Goal: Task Accomplishment & Management: Use online tool/utility

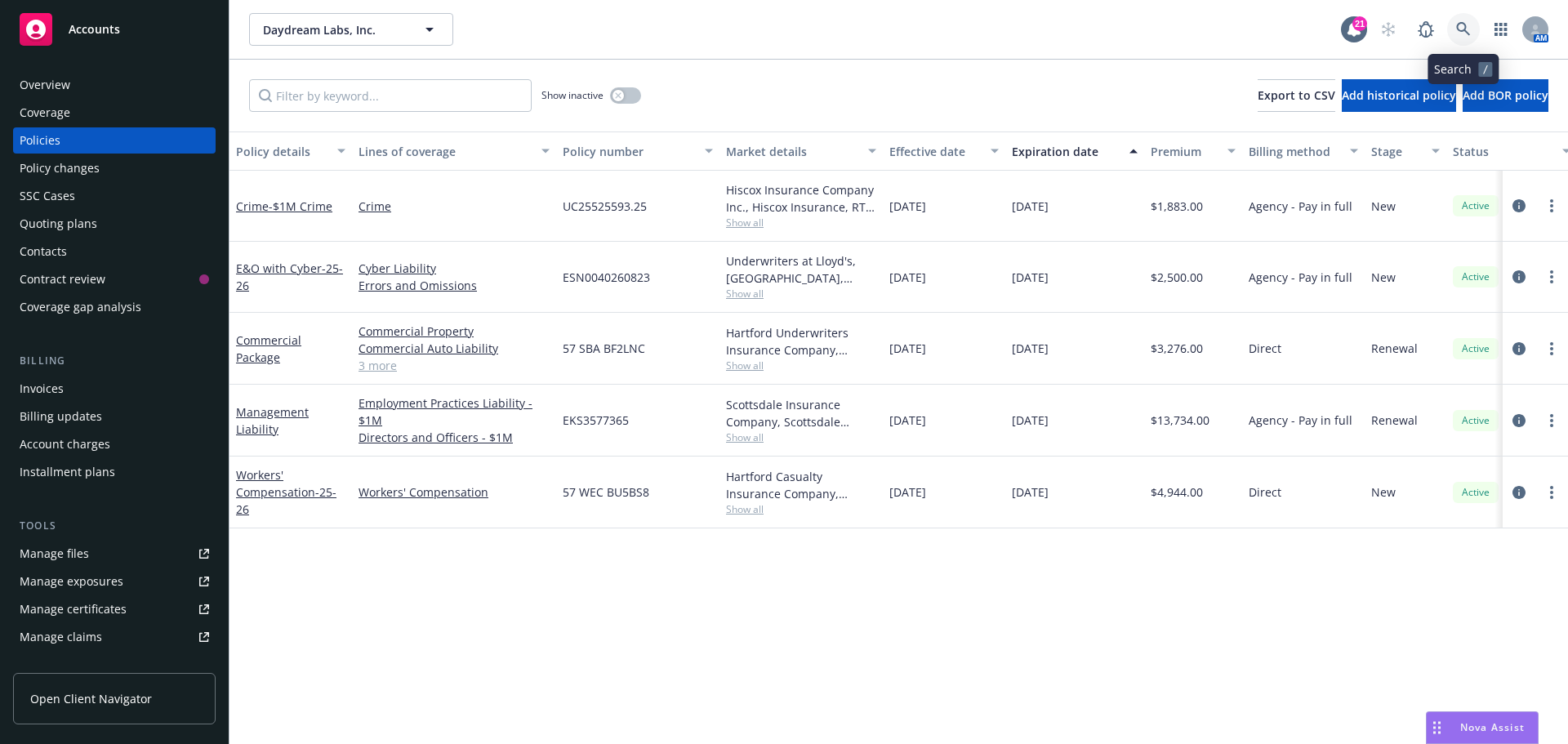
click at [1464, 32] on icon at bounding box center [1463, 29] width 15 height 15
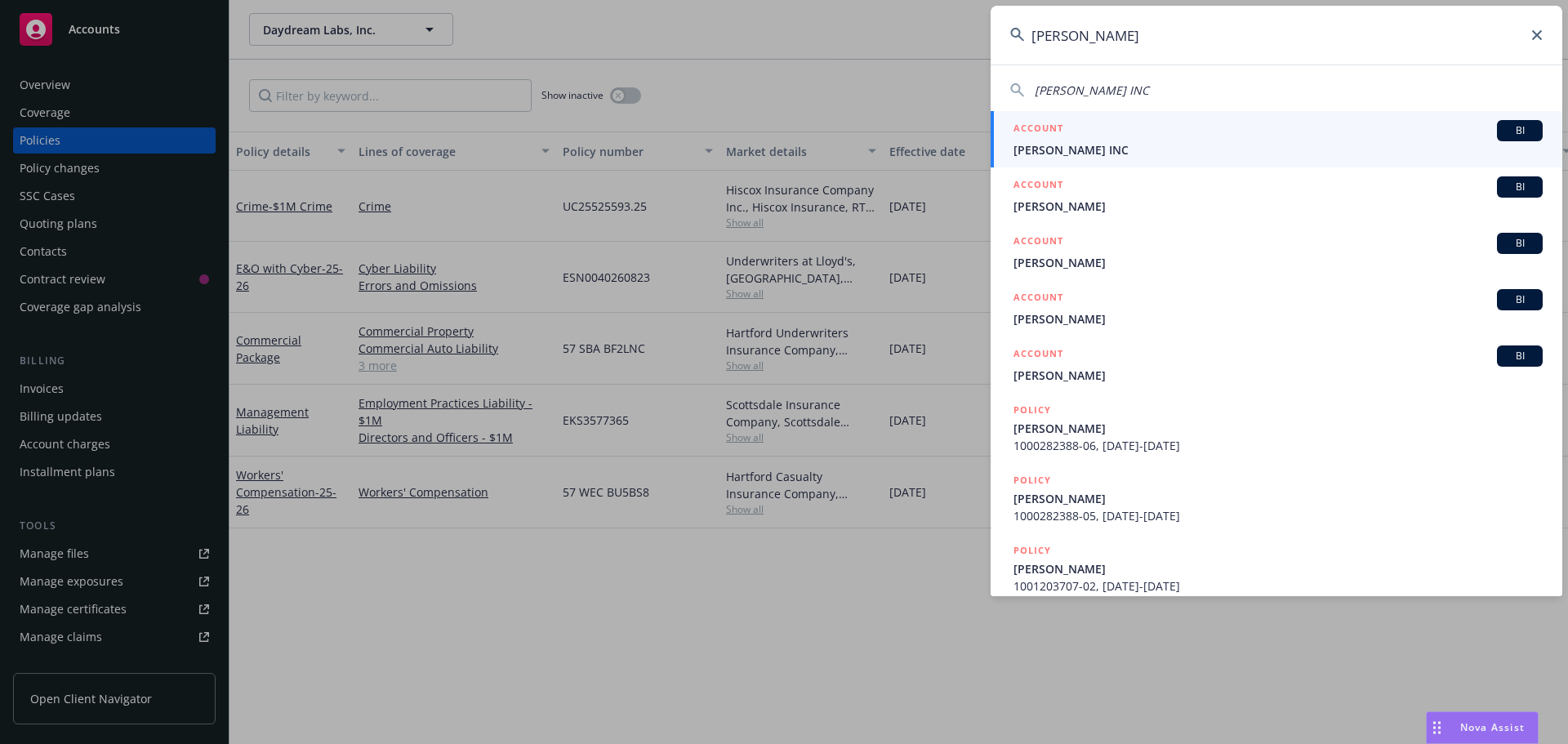
type input "martie"
click at [1077, 155] on span "[PERSON_NAME] INC" at bounding box center [1278, 150] width 529 height 17
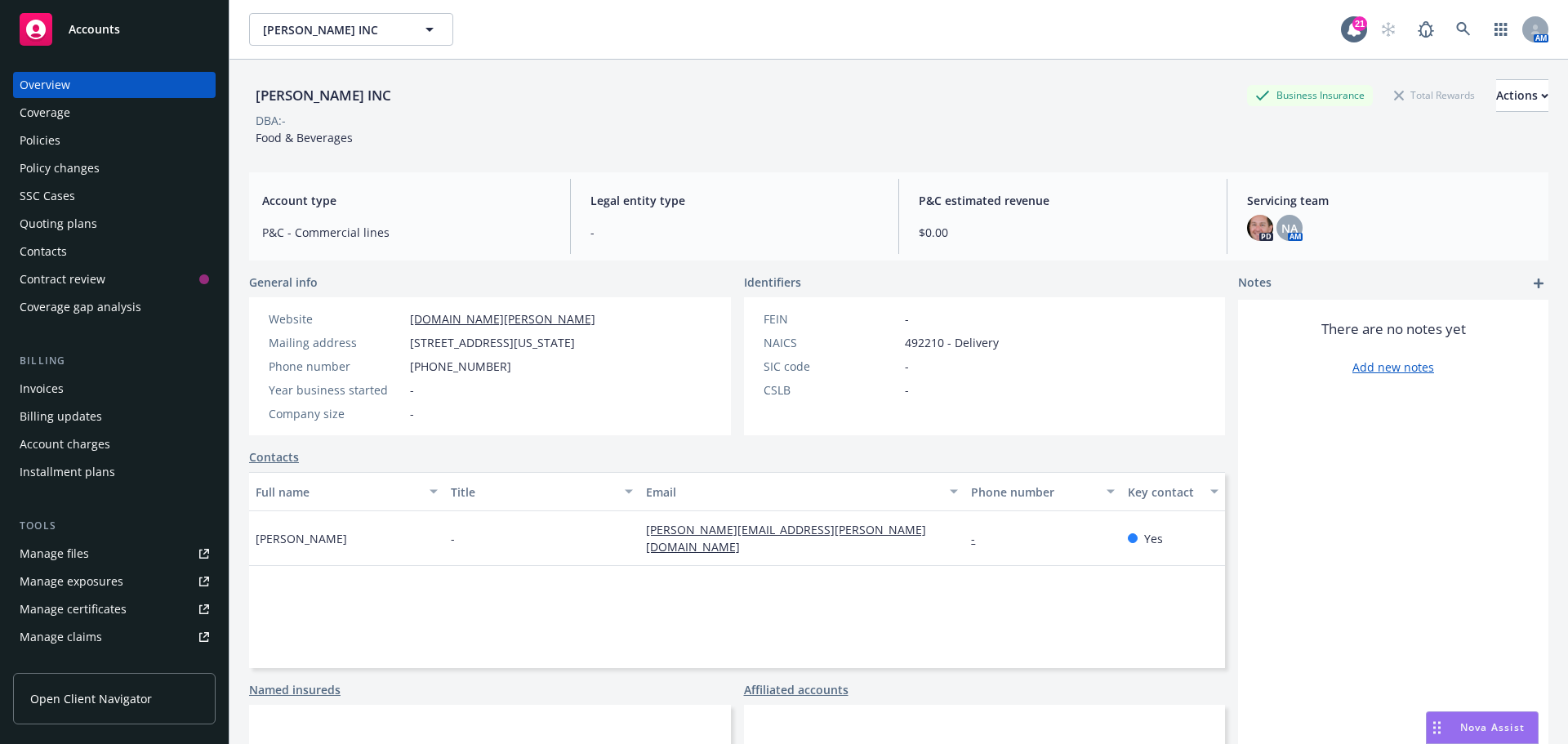
click at [39, 219] on div "Quoting plans" at bounding box center [58, 223] width 77 height 26
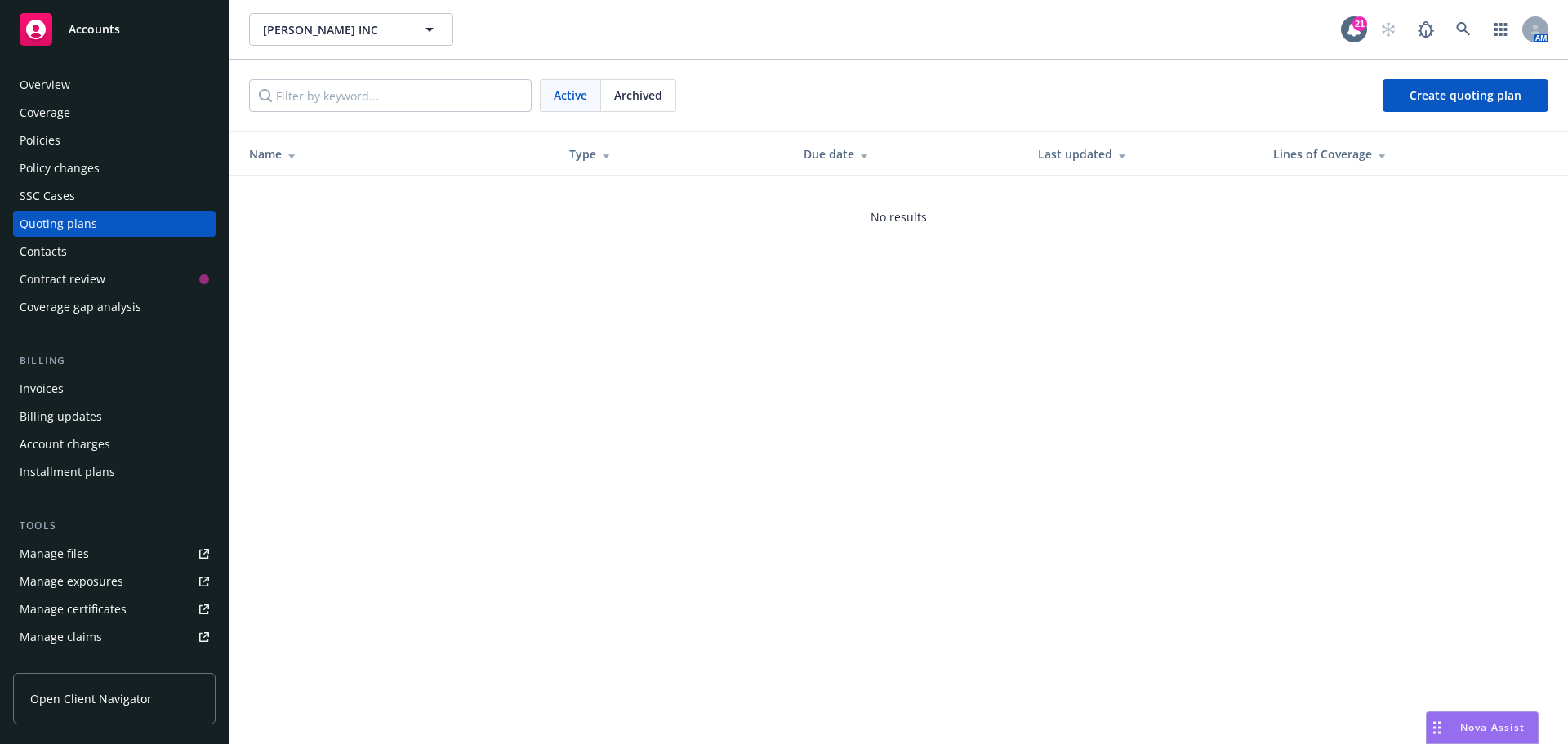
click at [25, 129] on div "Policies" at bounding box center [40, 141] width 40 height 26
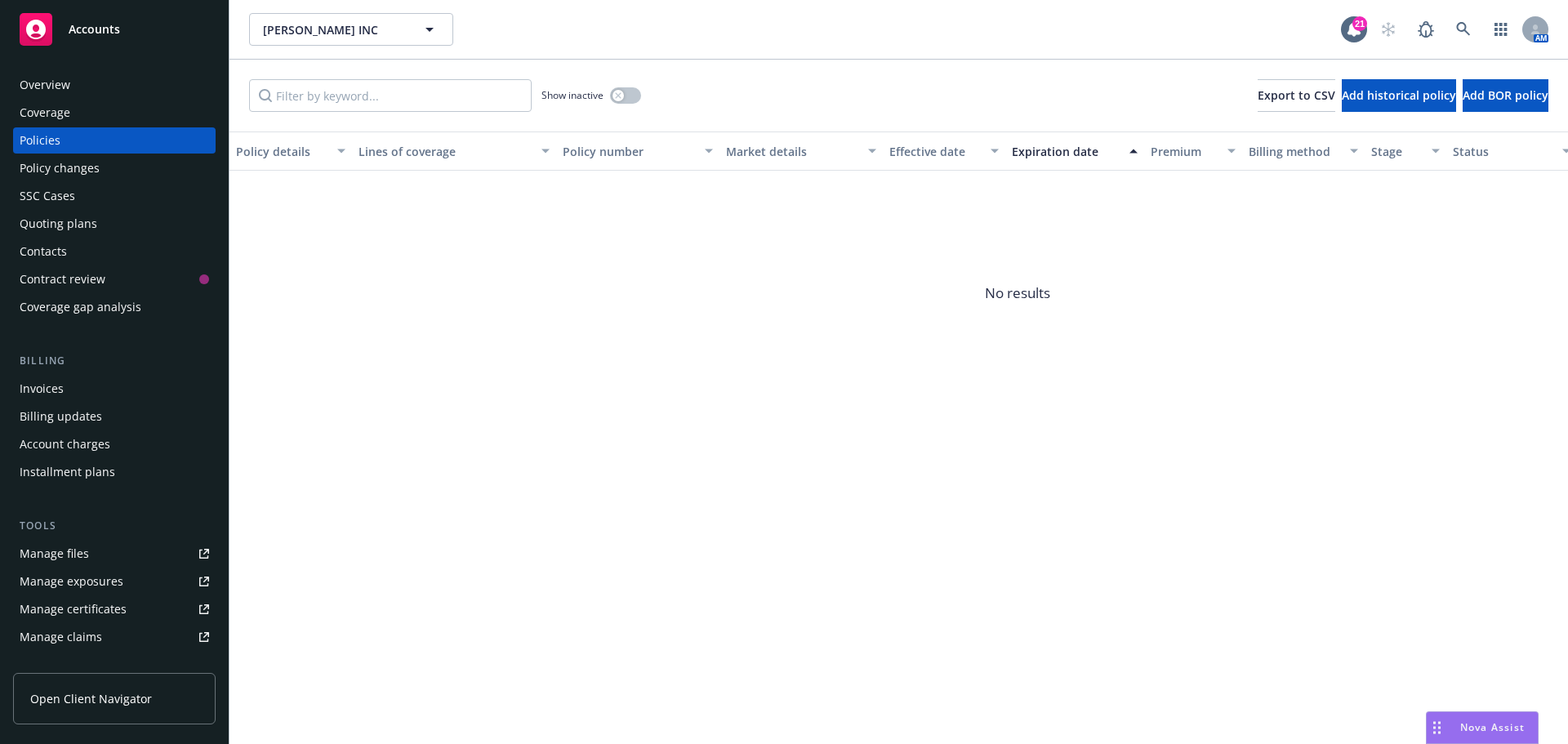
click at [48, 223] on div "Quoting plans" at bounding box center [58, 223] width 77 height 26
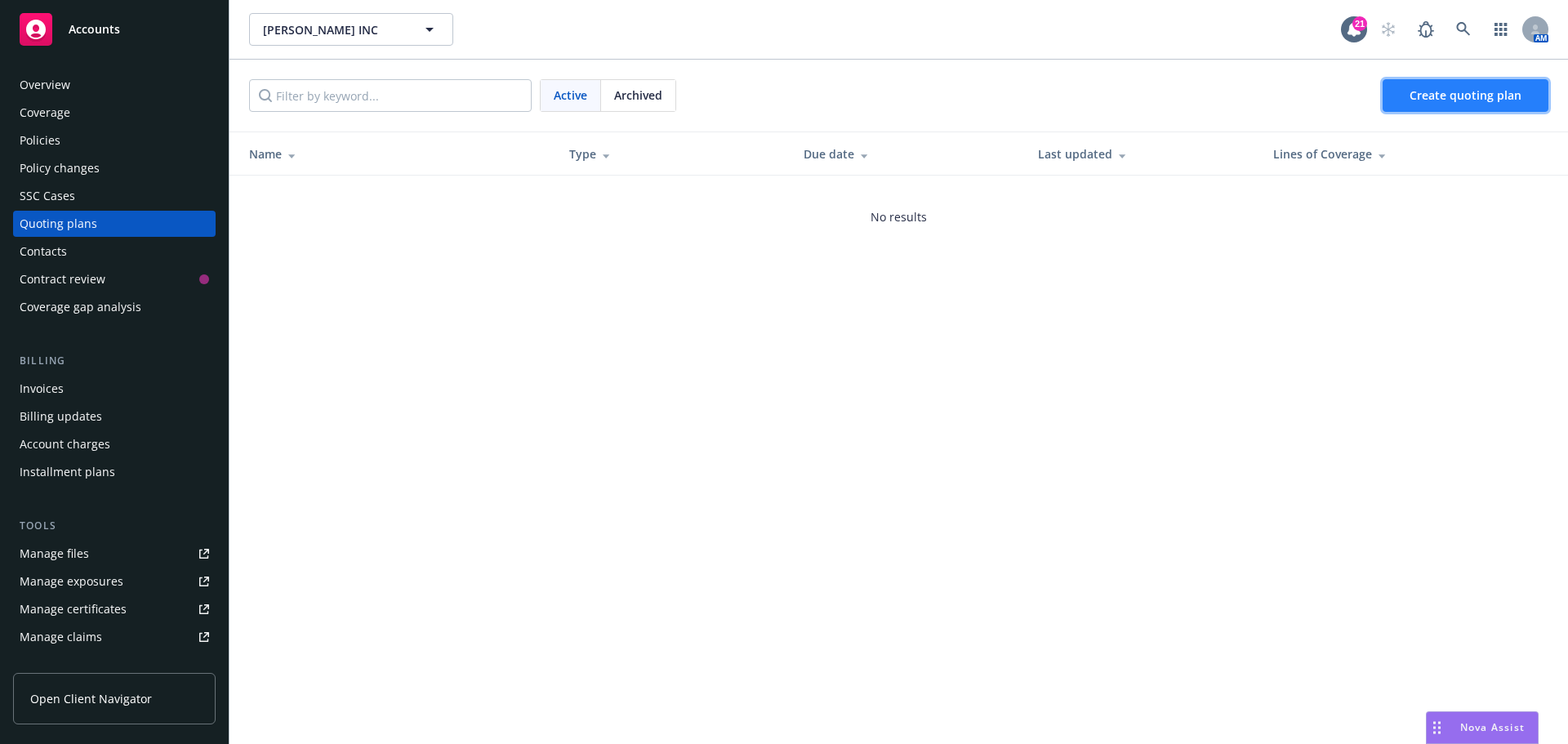
click at [1460, 100] on span "Create quoting plan" at bounding box center [1466, 95] width 112 height 16
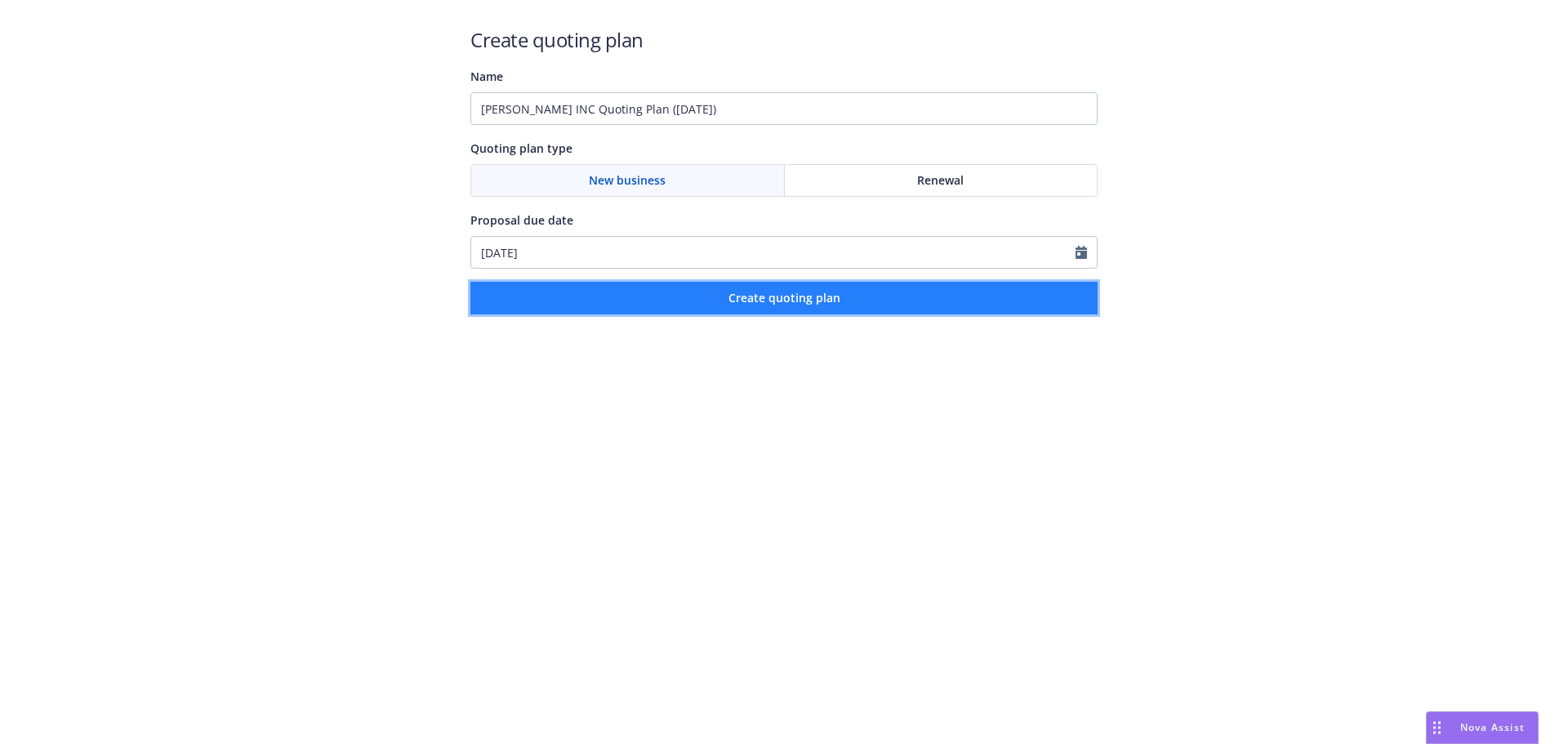
click at [753, 298] on span "Create quoting plan" at bounding box center [785, 297] width 112 height 16
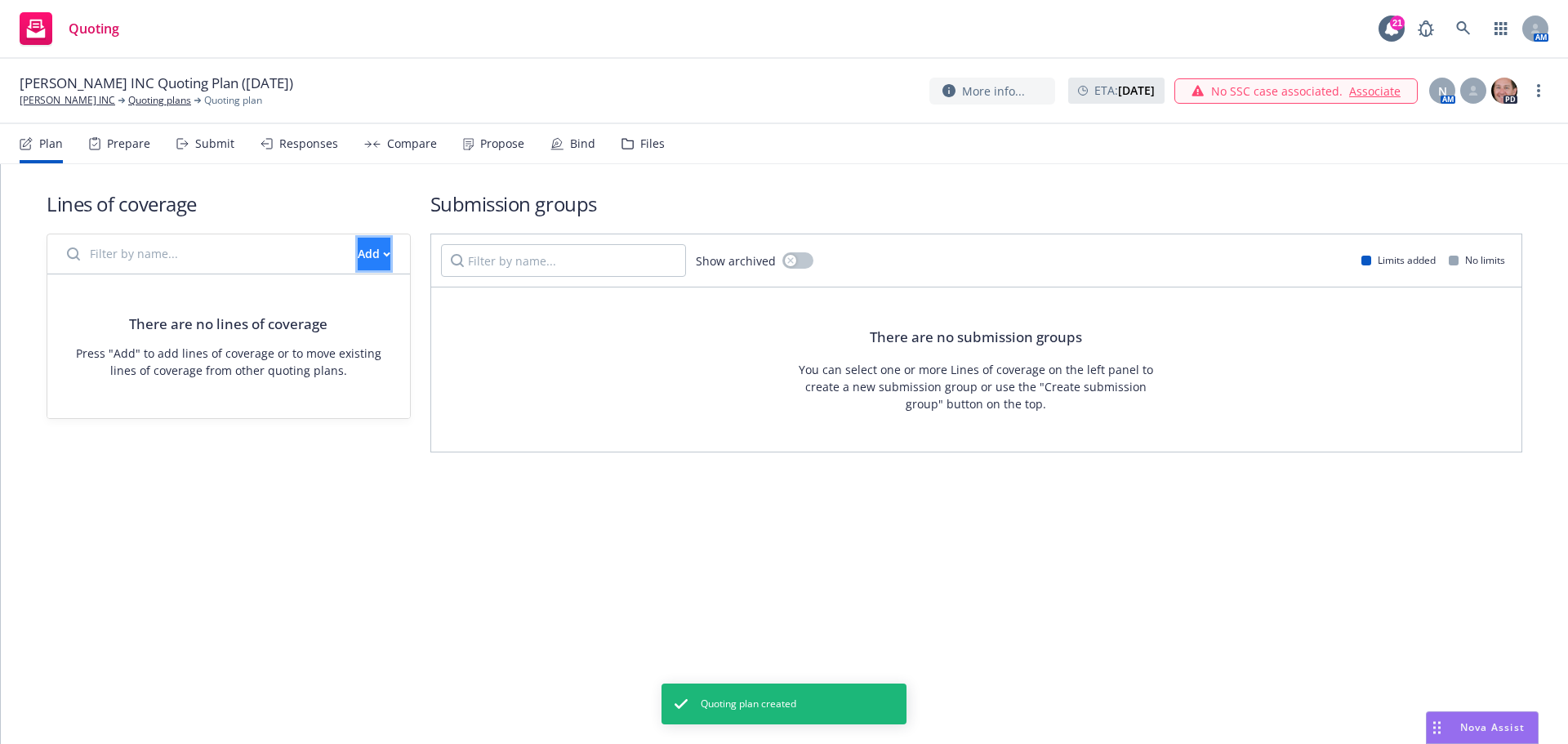
click at [358, 253] on button "Add" at bounding box center [374, 255] width 33 height 33
drag, startPoint x: 380, startPoint y: 296, endPoint x: 391, endPoint y: 298, distance: 11.2
click at [381, 296] on span "Create new business lines of coverage" at bounding box center [428, 296] width 249 height 16
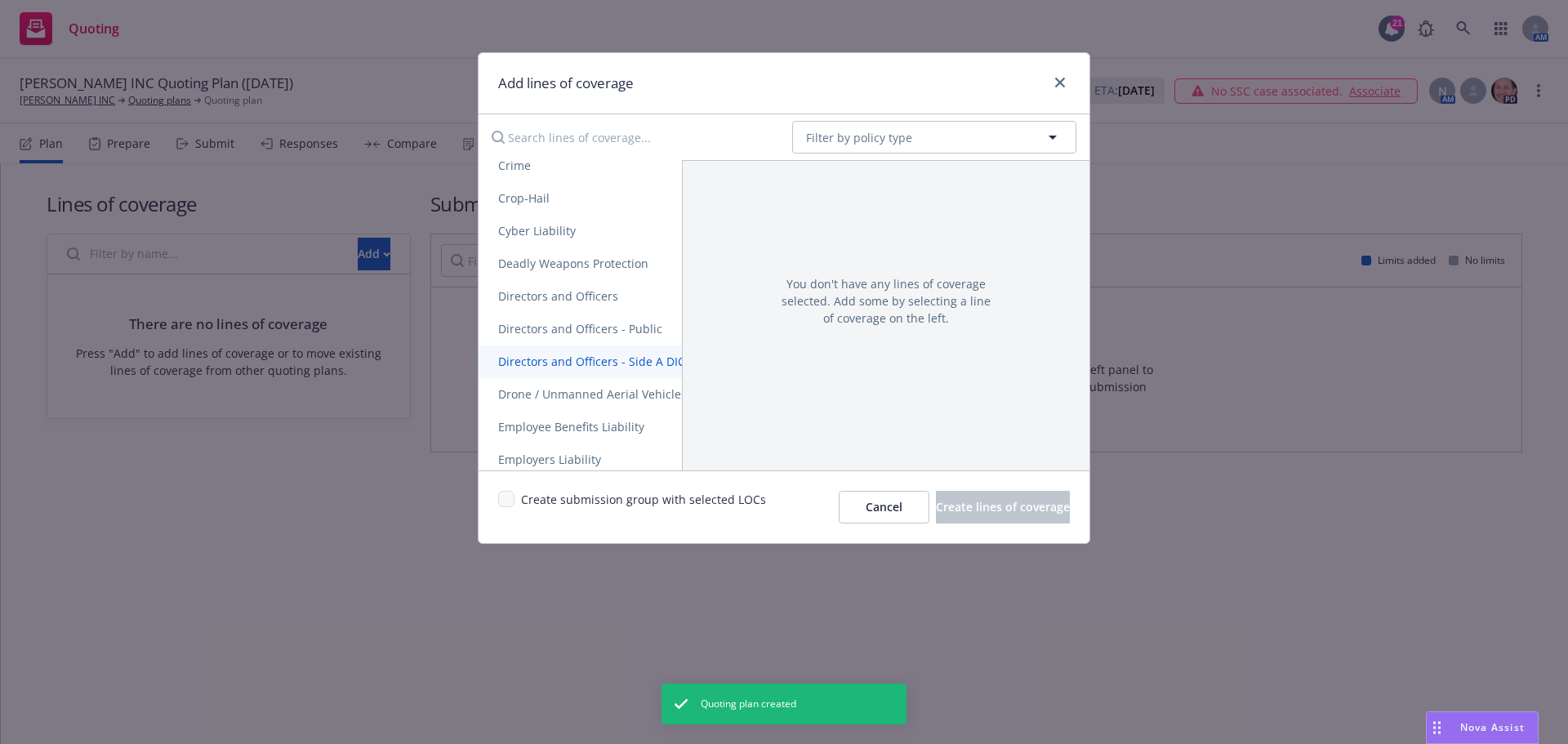
scroll to position [736, 0]
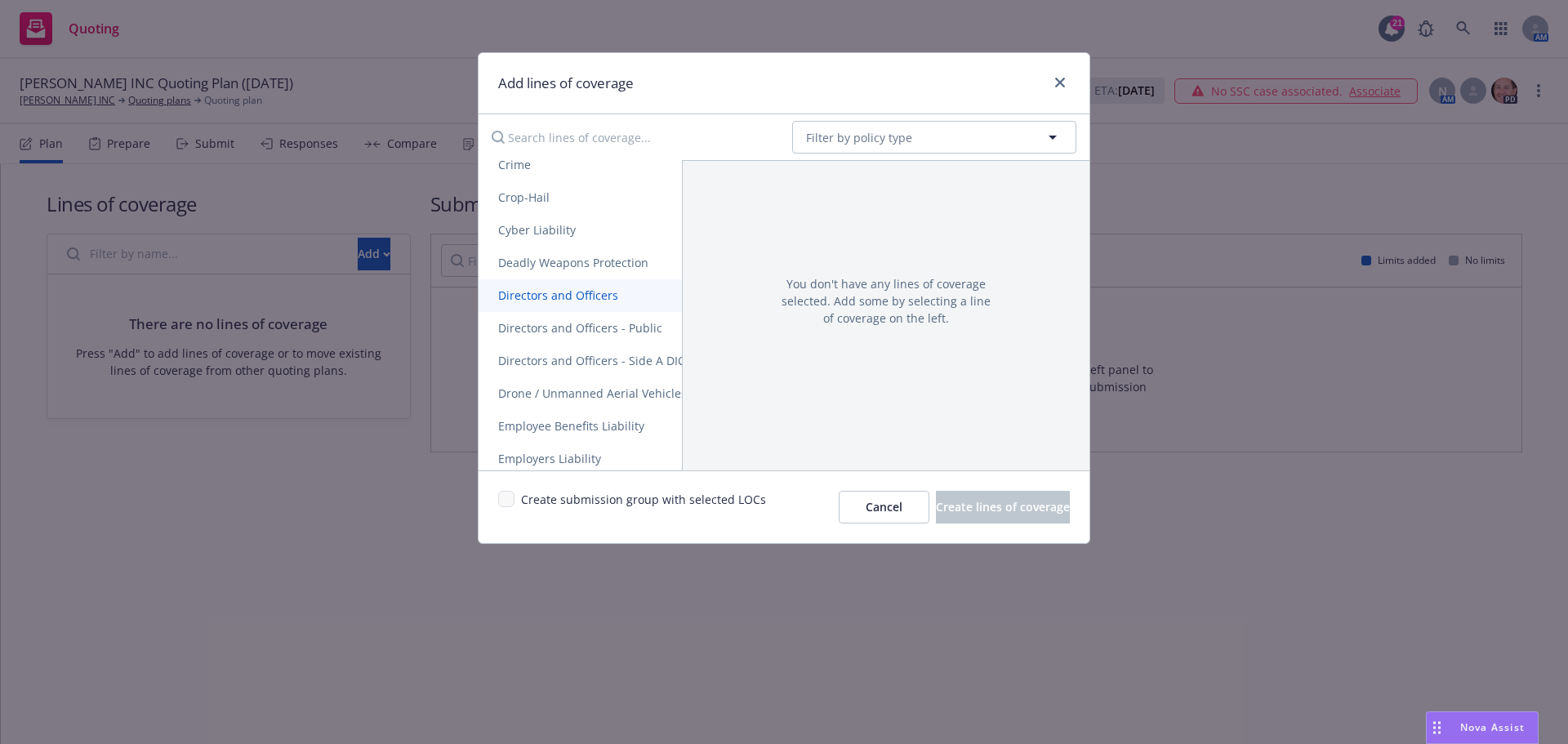
click at [597, 294] on span "Directors and Officers" at bounding box center [558, 295] width 159 height 16
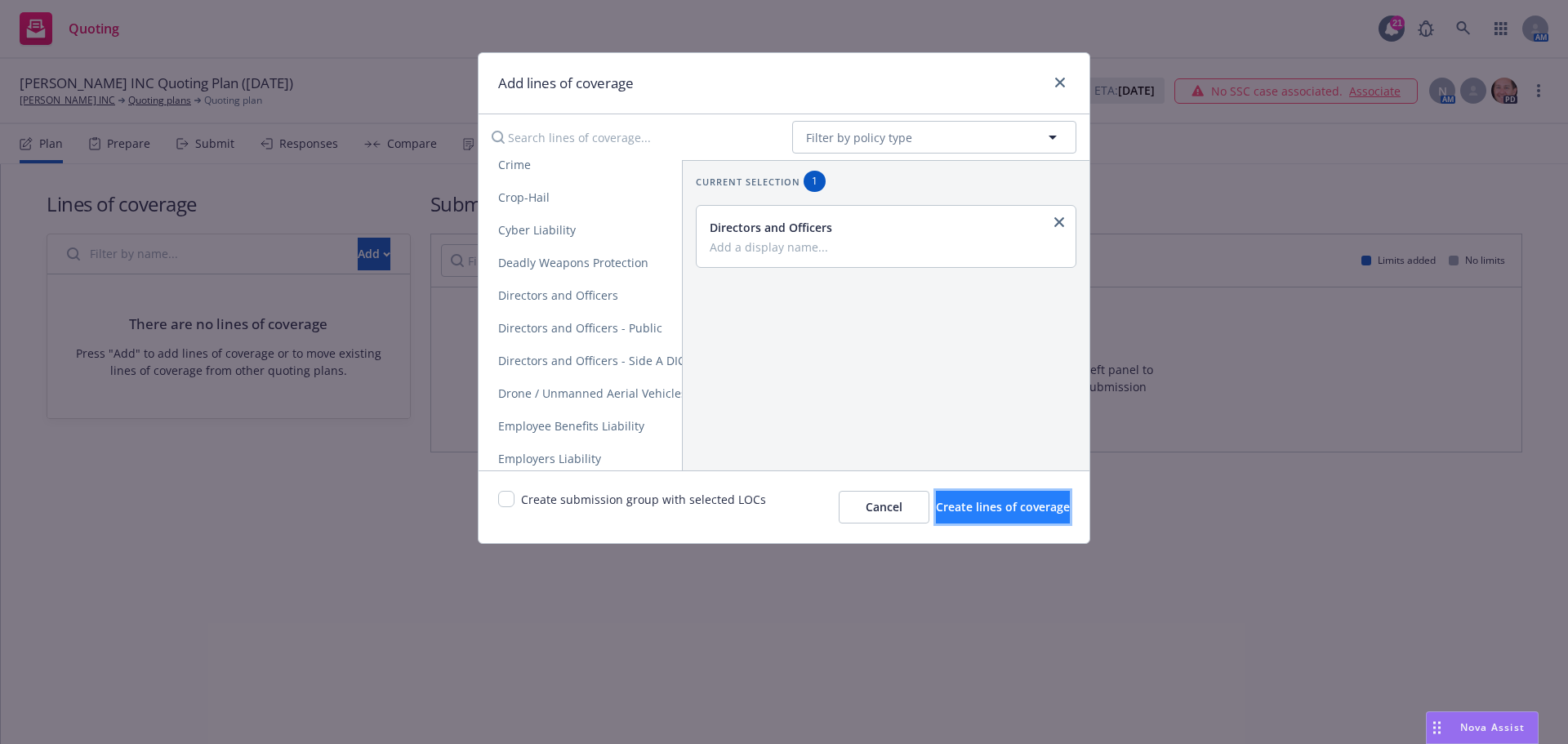
click at [955, 510] on span "Create lines of coverage" at bounding box center [1003, 507] width 134 height 16
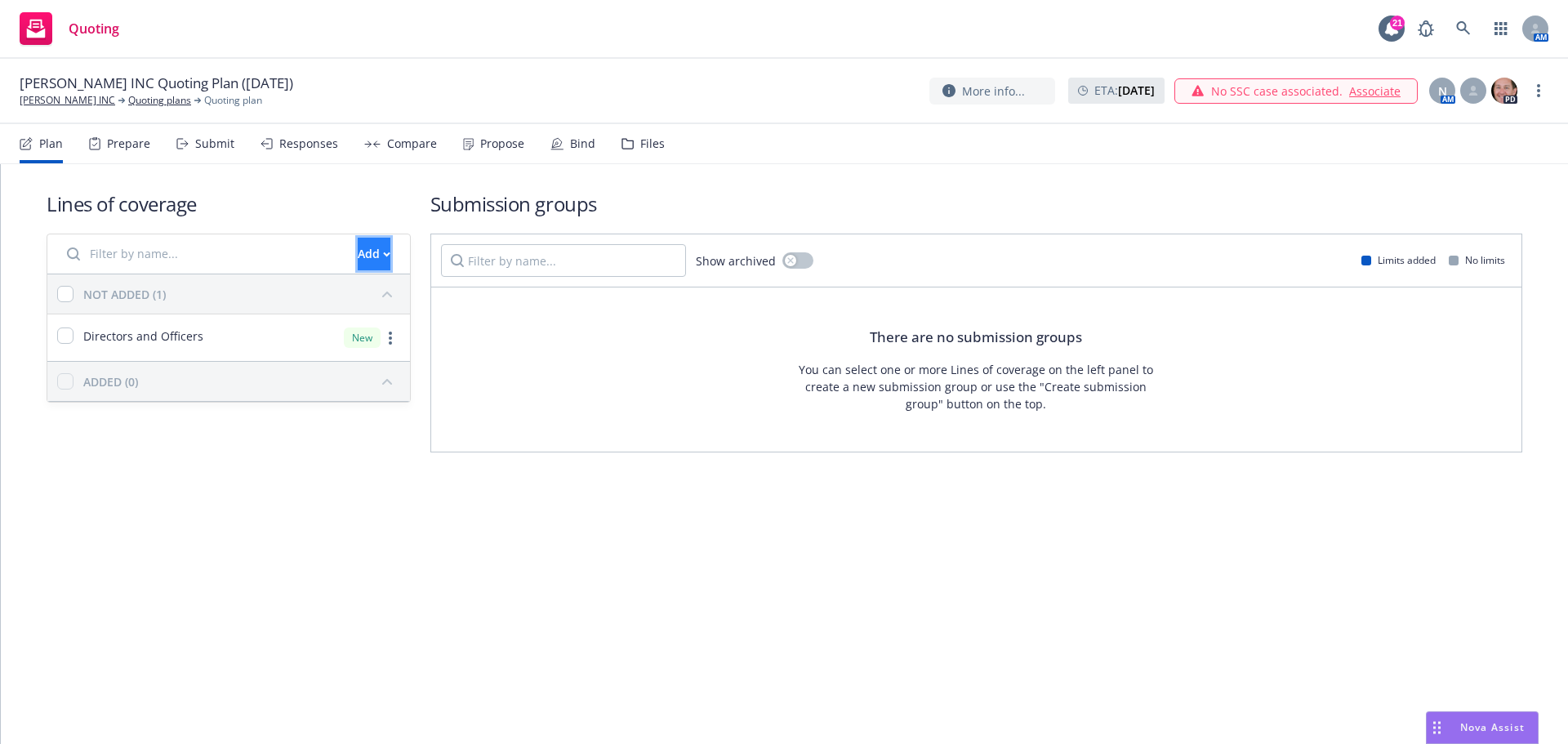
click at [358, 257] on button "Add" at bounding box center [374, 255] width 33 height 33
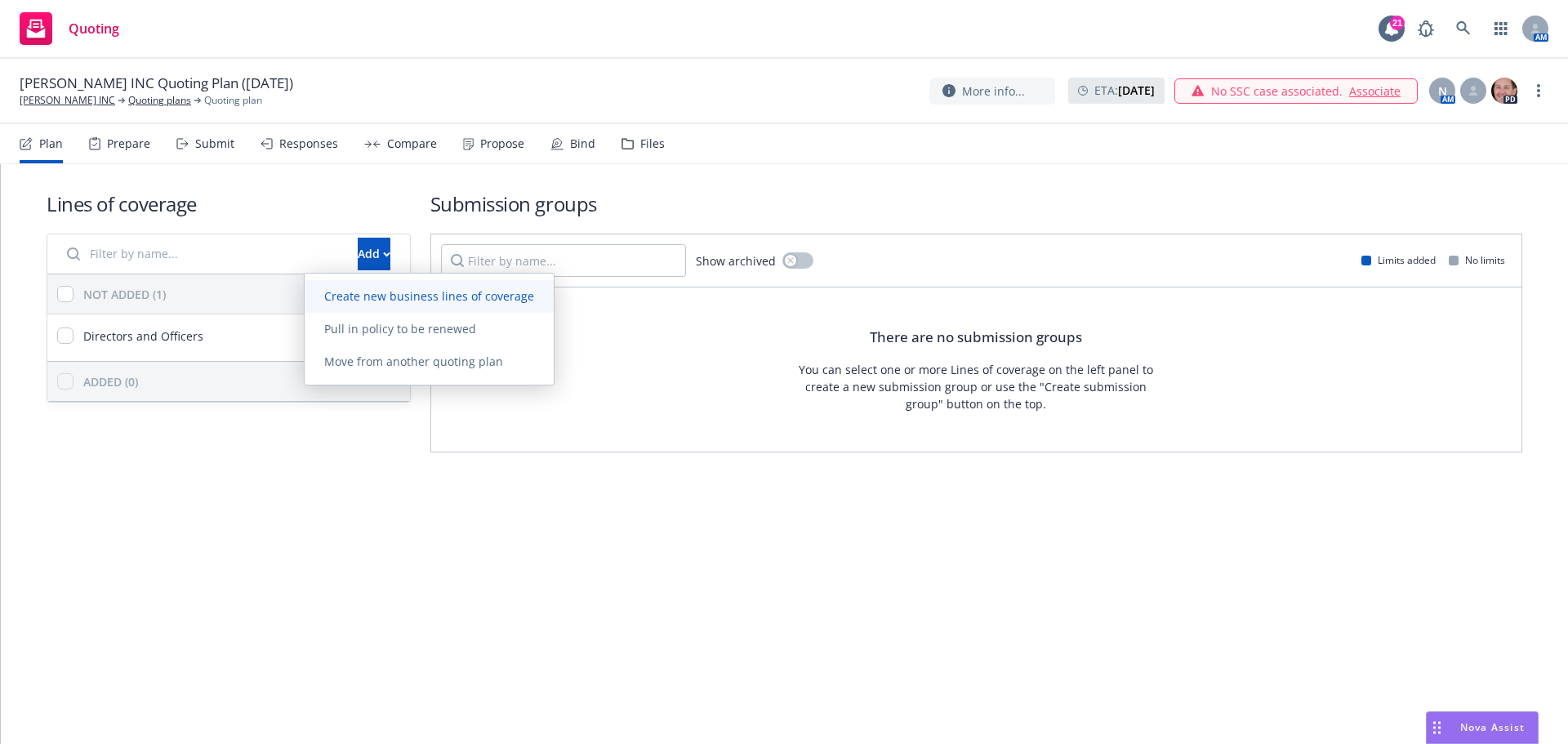
click at [412, 302] on span "Create new business lines of coverage" at bounding box center [428, 296] width 249 height 16
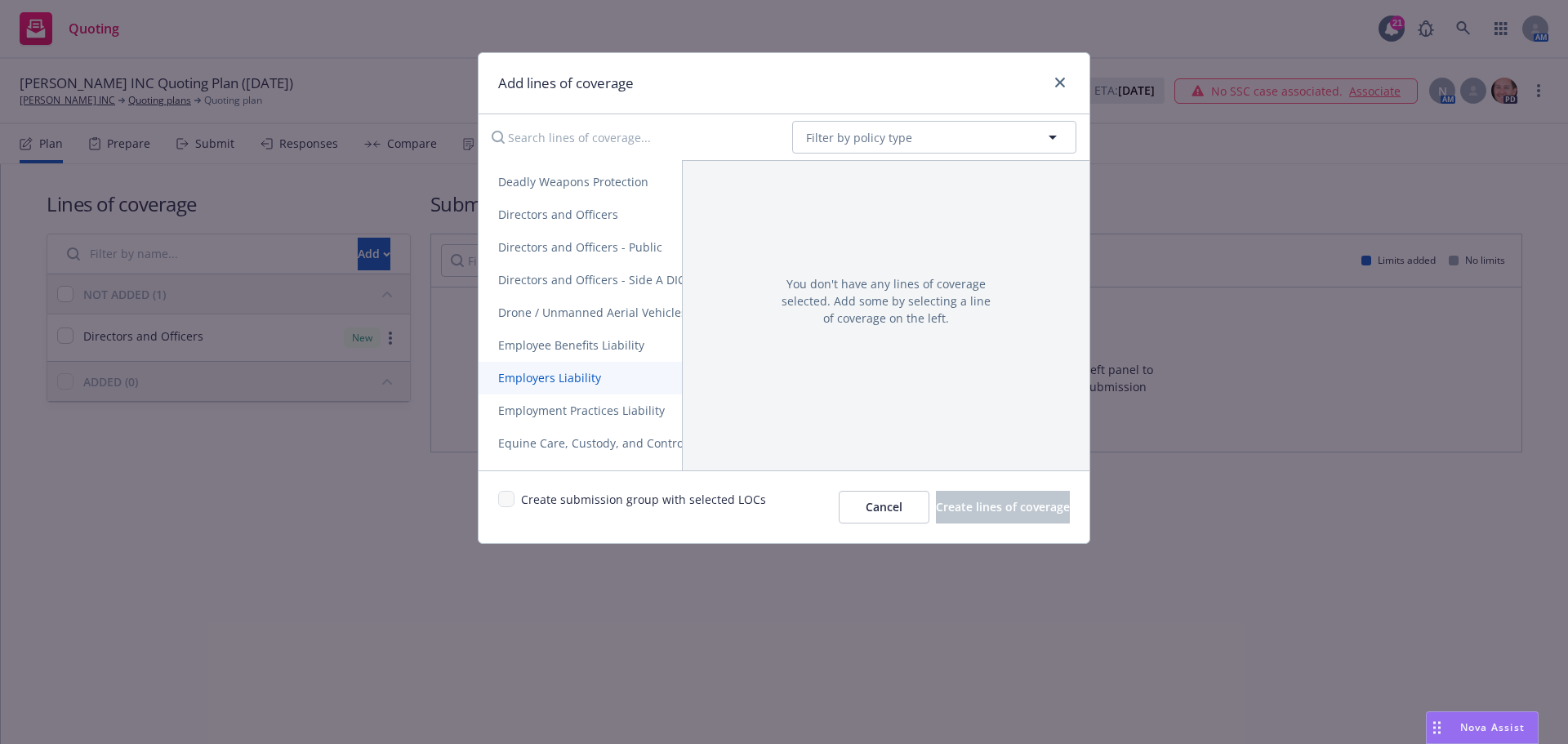
scroll to position [818, 0]
click at [551, 409] on span "Employment Practices Liability" at bounding box center [582, 409] width 206 height 16
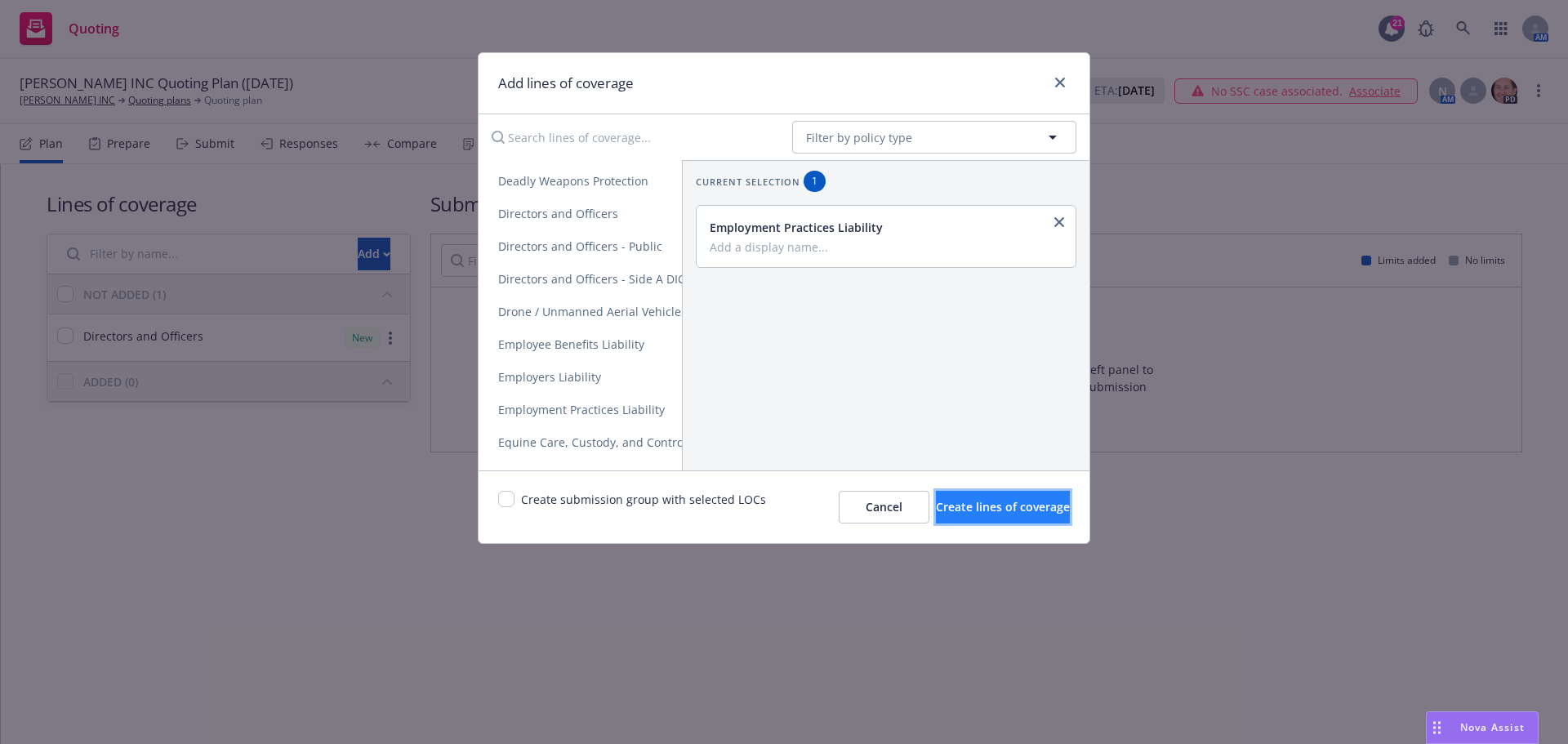
click at [956, 509] on span "Create lines of coverage" at bounding box center [1003, 507] width 134 height 16
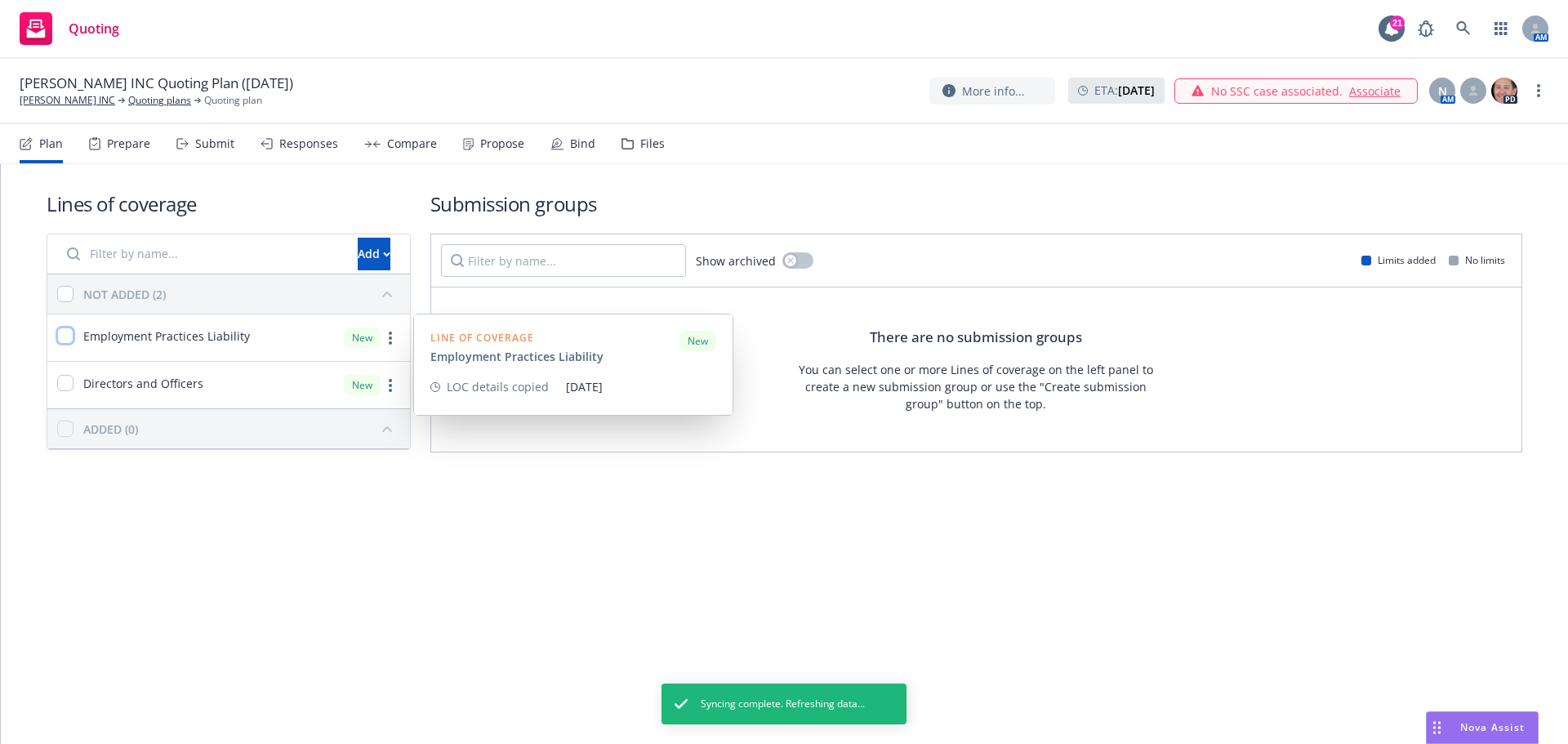
drag, startPoint x: 64, startPoint y: 337, endPoint x: 63, endPoint y: 359, distance: 22.0
click at [64, 338] on input "checkbox" at bounding box center [65, 336] width 17 height 17
checkbox input "true"
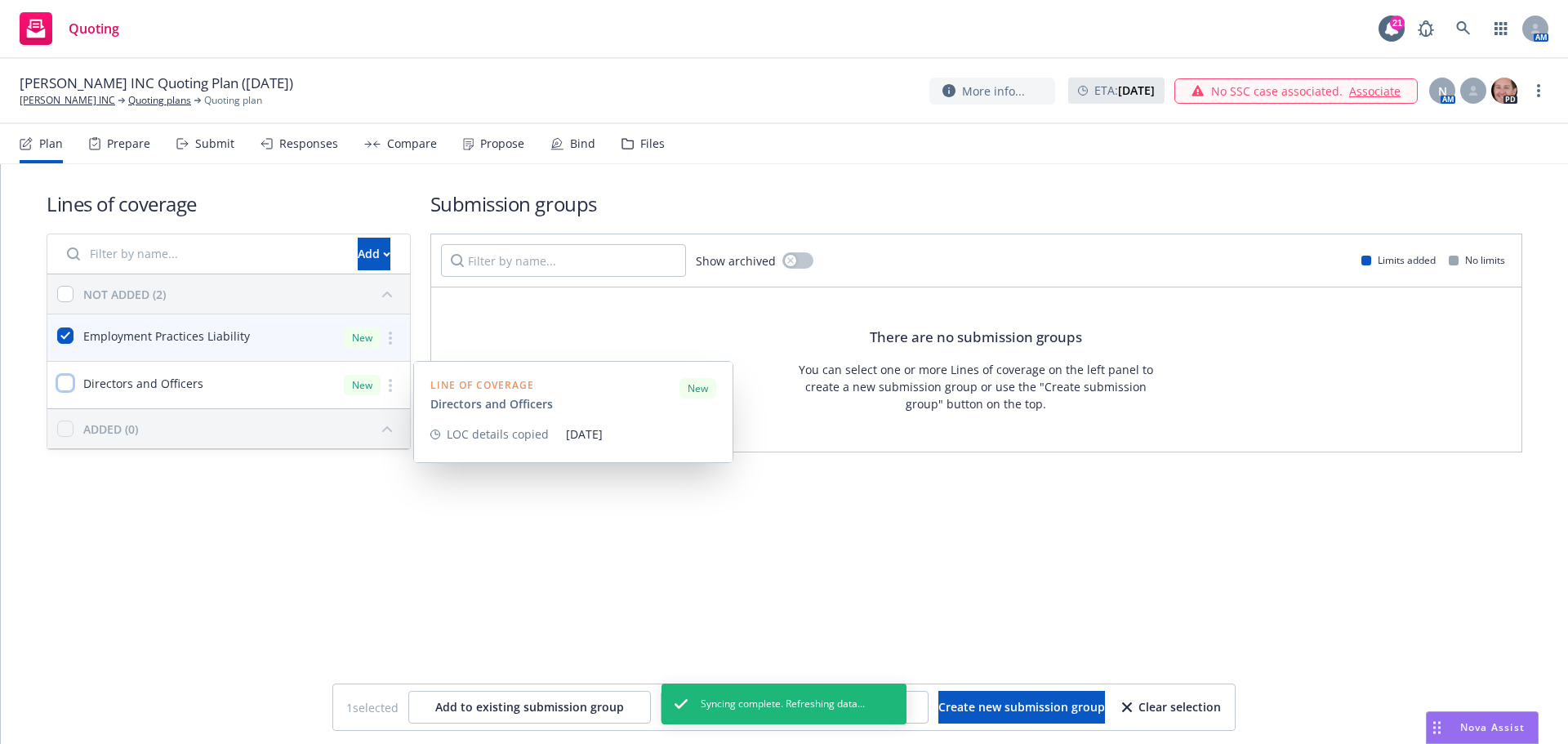
click at [66, 382] on input "checkbox" at bounding box center [65, 383] width 17 height 17
checkbox input "true"
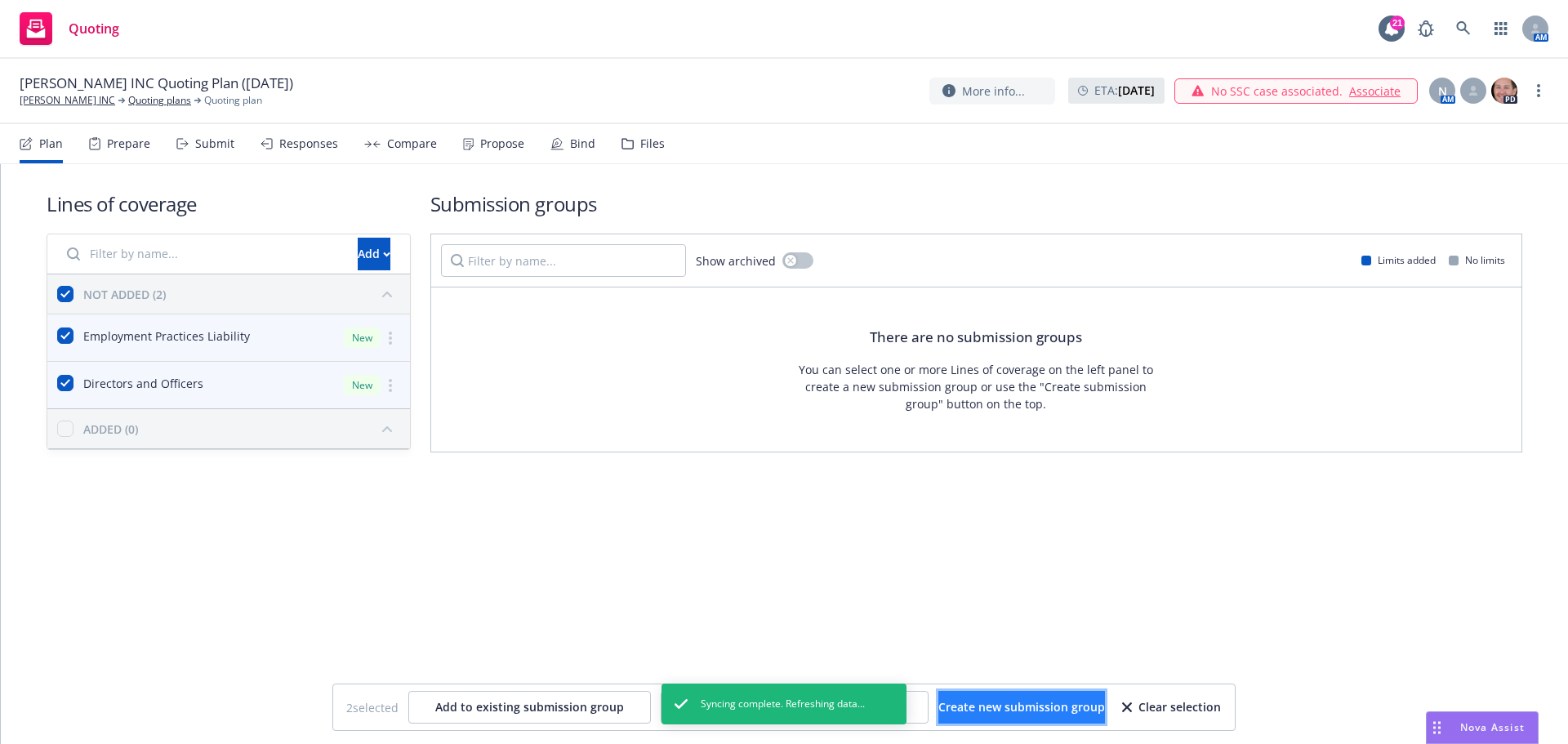
click at [998, 701] on span "Create new submission group" at bounding box center [1021, 707] width 166 height 16
checkbox input "false"
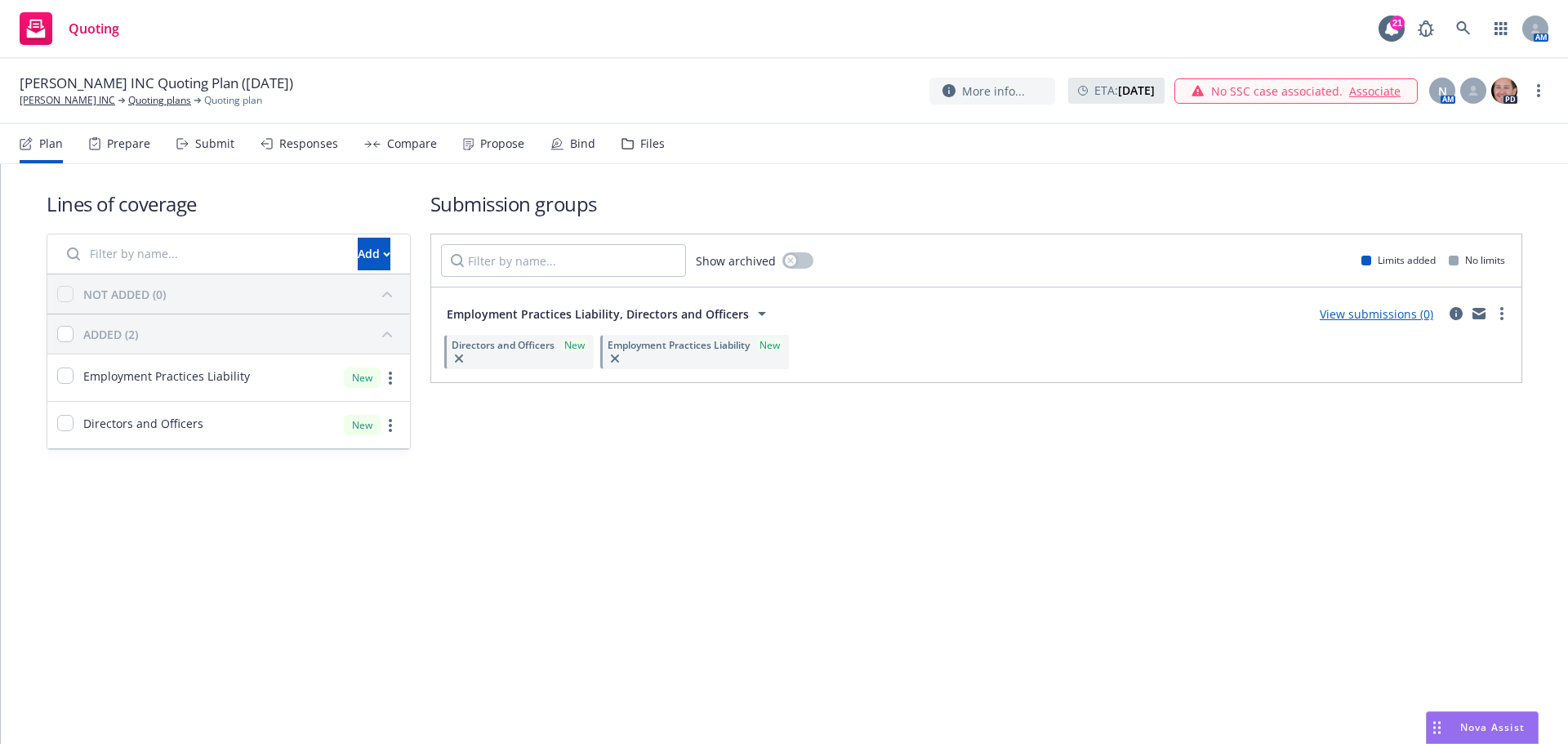
click at [1382, 314] on link "View submissions (0)" at bounding box center [1377, 314] width 114 height 16
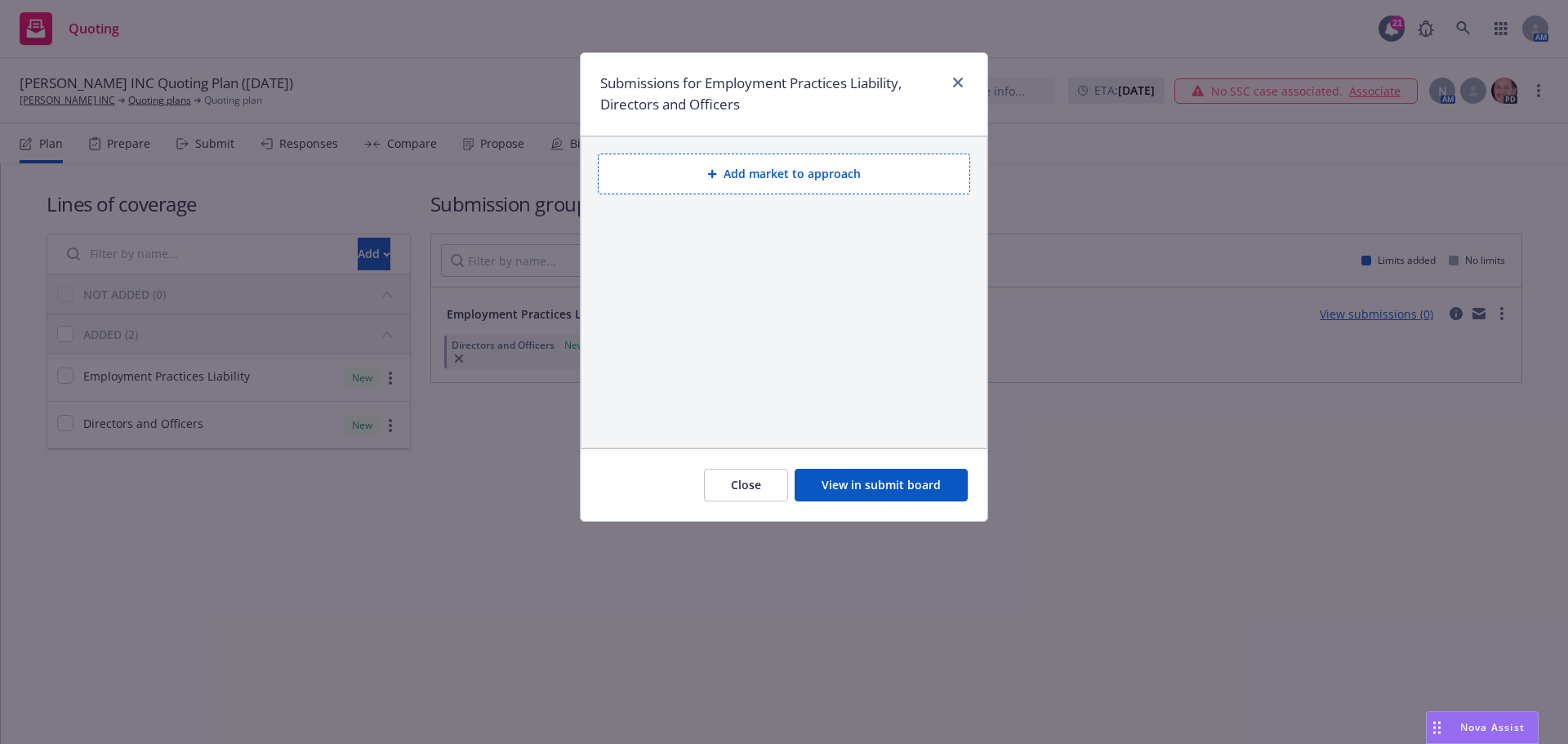
click at [744, 179] on button "Add market to approach" at bounding box center [783, 174] width 372 height 40
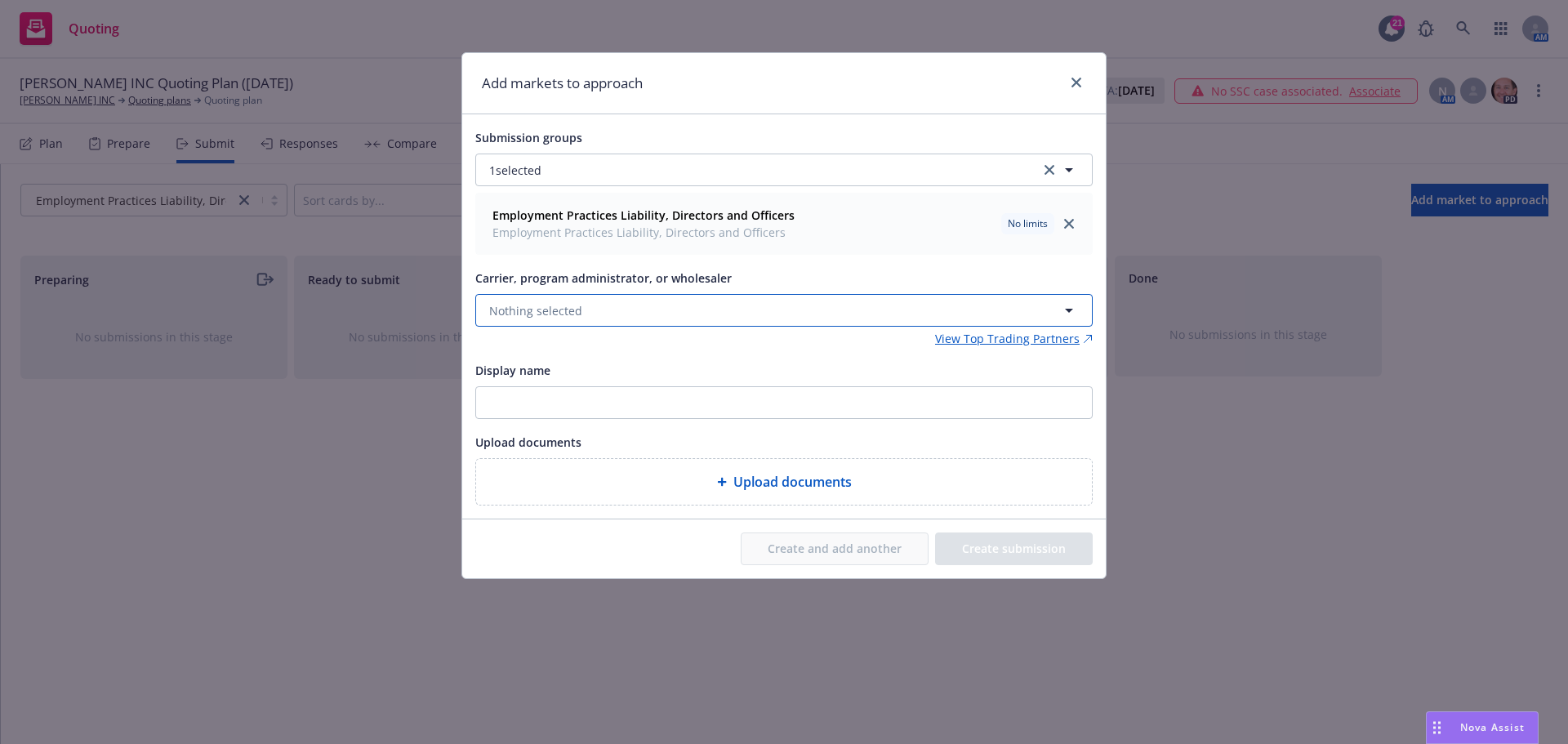
click at [550, 324] on button "Nothing selected" at bounding box center [784, 311] width 618 height 33
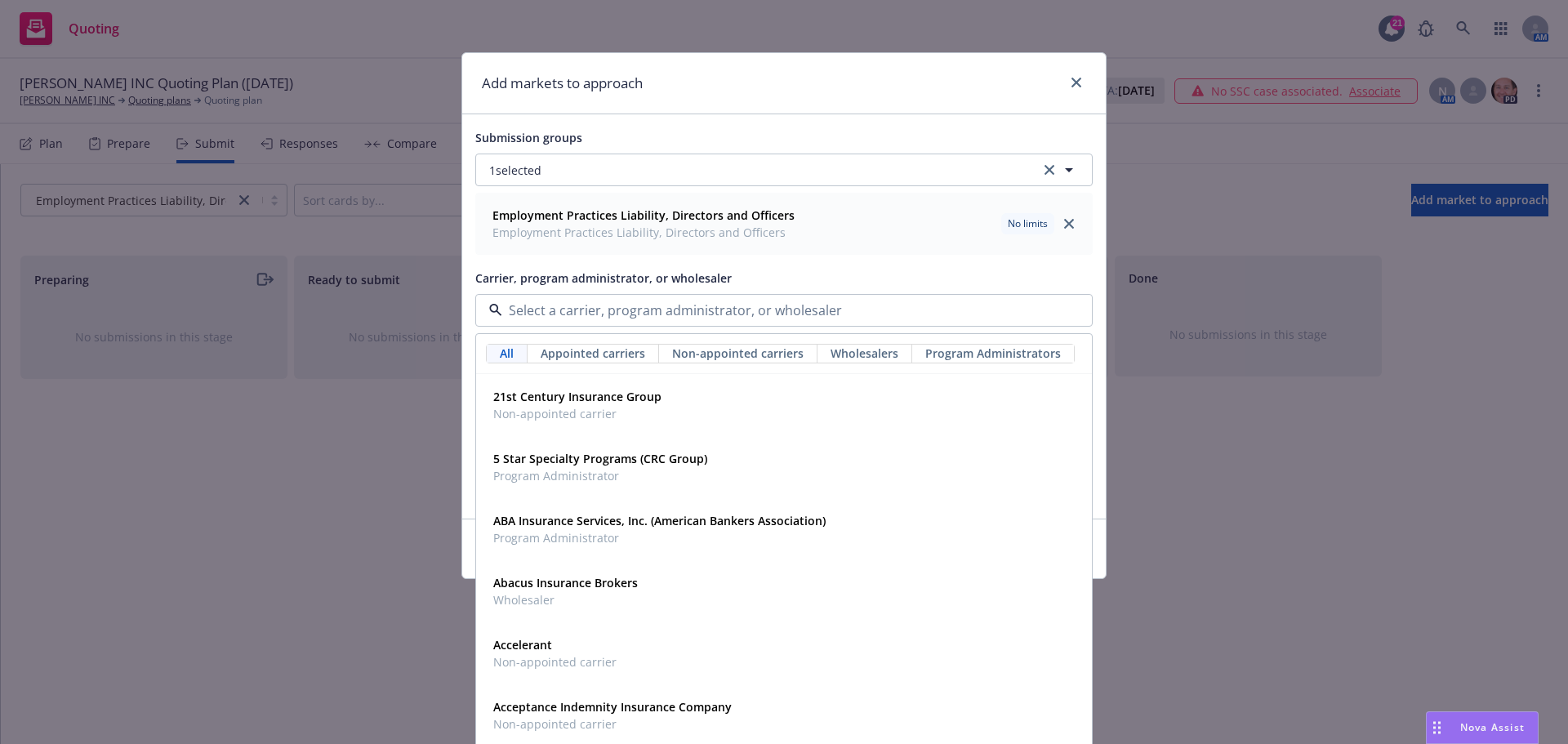
click at [536, 303] on input at bounding box center [780, 310] width 557 height 19
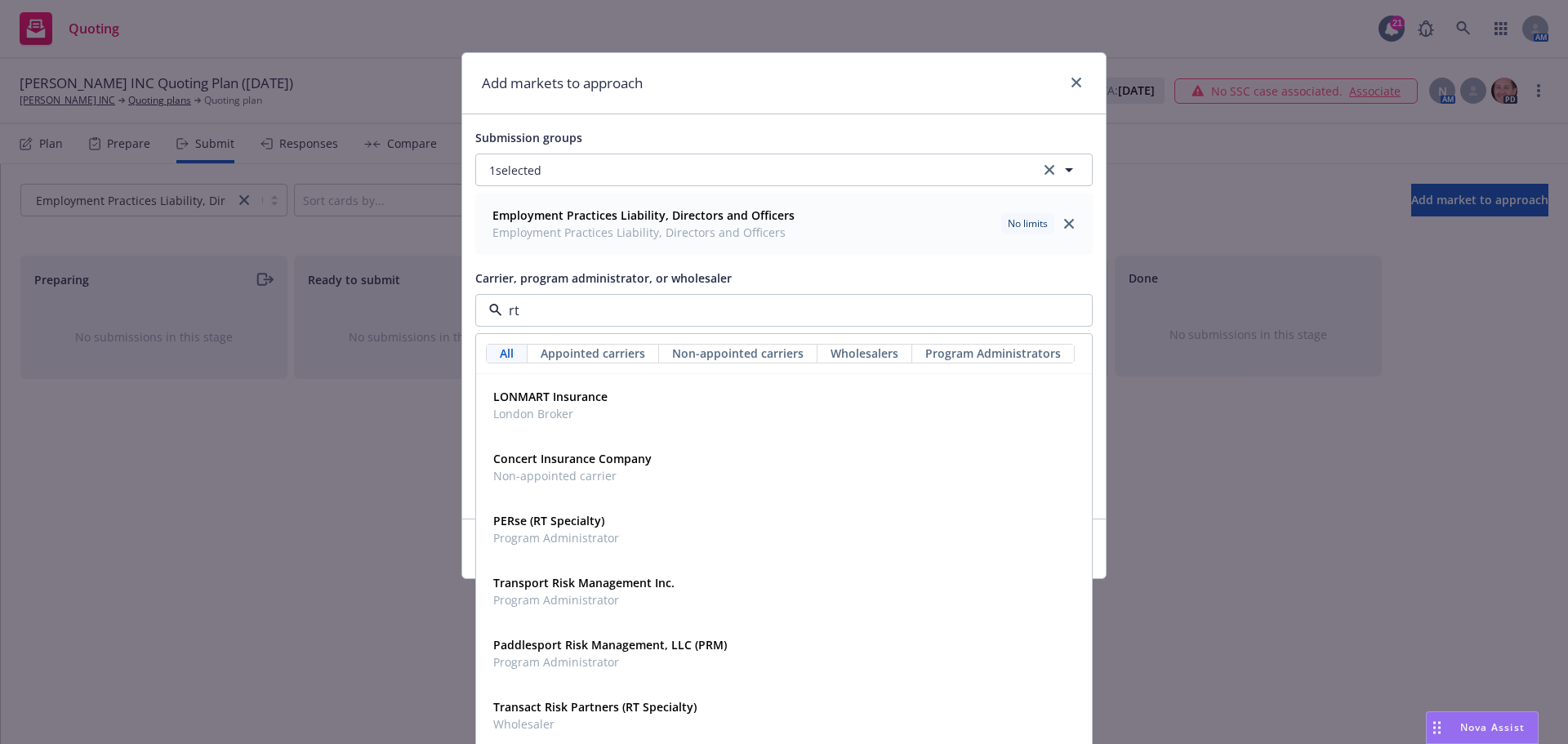
type input "rt s"
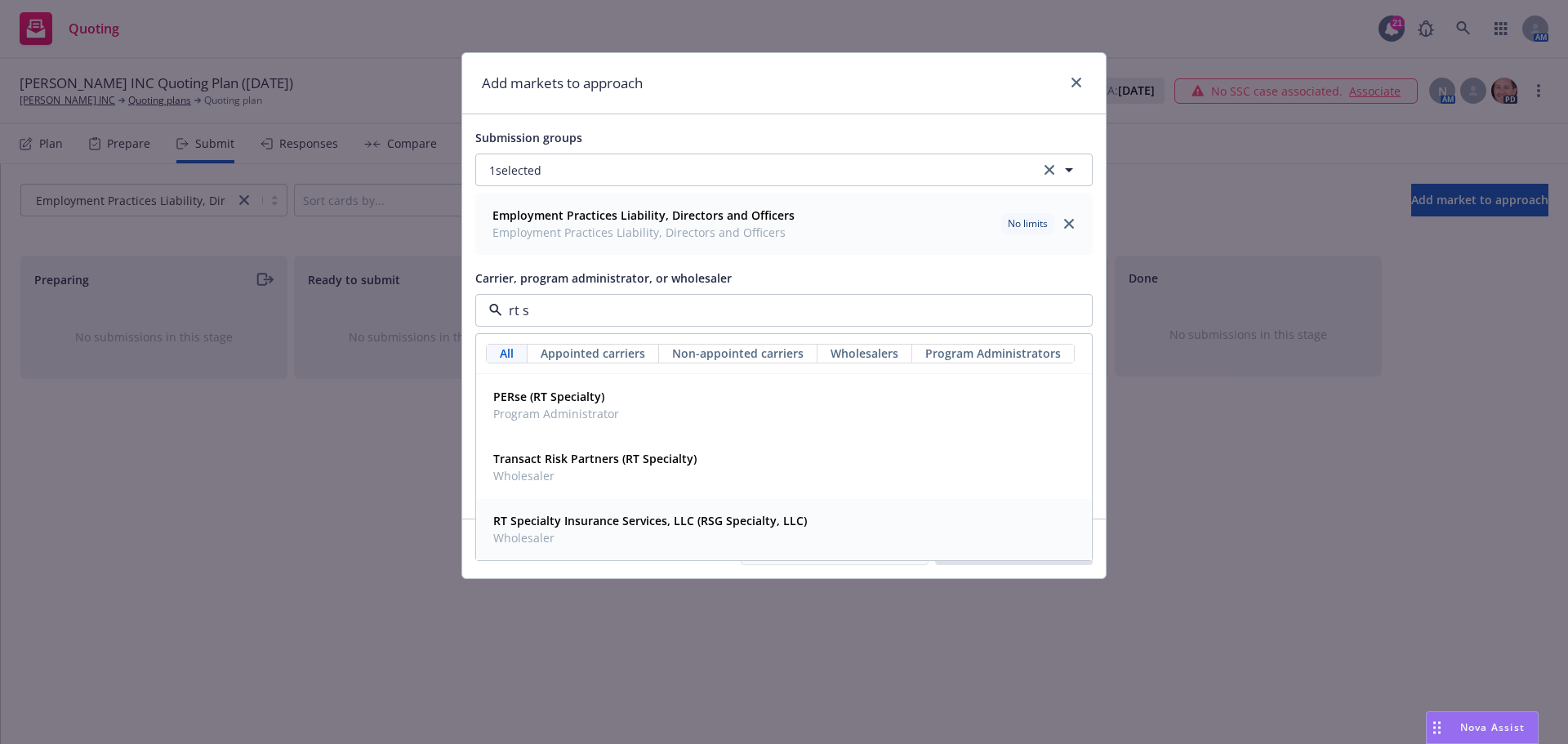
click at [546, 521] on strong "RT Specialty Insurance Services, LLC (RSG Specialty, LLC)" at bounding box center [650, 521] width 313 height 16
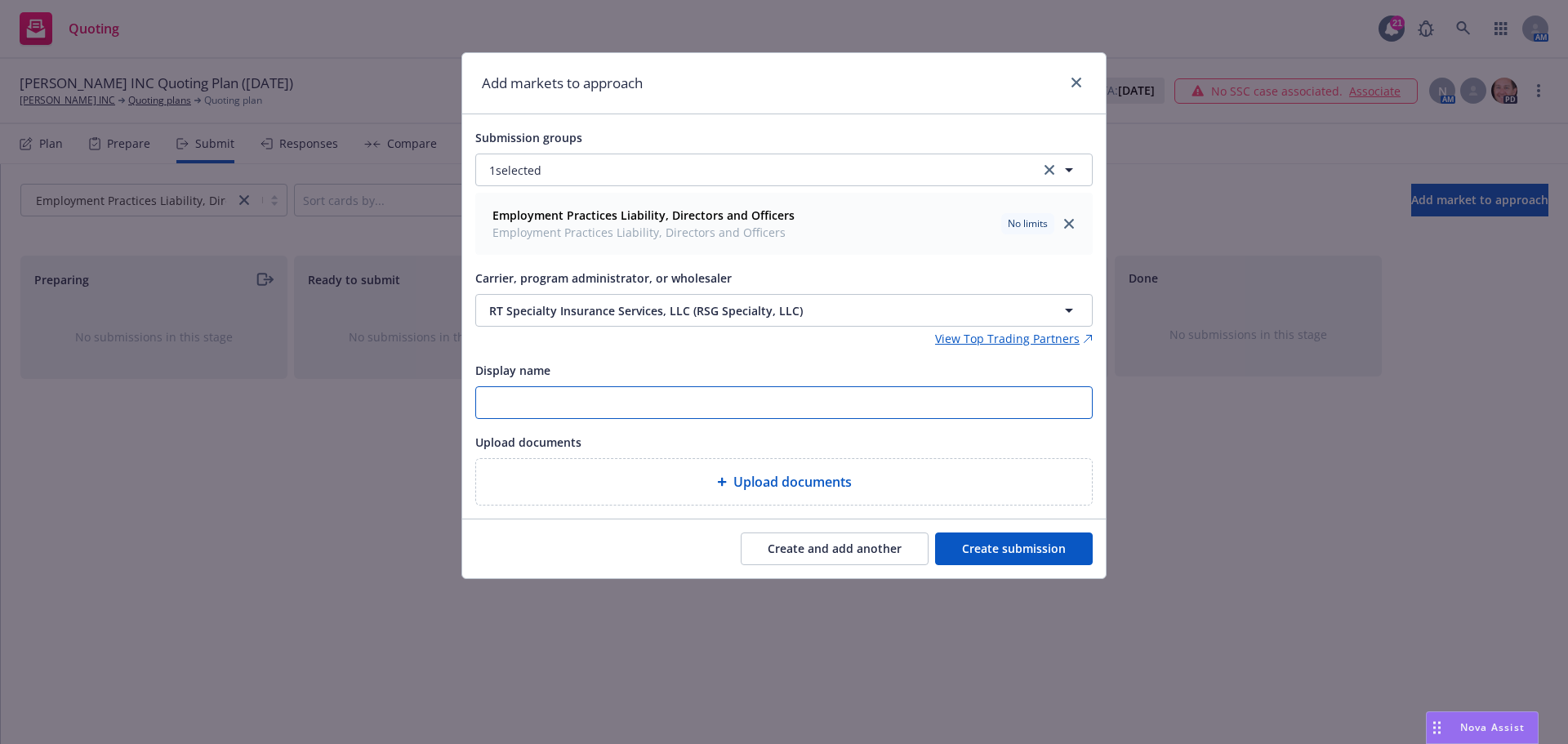
click at [521, 405] on input "Display name" at bounding box center [784, 403] width 616 height 31
click at [542, 406] on input "25-26 RT" at bounding box center [784, 403] width 616 height 31
paste input "Martie - NEW D&O submission (quotes at your earliest opportunity)"
drag, startPoint x: 633, startPoint y: 402, endPoint x: 635, endPoint y: 443, distance: 41.0
click at [633, 406] on input "25-26 RT Martie - NEW D&O submission (quotes at your earliest opportunity)" at bounding box center [784, 403] width 616 height 31
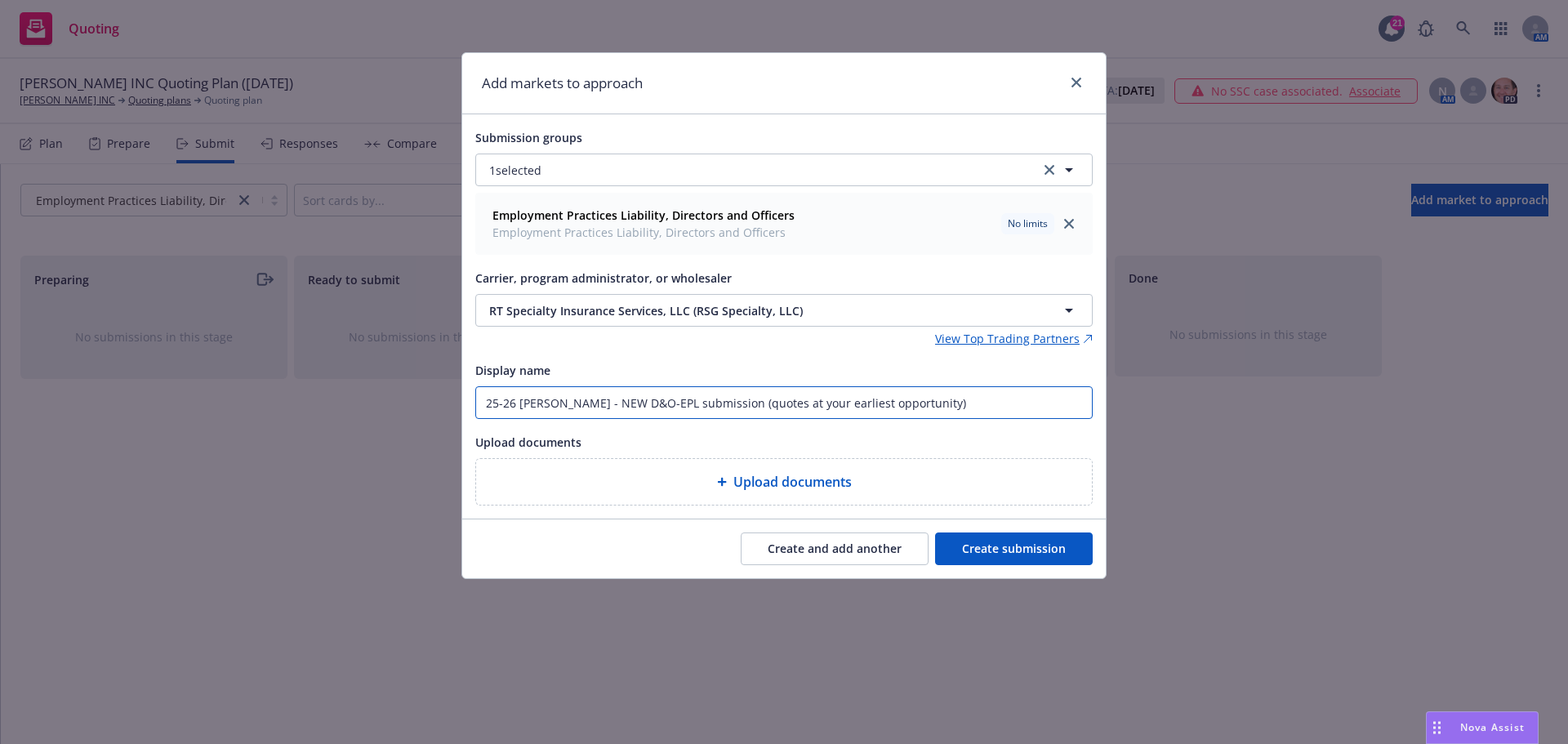
type input "25-26 RT Martie - NEW D&O-EPL submission (quotes at your earliest opportunity)"
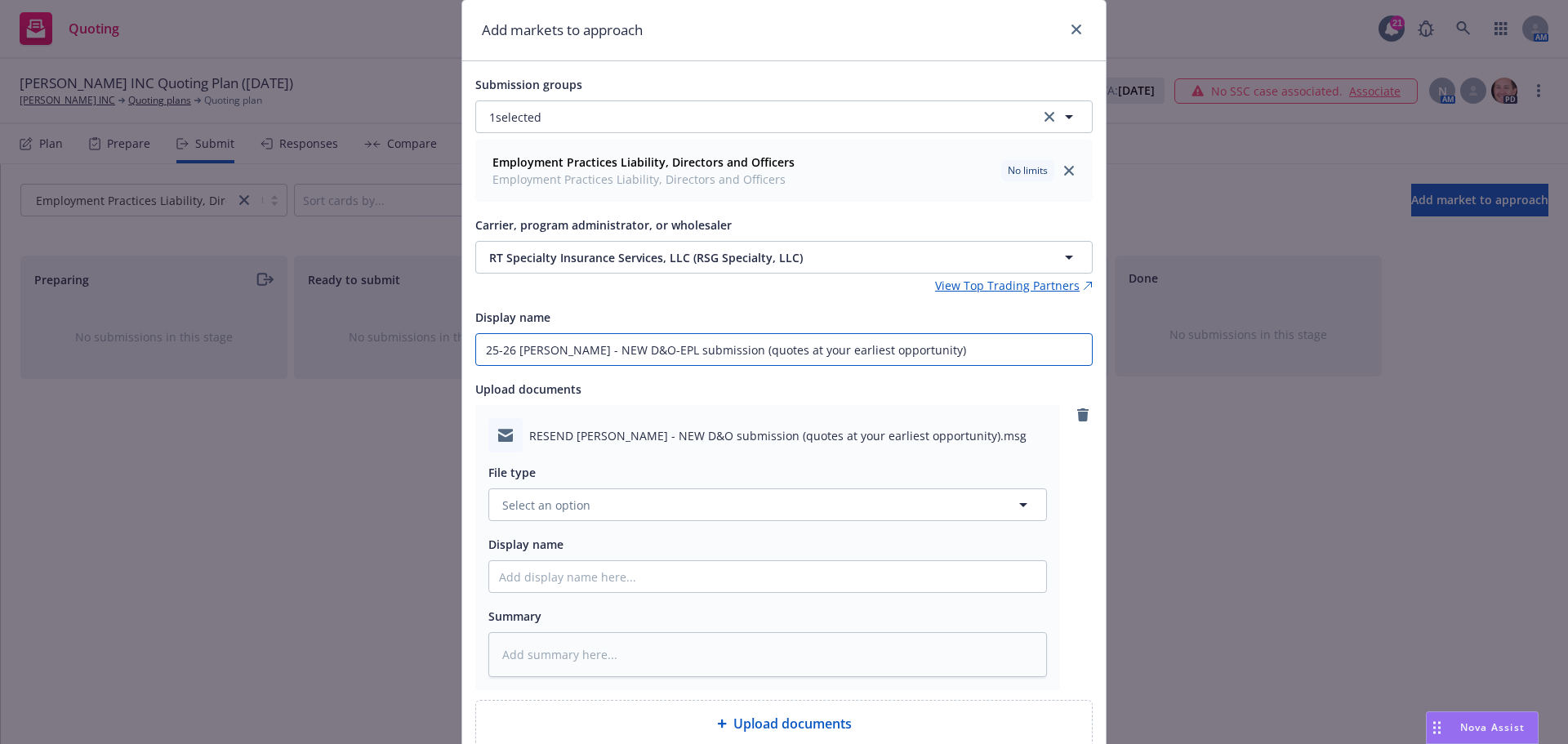
scroll to position [82, 0]
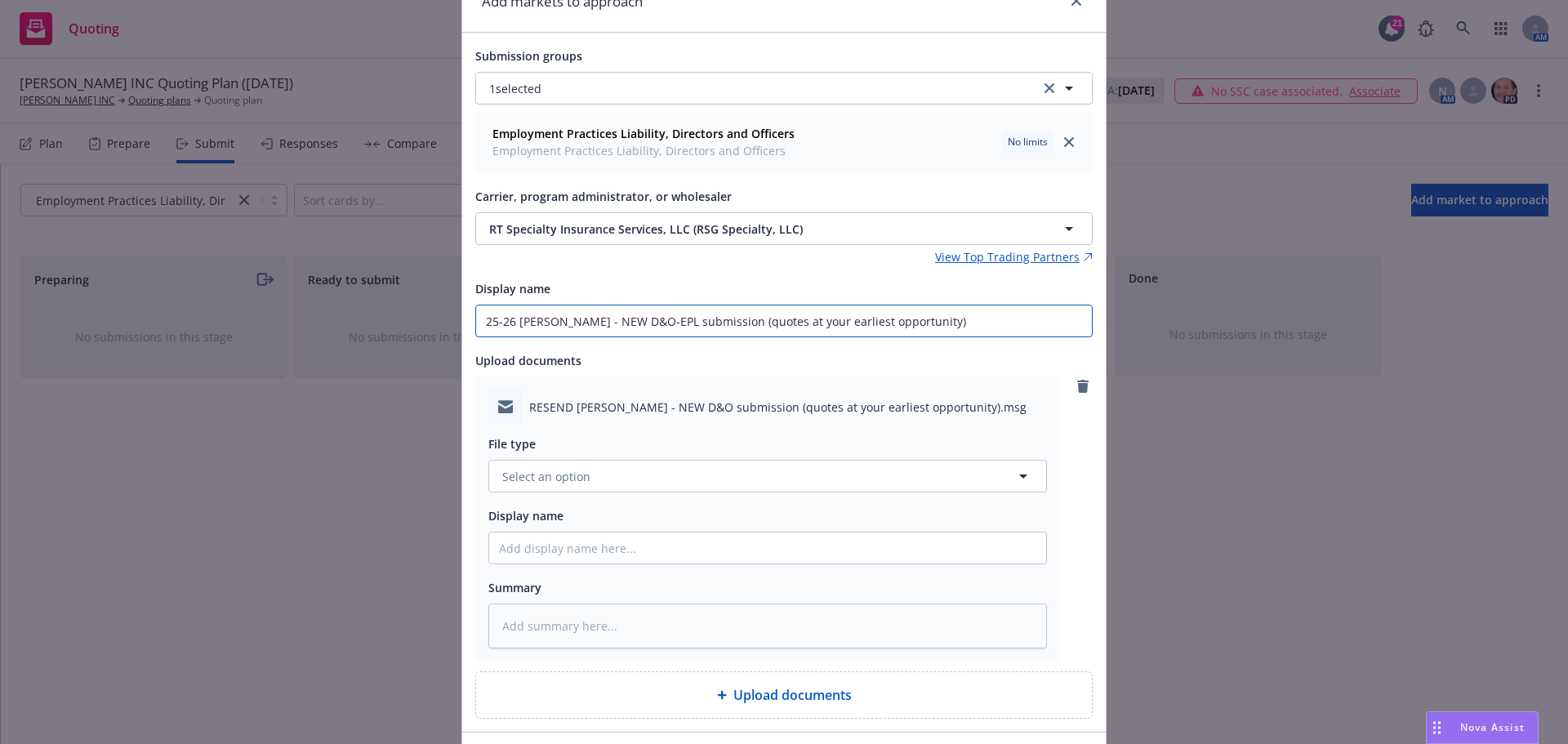
drag, startPoint x: 878, startPoint y: 317, endPoint x: 430, endPoint y: 326, distance: 448.1
click at [430, 326] on div "Add markets to approach Submission groups 1 selected Employment Practices Liabi…" at bounding box center [784, 372] width 1568 height 744
click at [558, 486] on button "Select an option" at bounding box center [767, 476] width 559 height 33
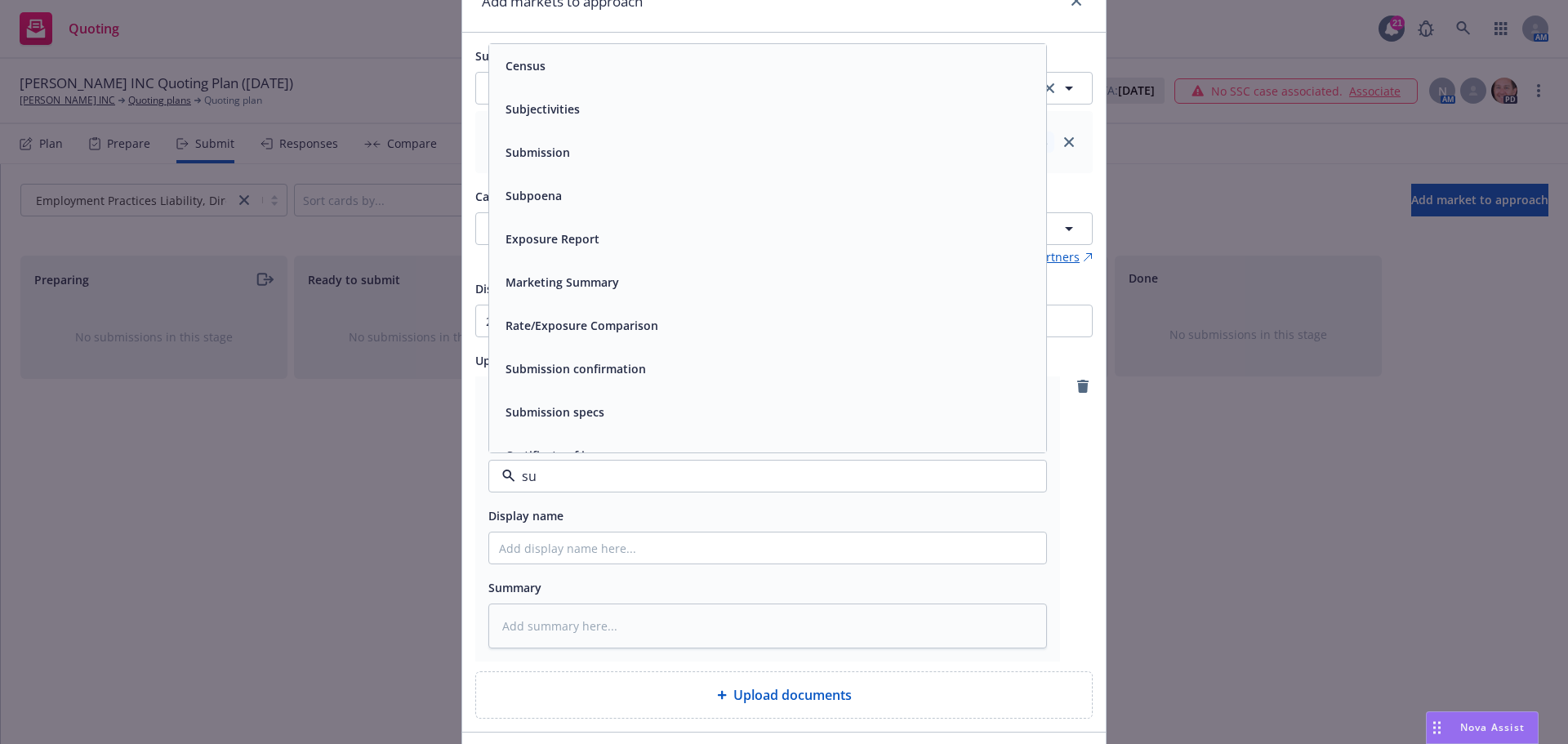
type input "sub"
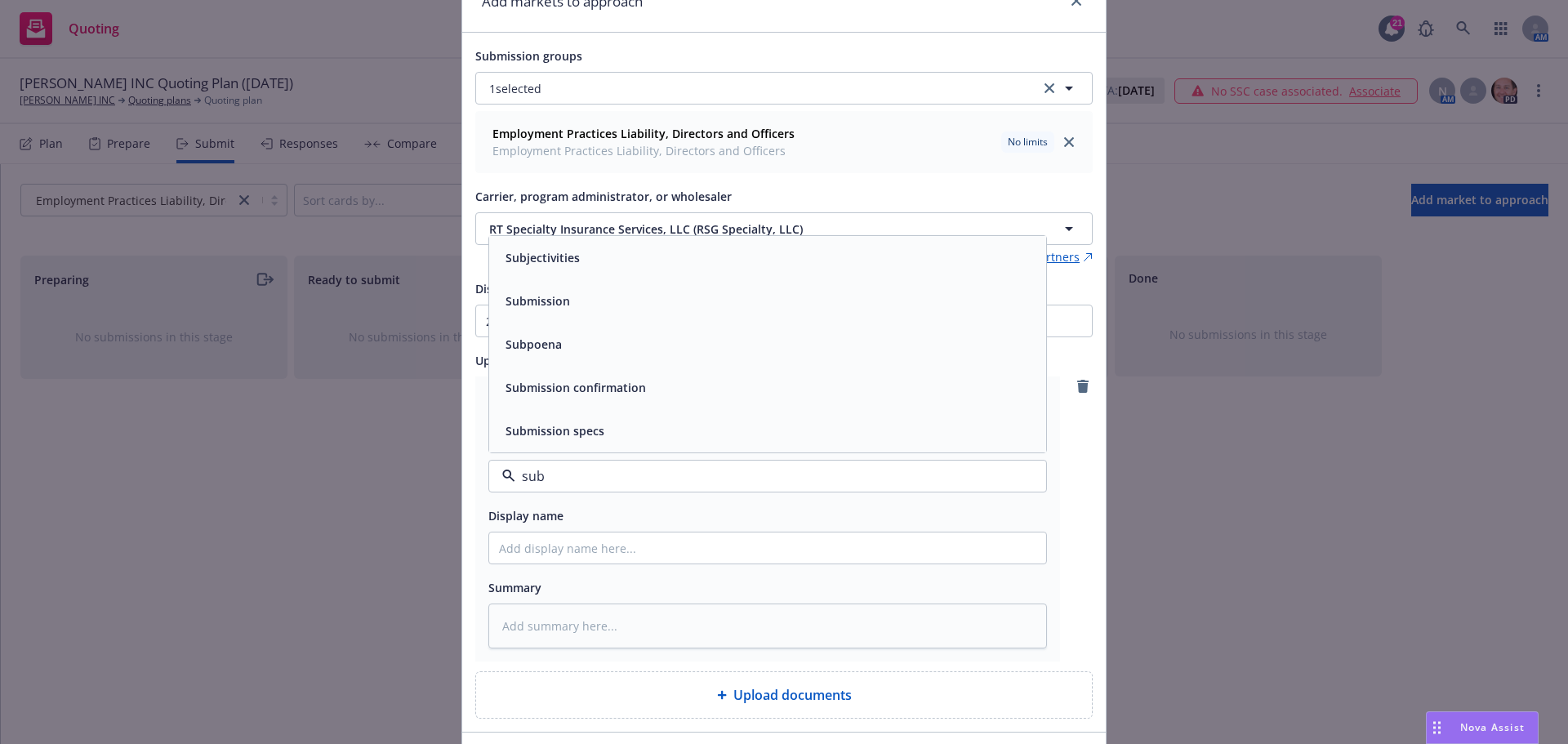
click at [569, 300] on div "Submission" at bounding box center [767, 302] width 538 height 24
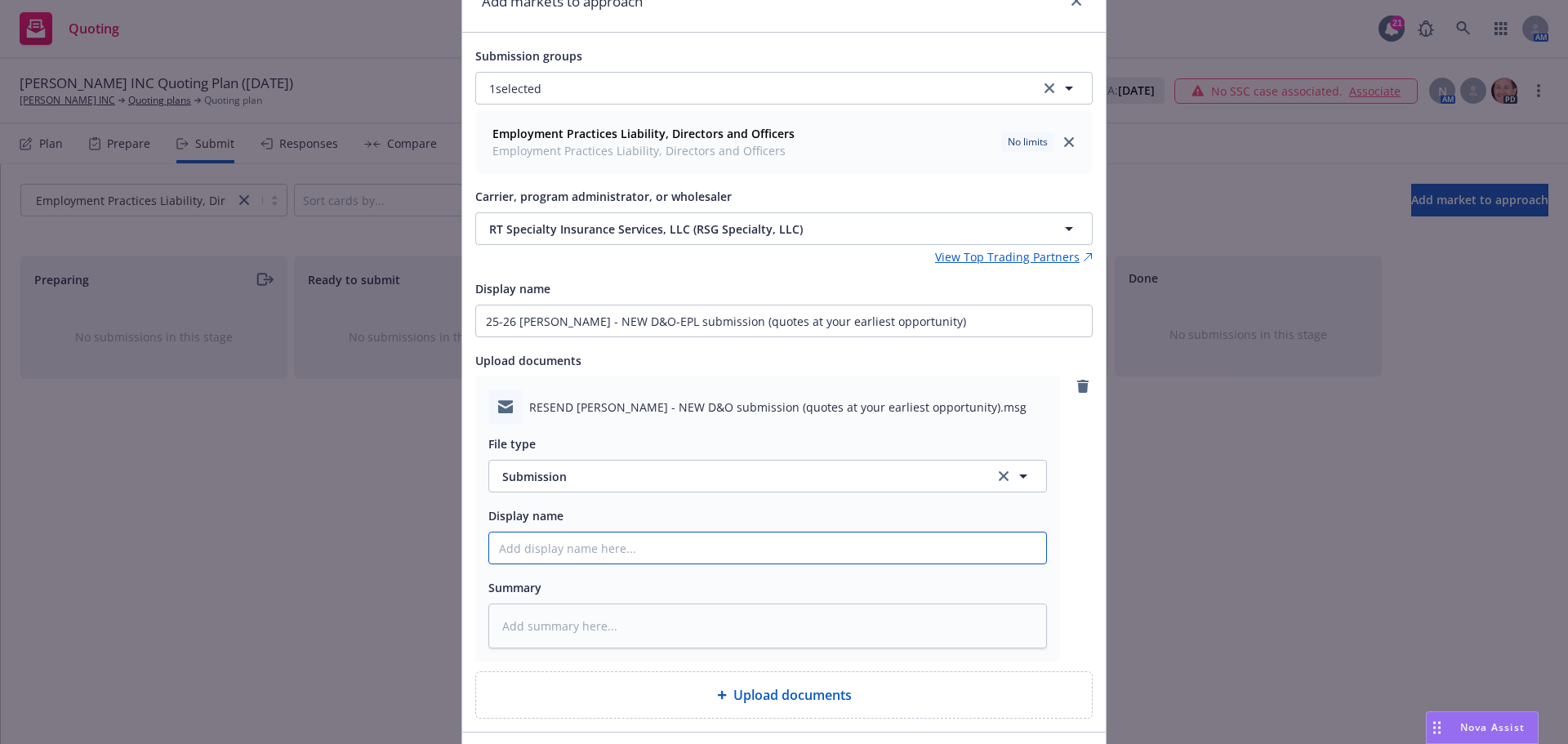
click at [566, 555] on input "Display name" at bounding box center [767, 548] width 557 height 31
paste input "25-26 RT Martie - NEW D&O-EPL submission (quotes at your earliest opportunity)"
type textarea "x"
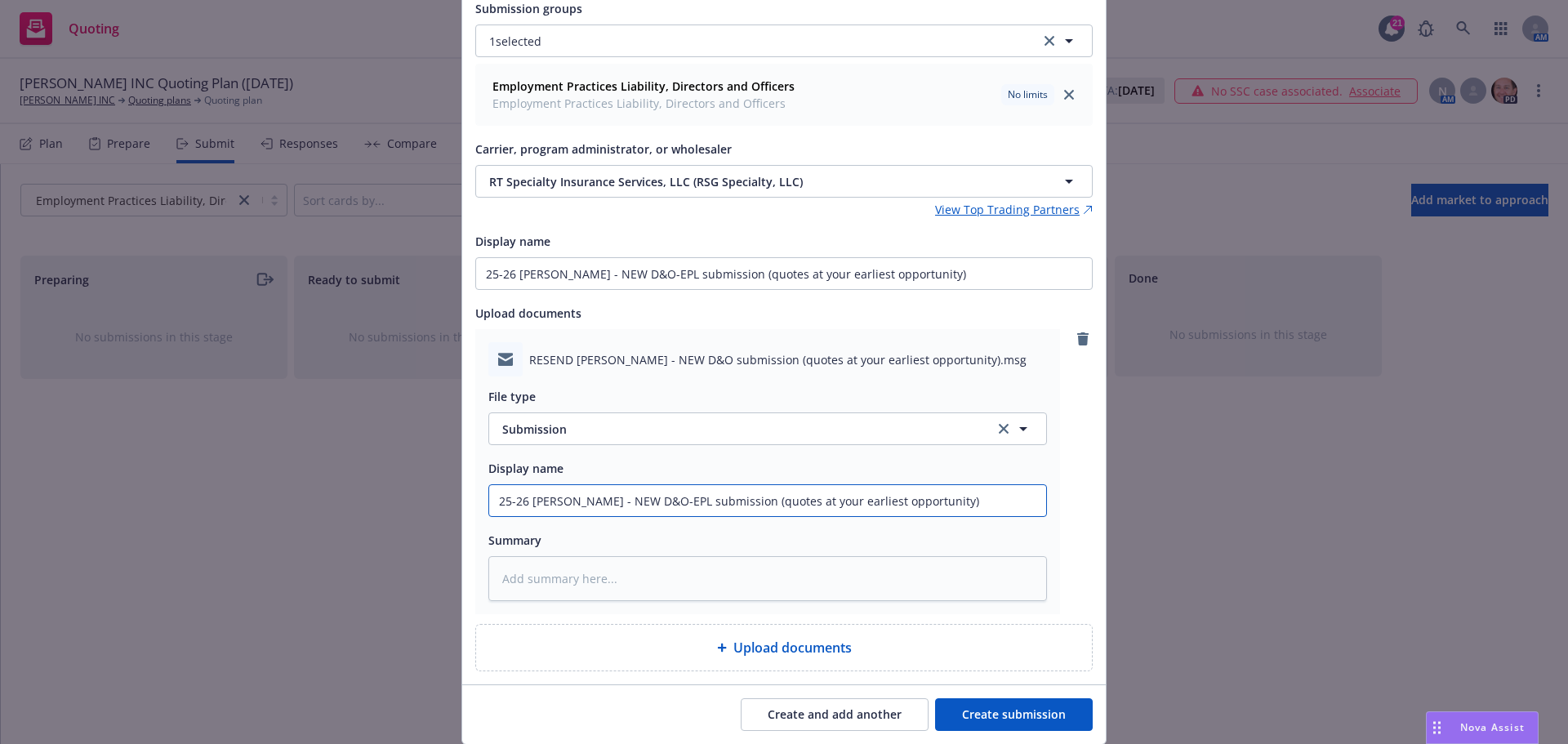
scroll to position [182, 0]
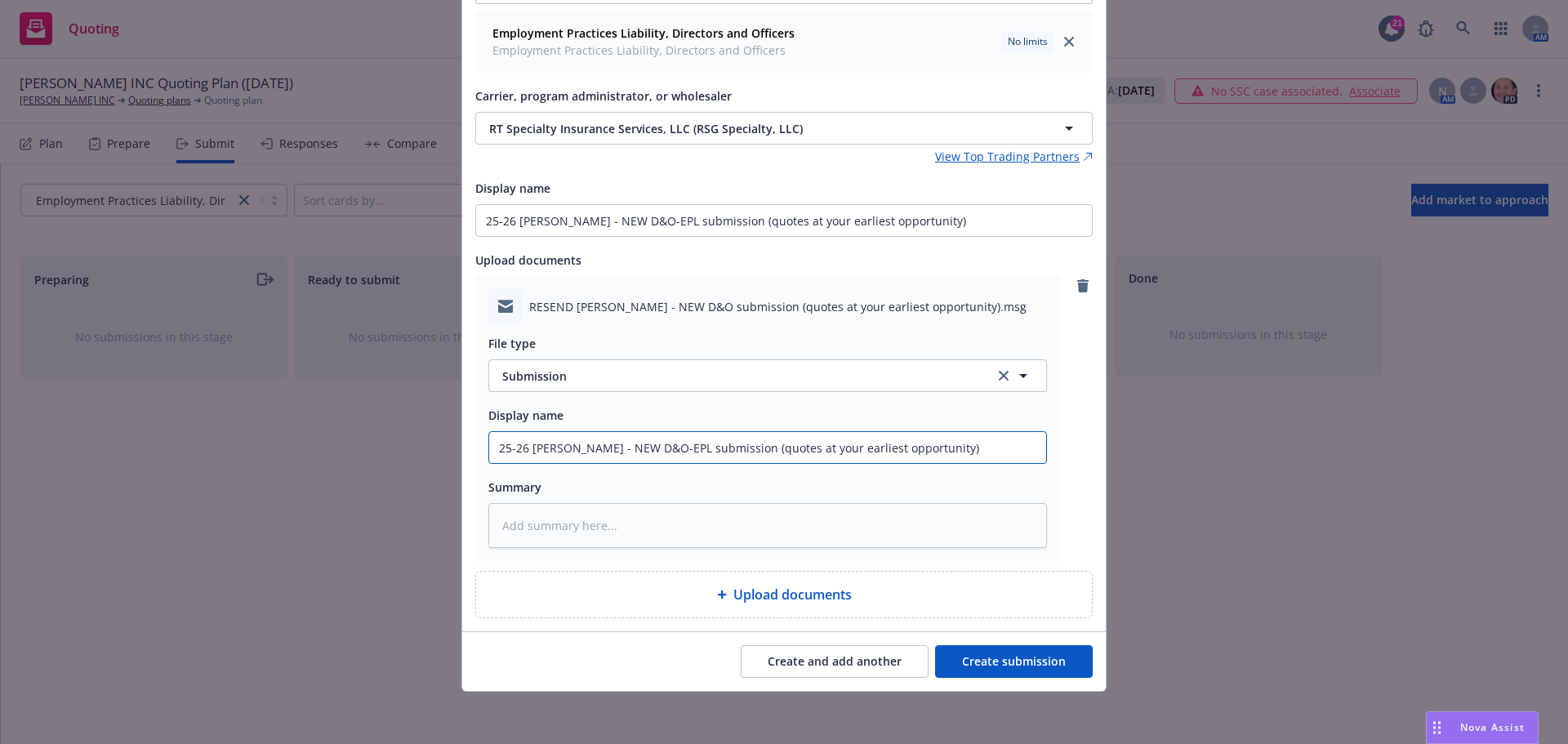
type input "25-26 RT Martie - NEW D&O-EPL submission (quotes at your earliest opportunity)"
click at [994, 660] on button "Create submission" at bounding box center [1013, 662] width 157 height 33
type textarea "x"
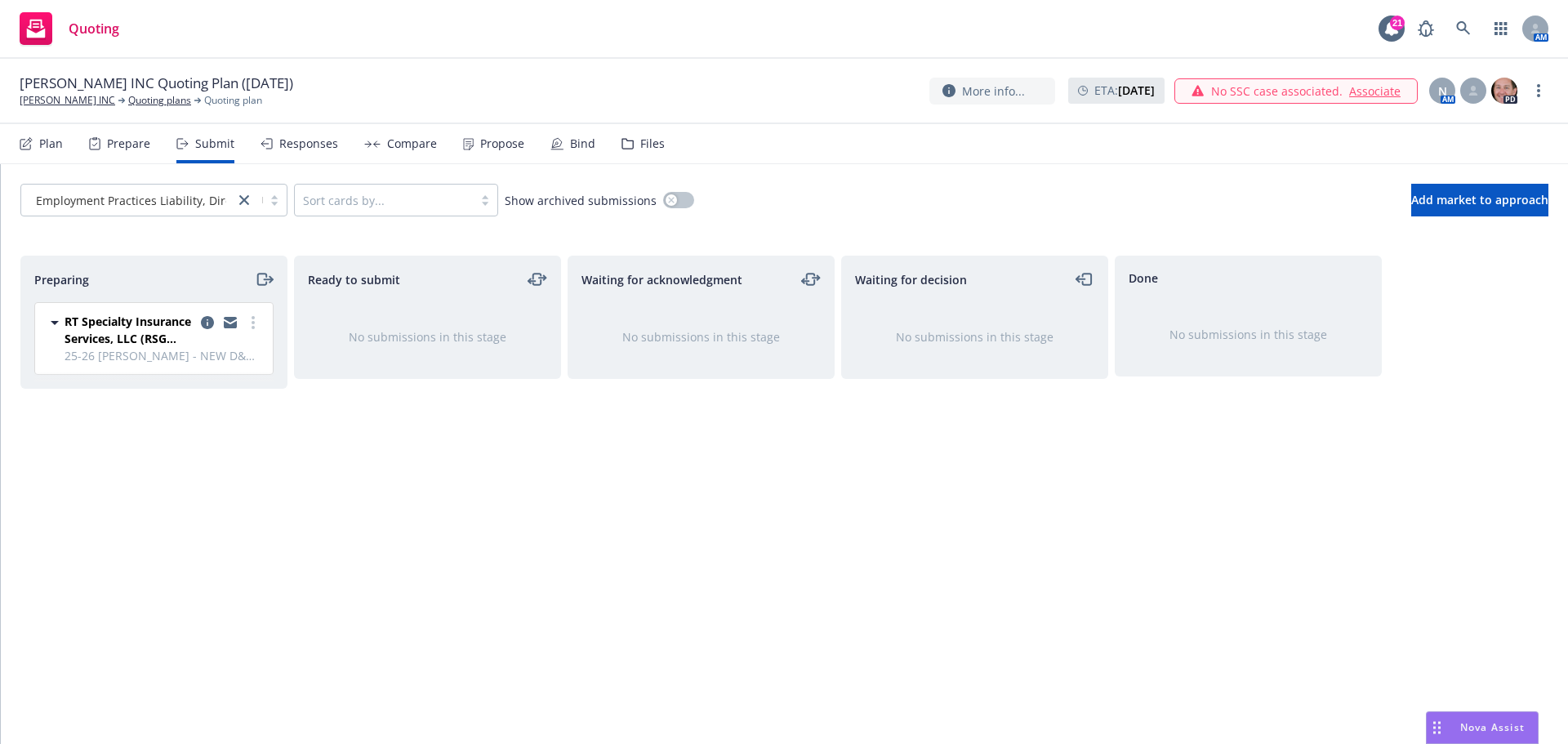
click at [263, 282] on icon "moveRight" at bounding box center [264, 279] width 18 height 19
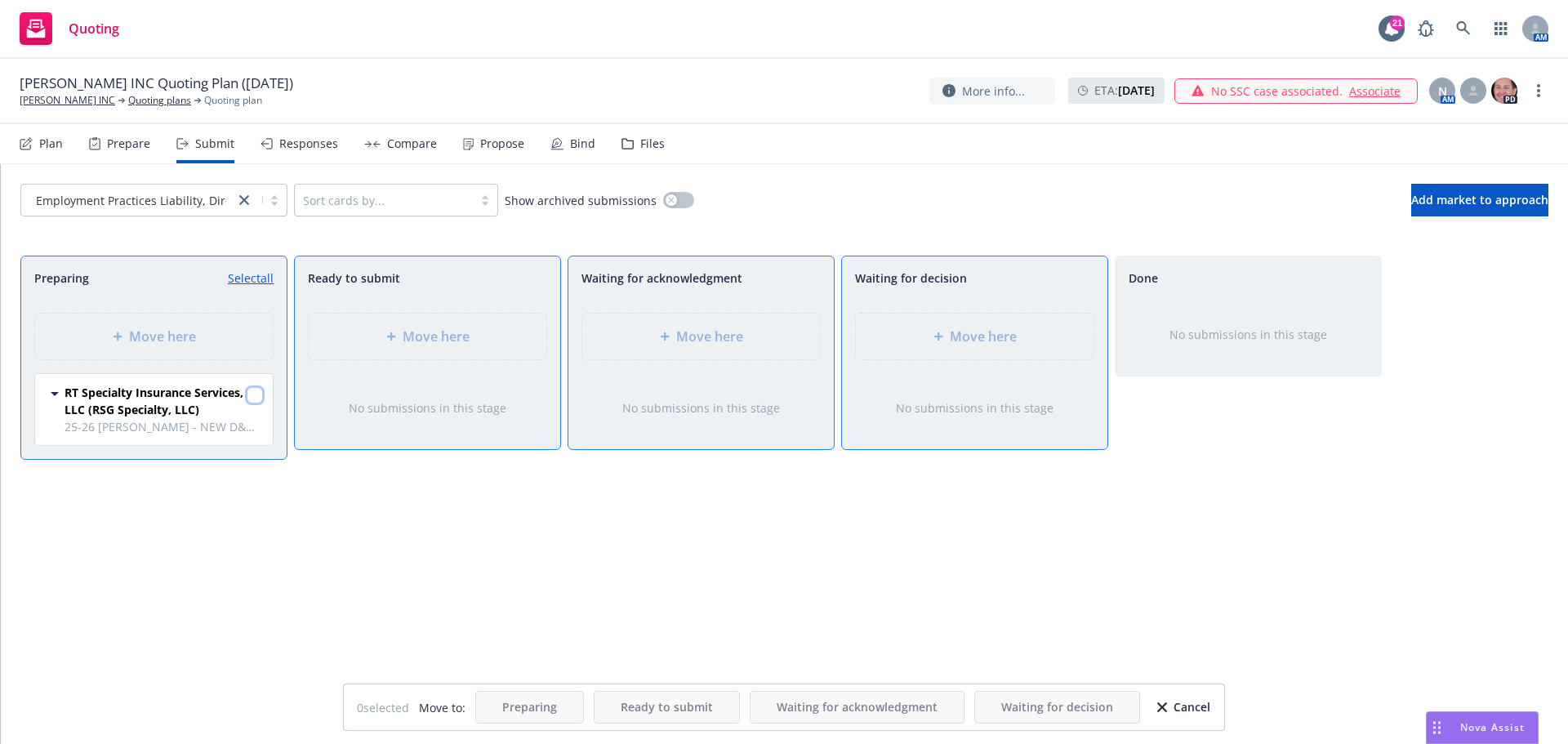
click at [253, 400] on input "checkbox" at bounding box center [255, 395] width 17 height 17
checkbox input "true"
click at [916, 340] on div "Move here" at bounding box center [974, 336] width 211 height 19
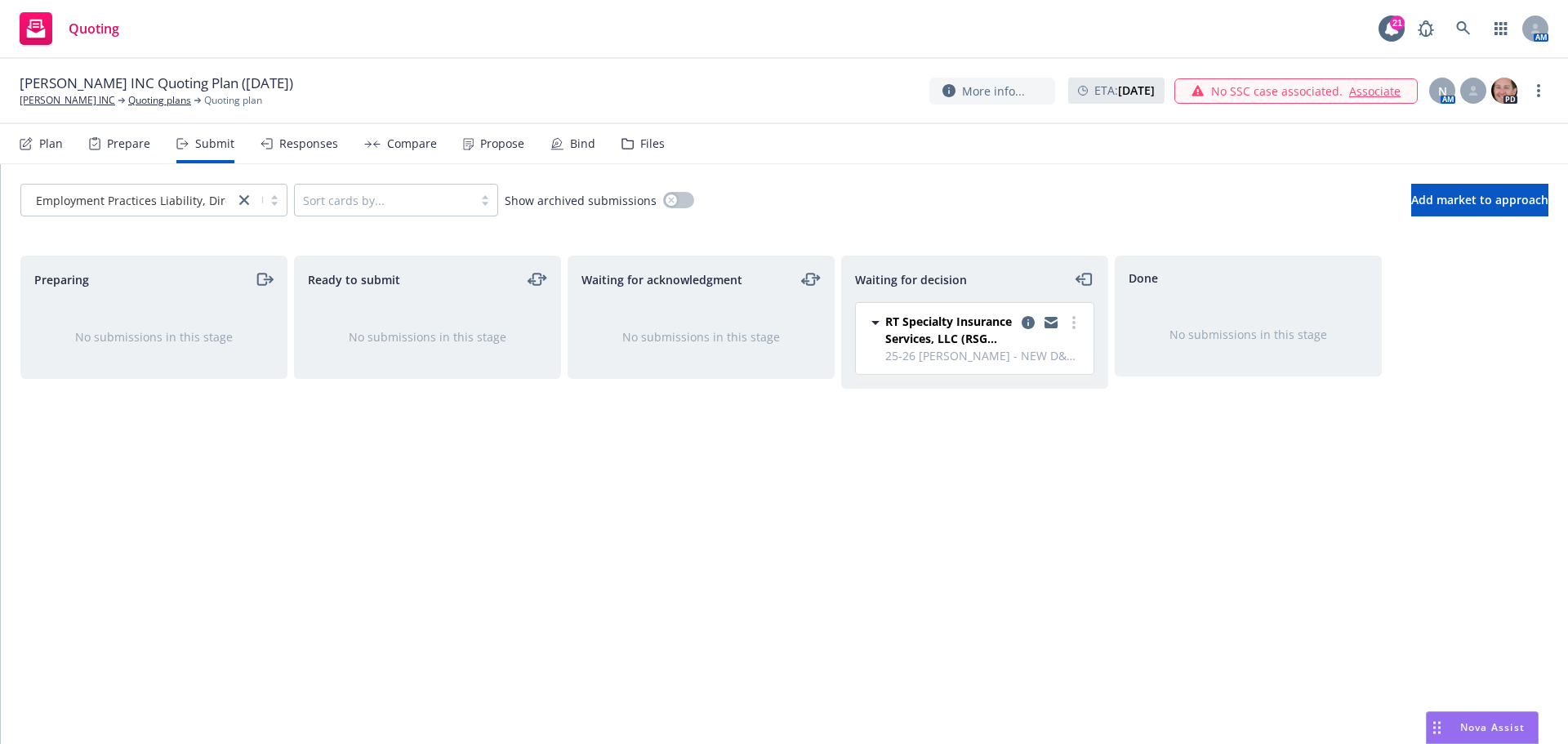
click at [641, 144] on div "Files" at bounding box center [653, 143] width 25 height 13
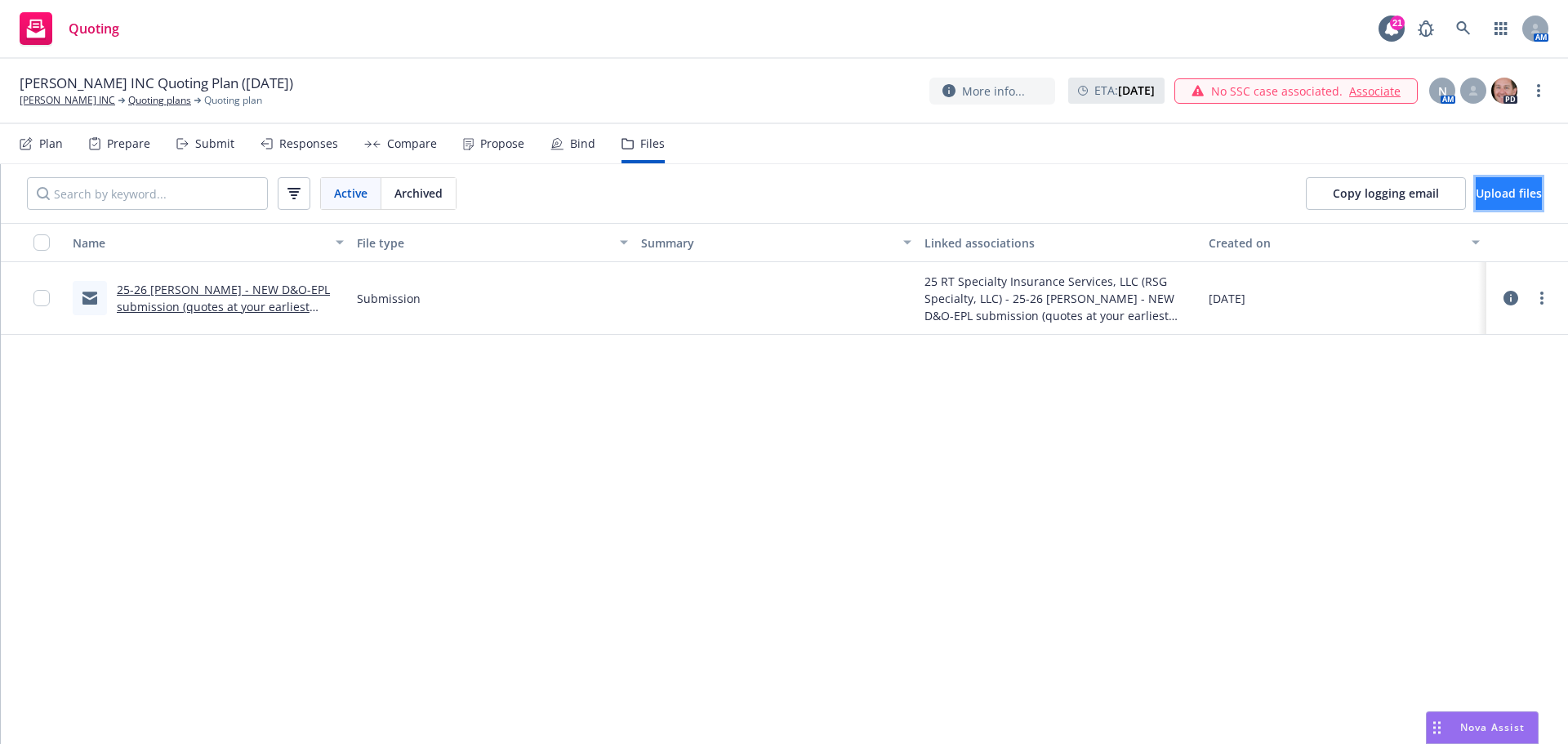
click at [1476, 195] on span "Upload files" at bounding box center [1509, 193] width 66 height 16
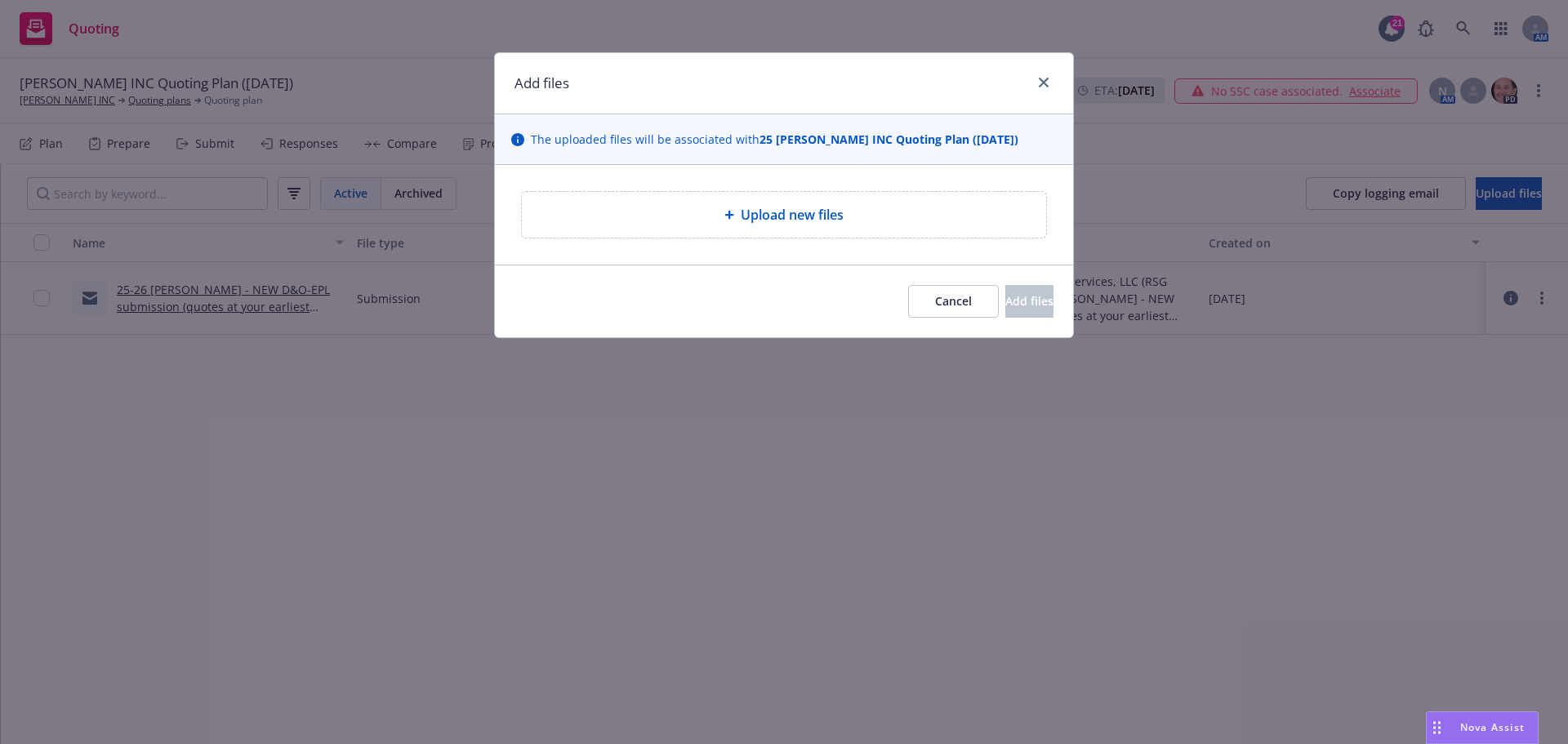
type textarea "x"
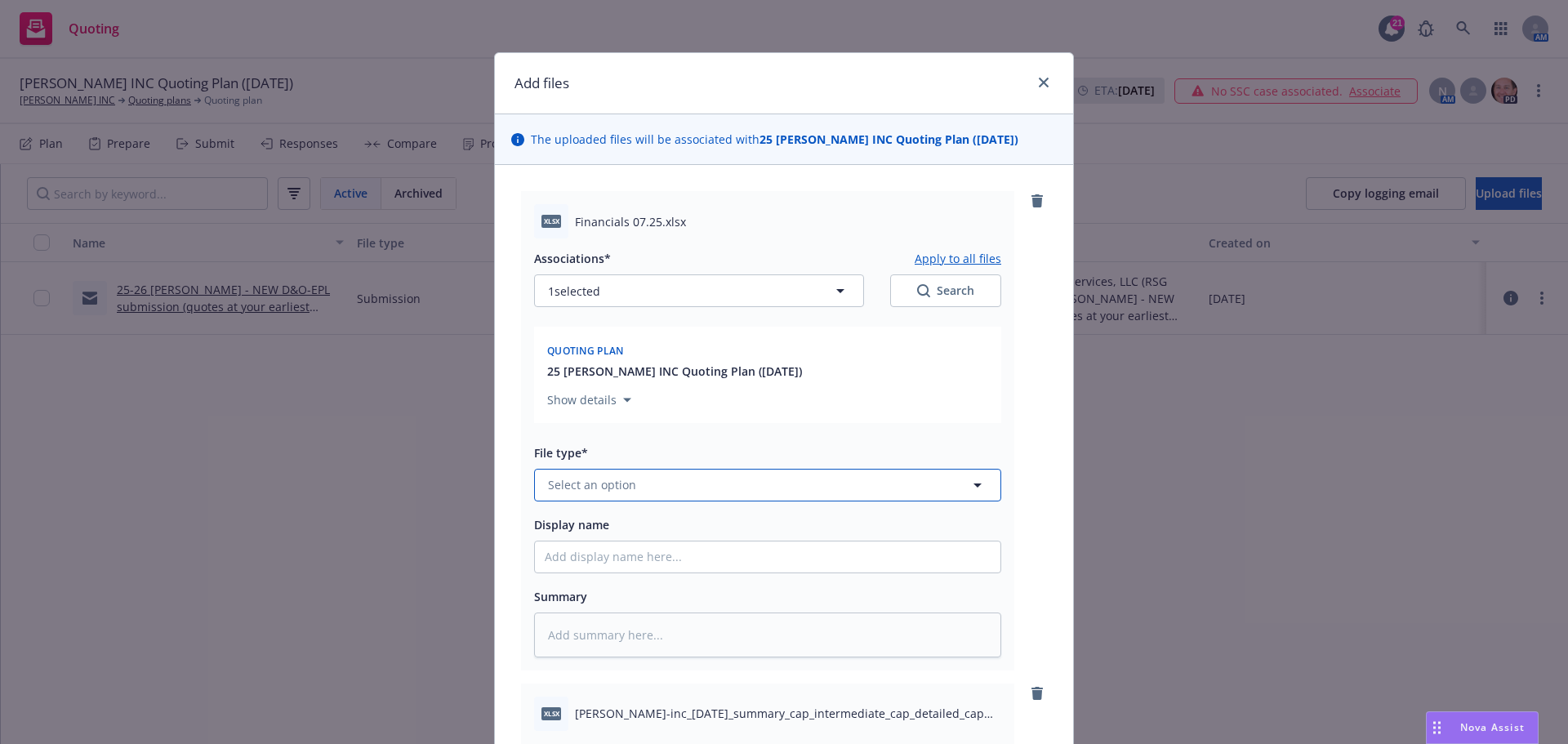
click at [605, 492] on span "Select an option" at bounding box center [592, 485] width 88 height 17
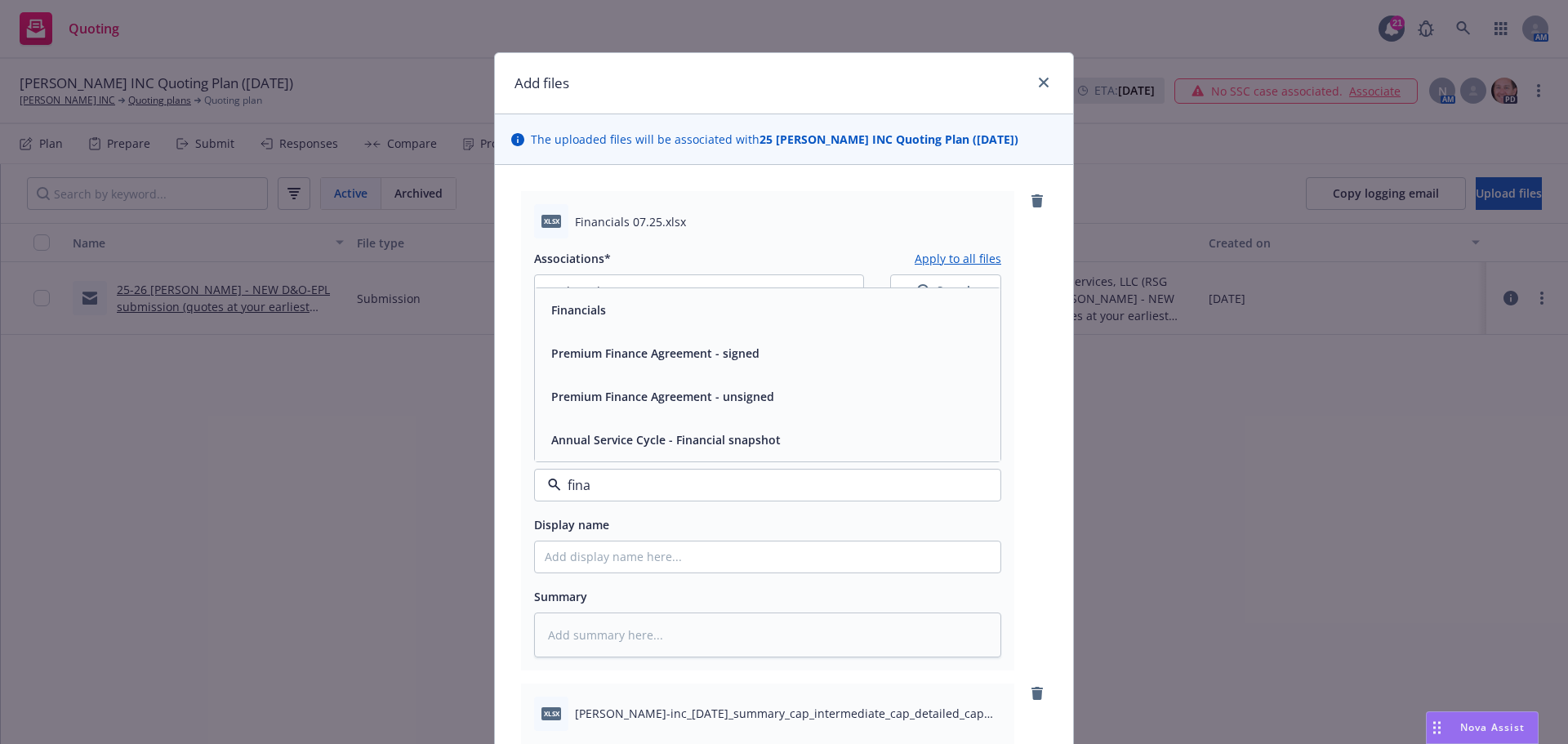
type input "finan"
drag, startPoint x: 602, startPoint y: 319, endPoint x: 611, endPoint y: 335, distance: 18.4
click at [603, 319] on div "Financials" at bounding box center [577, 310] width 64 height 24
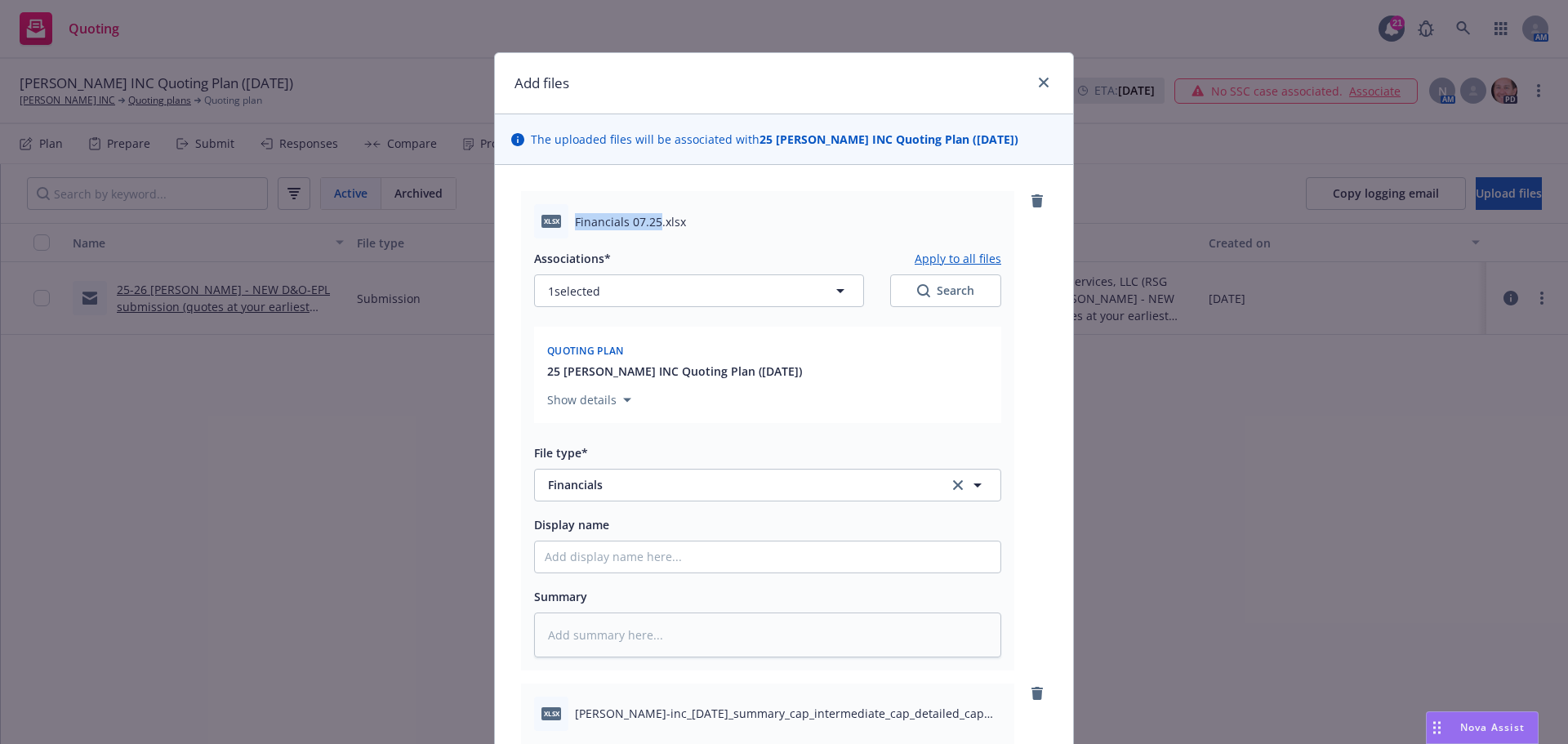
drag, startPoint x: 569, startPoint y: 219, endPoint x: 643, endPoint y: 223, distance: 74.1
click at [652, 226] on span "Financials 07.25.xlsx" at bounding box center [631, 222] width 111 height 17
copy span "Financials 07.25"
click at [563, 561] on input "Display name" at bounding box center [767, 557] width 465 height 31
paste input "Financials 07.25"
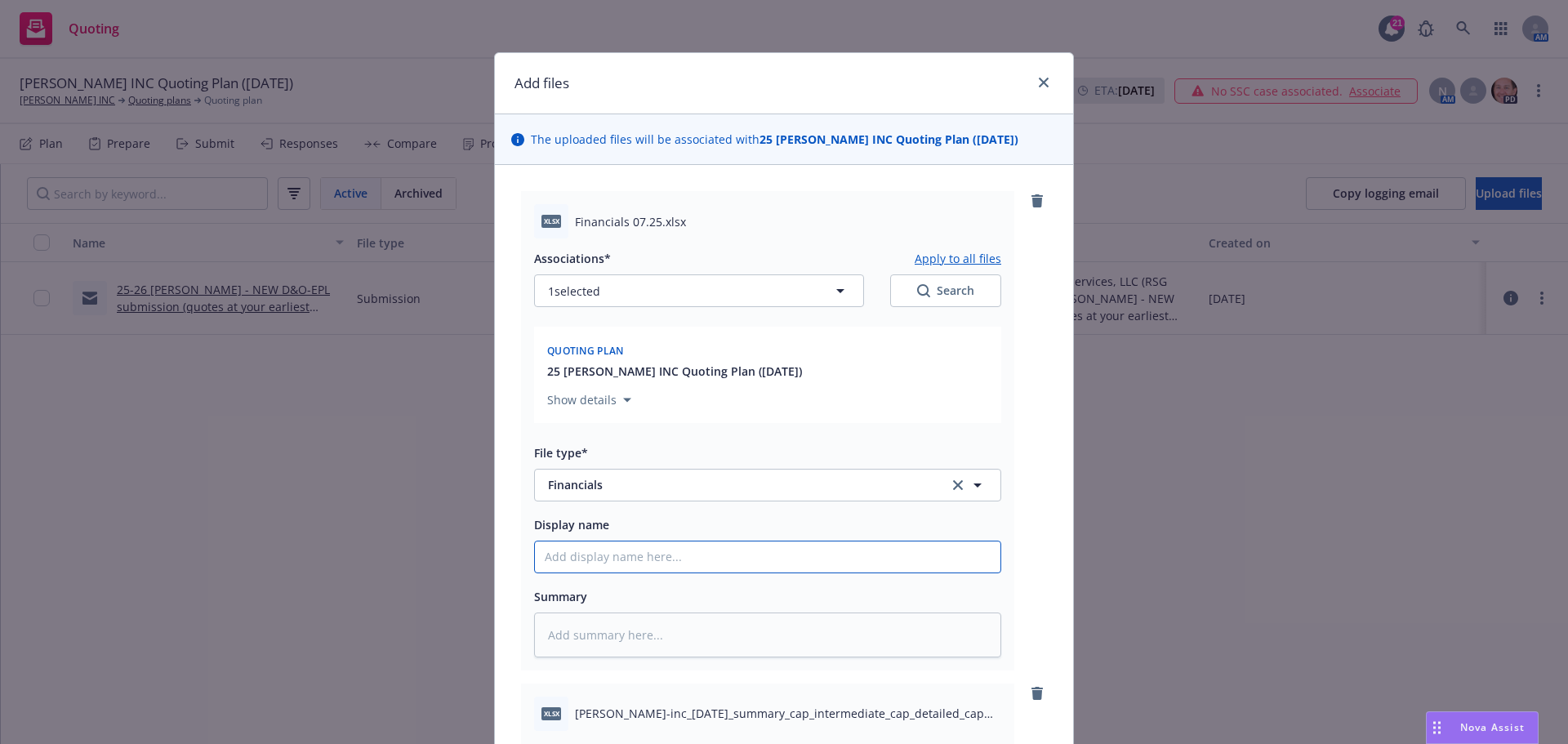
type textarea "x"
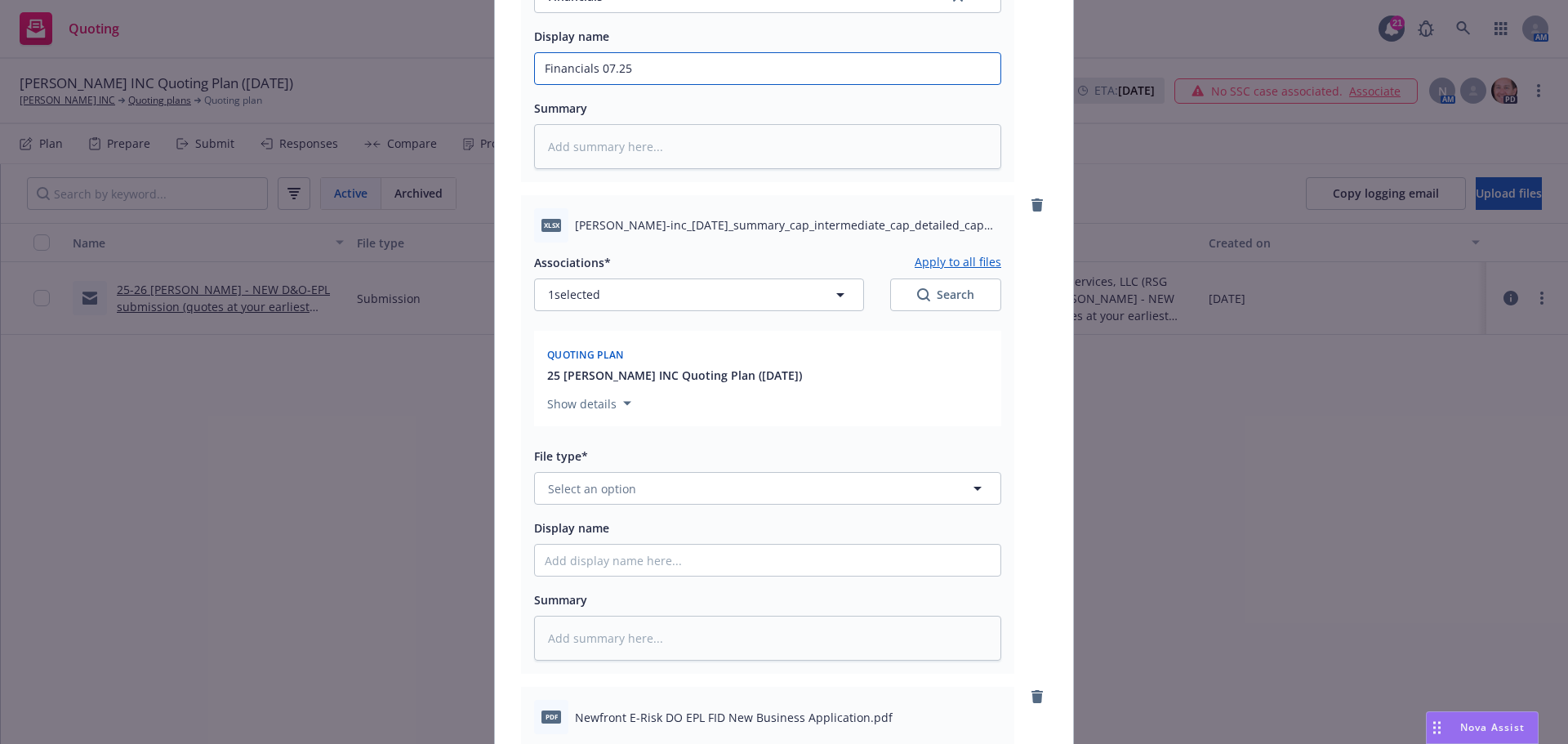
scroll to position [490, 0]
type input "Financials 07.25"
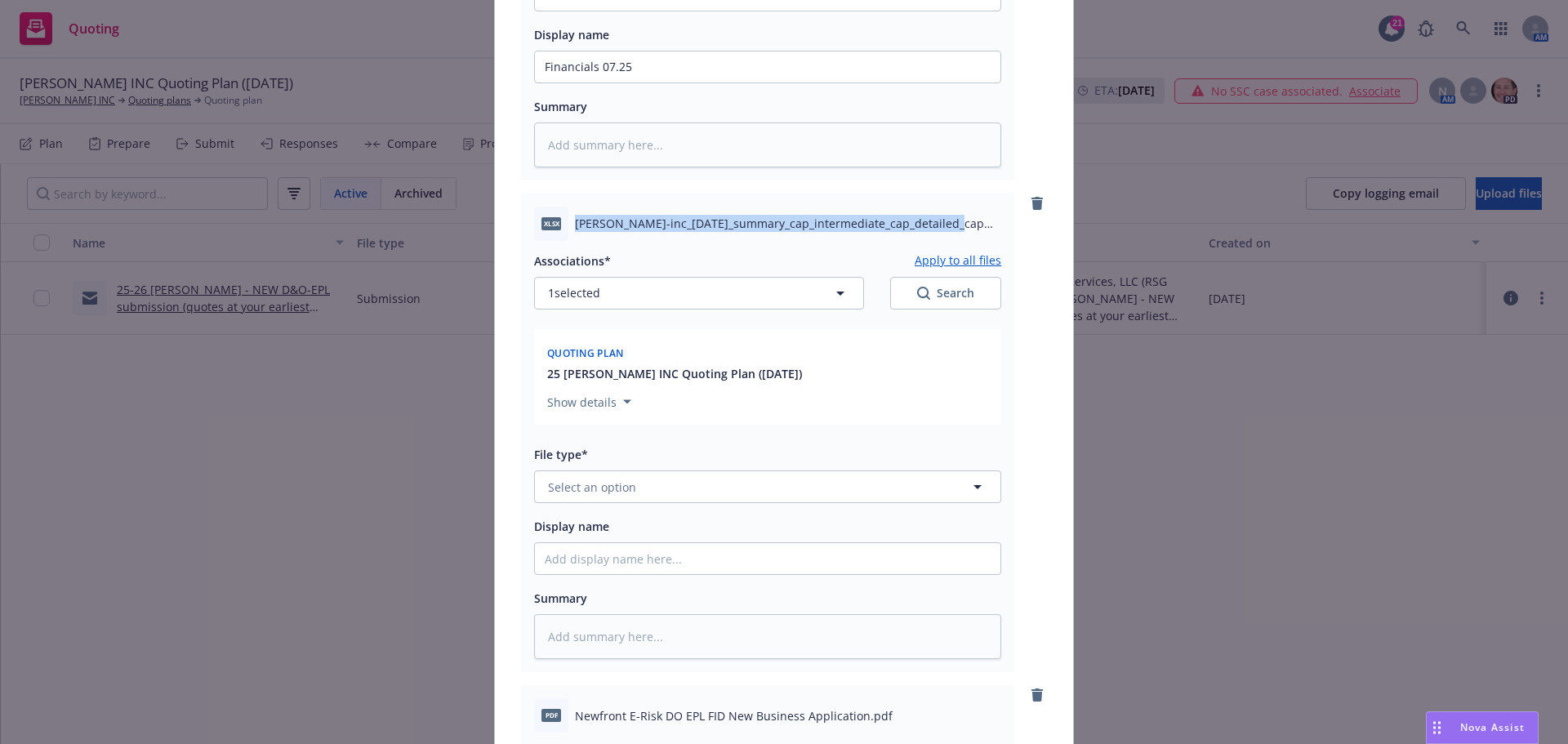
drag, startPoint x: 569, startPoint y: 221, endPoint x: 935, endPoint y: 222, distance: 366.0
click at [935, 222] on span "martie-inc_2022-03-25_summary_cap_intermediate_cap_detailed_cap (1).xlsx" at bounding box center [789, 223] width 426 height 17
copy span "martie-inc_2022-03-25_summary_cap_intermediate_cap_detailed_cap"
click at [611, 492] on span "Select an option" at bounding box center [592, 487] width 88 height 17
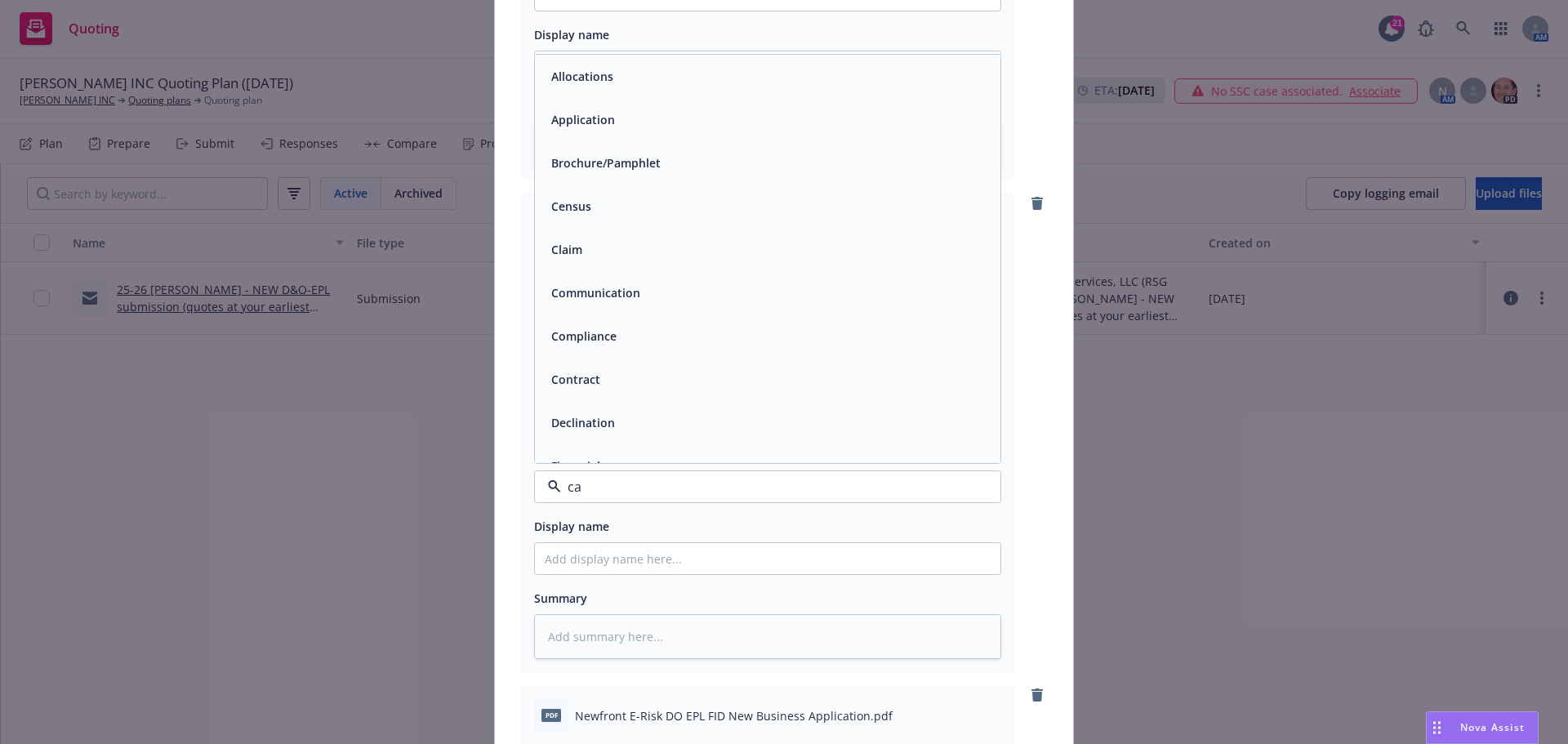
type input "cap"
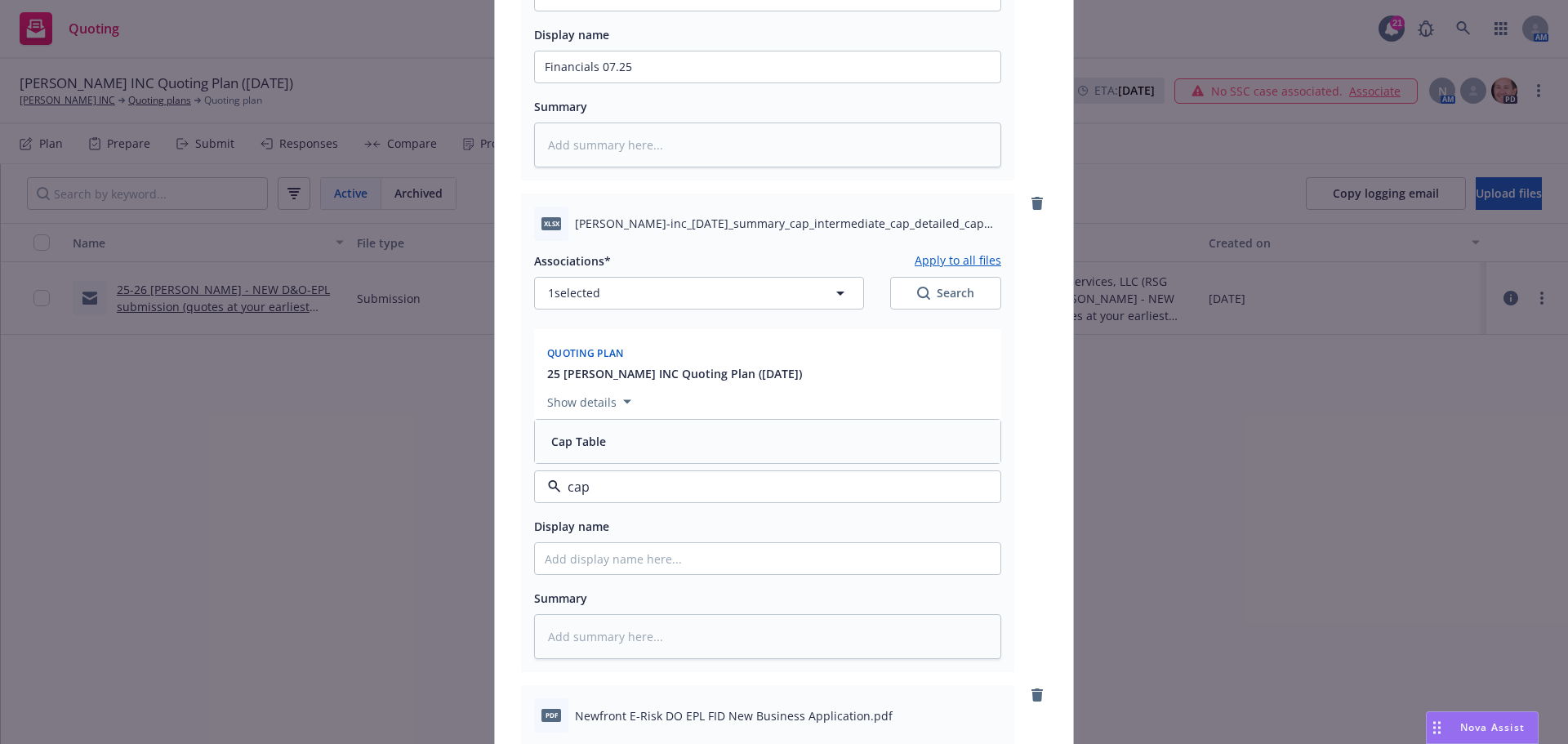
click at [594, 435] on span "Cap Table" at bounding box center [579, 441] width 55 height 17
click at [590, 83] on input "Display name" at bounding box center [767, 67] width 465 height 31
paste input "martie-inc_2022-03-25_summary_cap_intermediate_cap_detailed_cap"
type textarea "x"
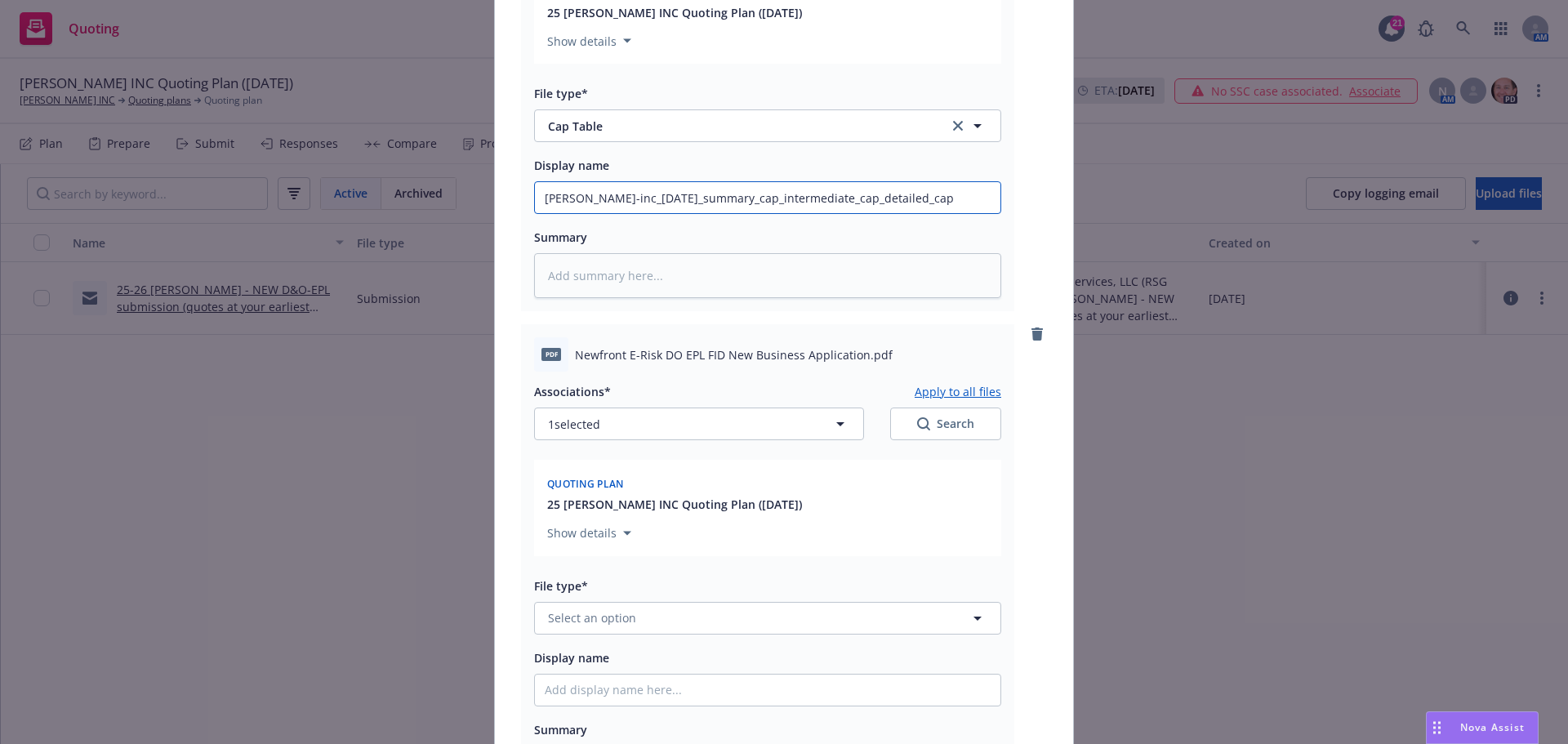
scroll to position [899, 0]
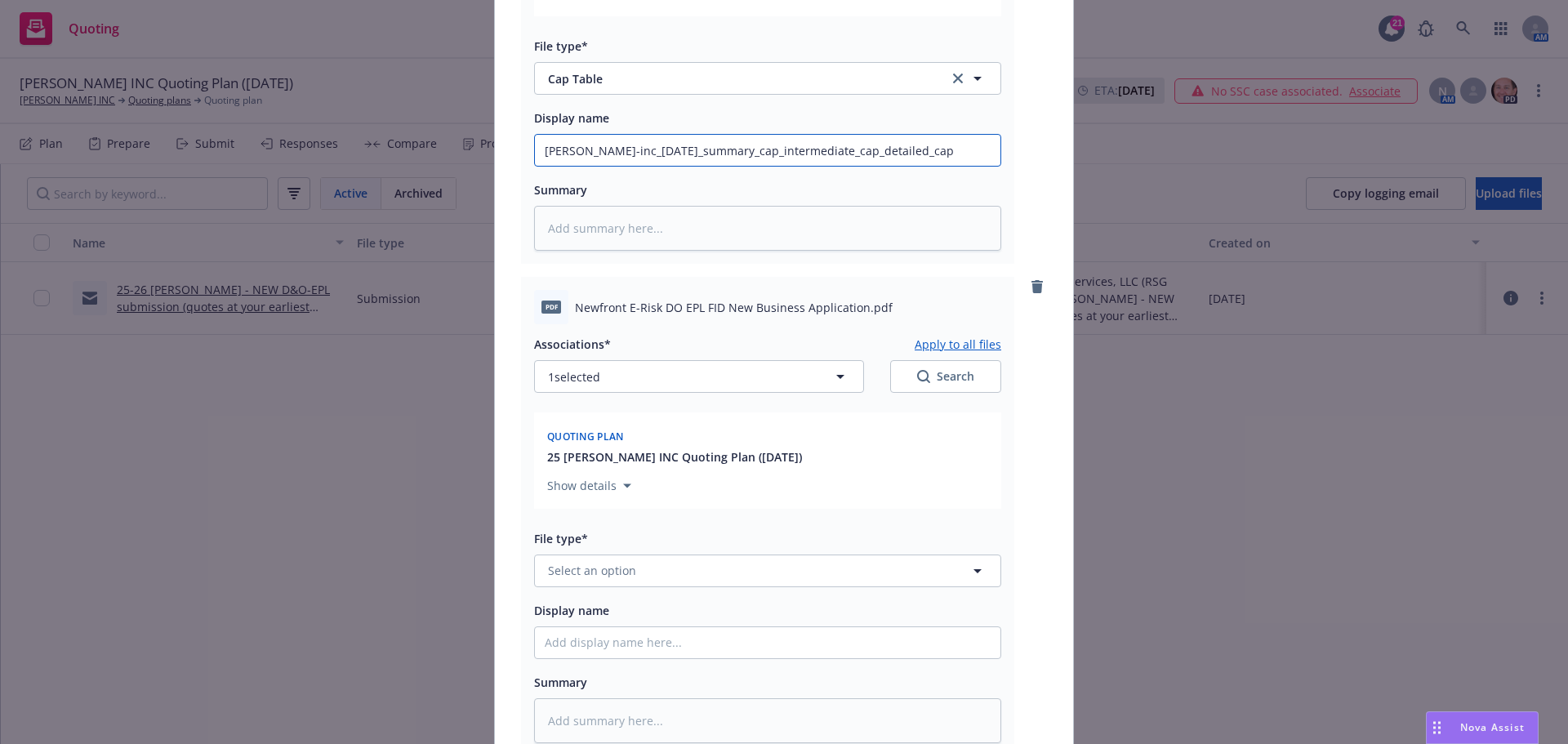
type input "martie-inc_2022-03-25_summary_cap_intermediate_cap_detailed_cap"
drag, startPoint x: 572, startPoint y: 309, endPoint x: 854, endPoint y: 304, distance: 282.0
click at [854, 304] on span "Newfront E-Risk DO EPL FID New Business Application.pdf" at bounding box center [734, 307] width 318 height 17
copy span "Newfront E-Risk DO EPL FID New Business Application"
click at [597, 570] on span "Select an option" at bounding box center [592, 570] width 88 height 17
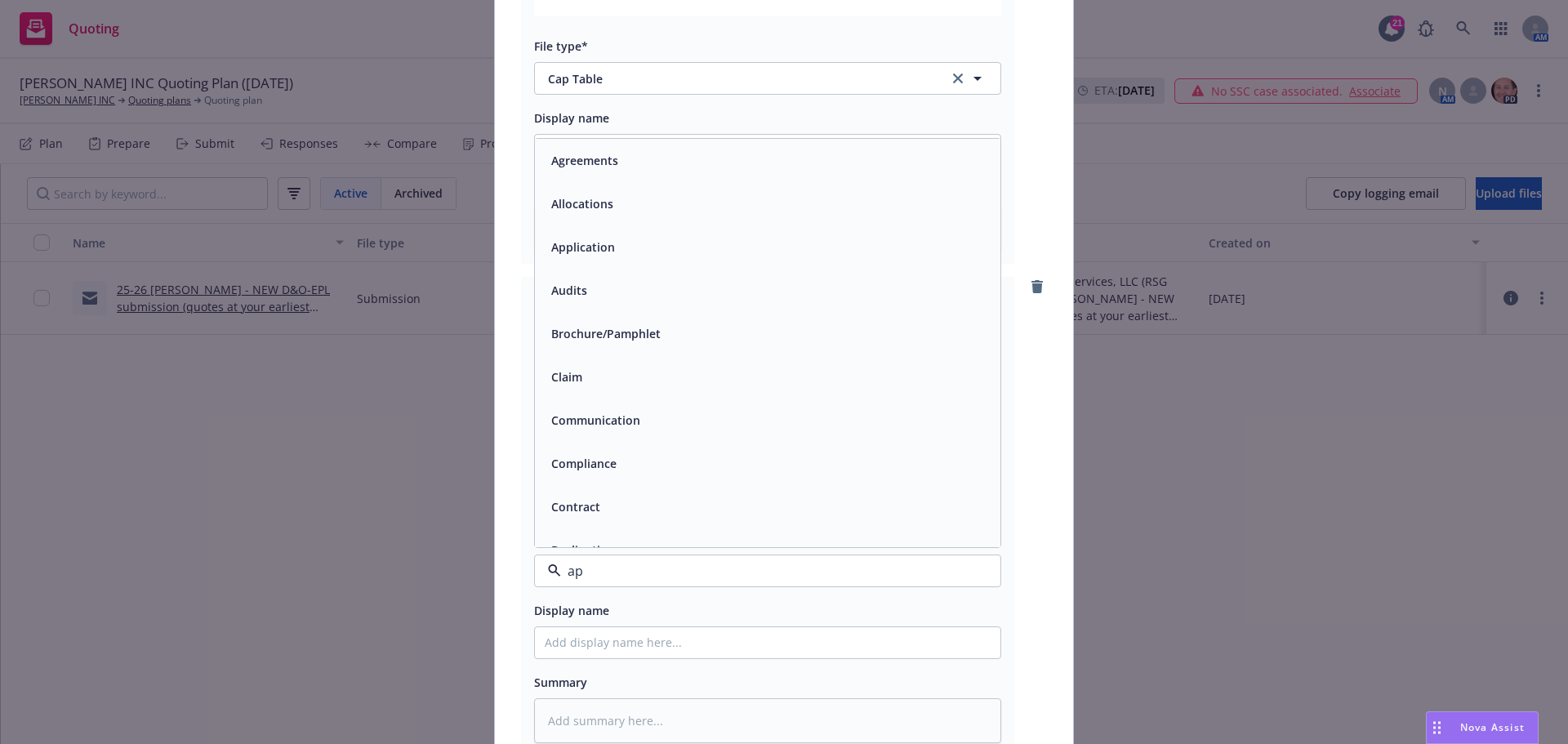
type input "app"
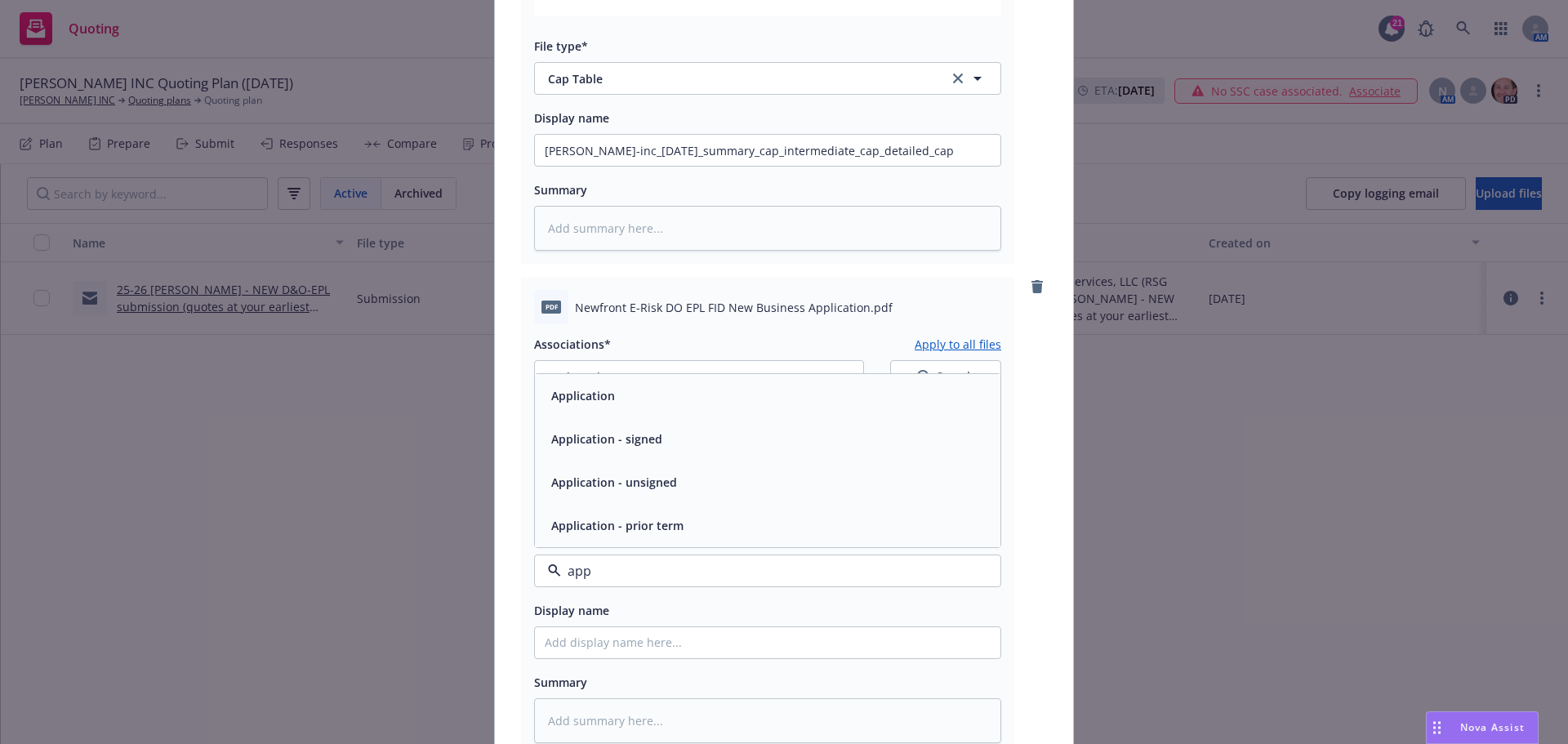
drag, startPoint x: 571, startPoint y: 415, endPoint x: 565, endPoint y: 440, distance: 25.7
click at [571, 417] on div "Application Application - signed Application - unsigned Application - prior term" at bounding box center [767, 461] width 465 height 173
click at [597, 393] on span "Application" at bounding box center [583, 395] width 63 height 17
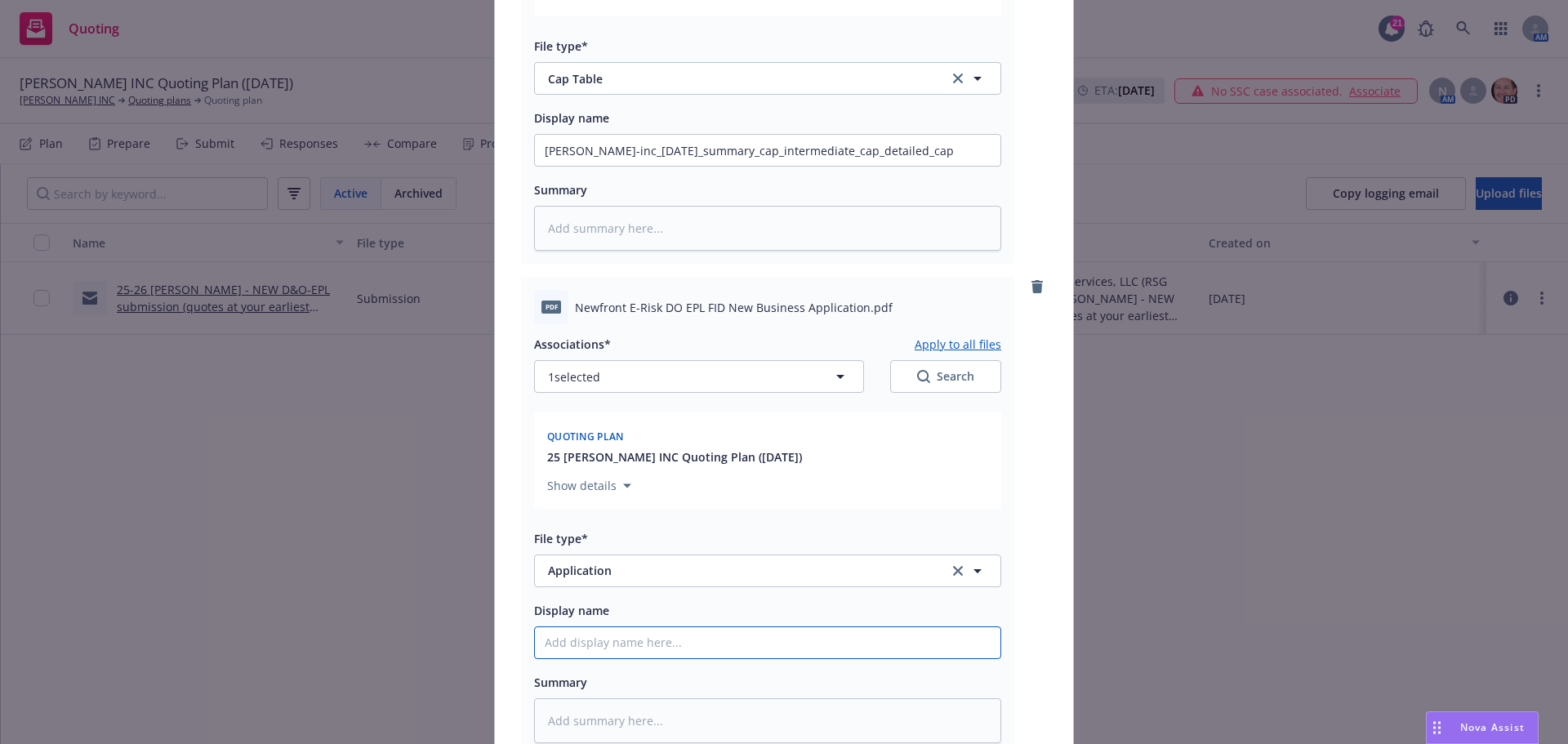
paste input "Newfront E-Risk DO EPL FID New Business Application"
type textarea "x"
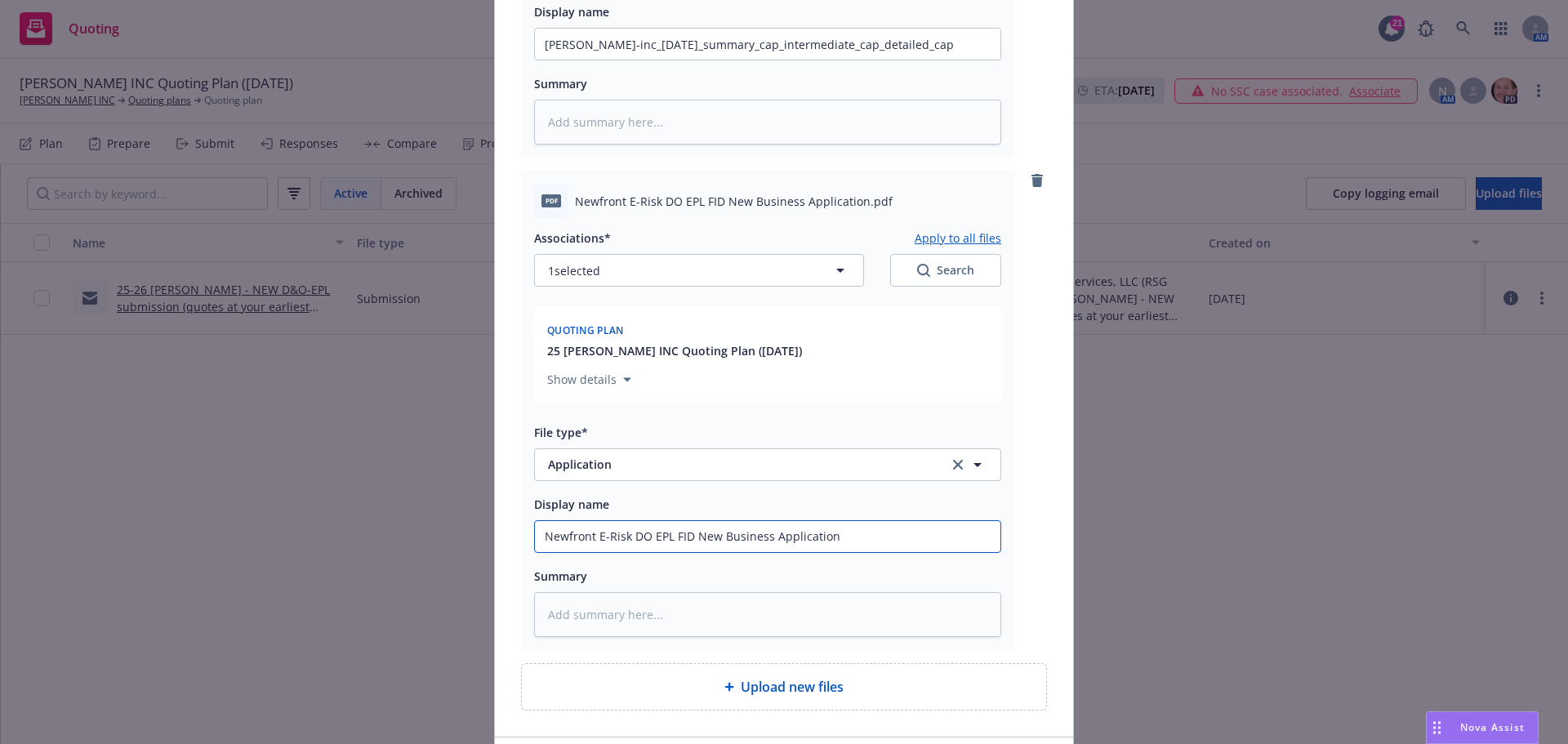
scroll to position [1124, 0]
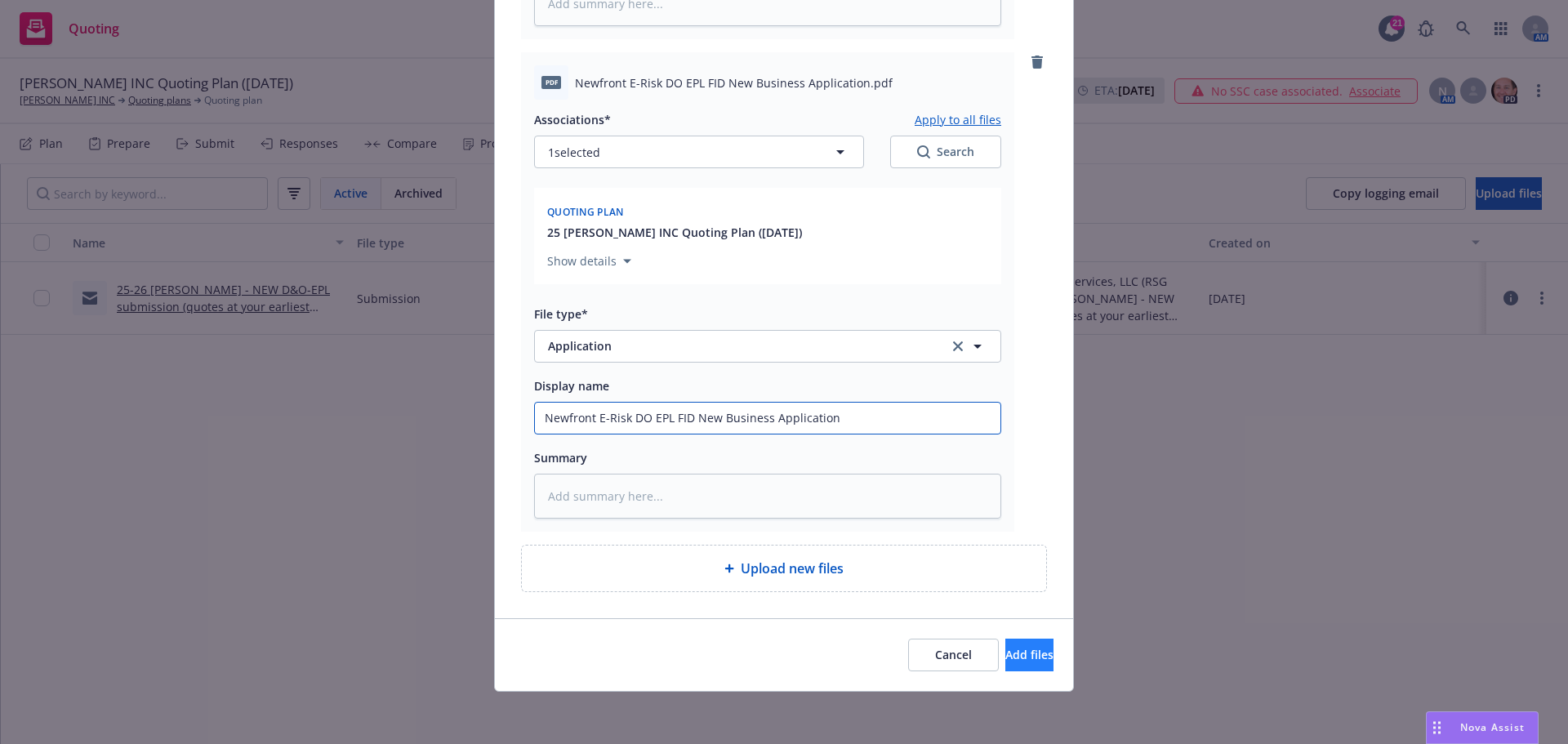
type input "Newfront E-Risk DO EPL FID New Business Application"
click at [1006, 649] on span "Add files" at bounding box center [1029, 655] width 48 height 16
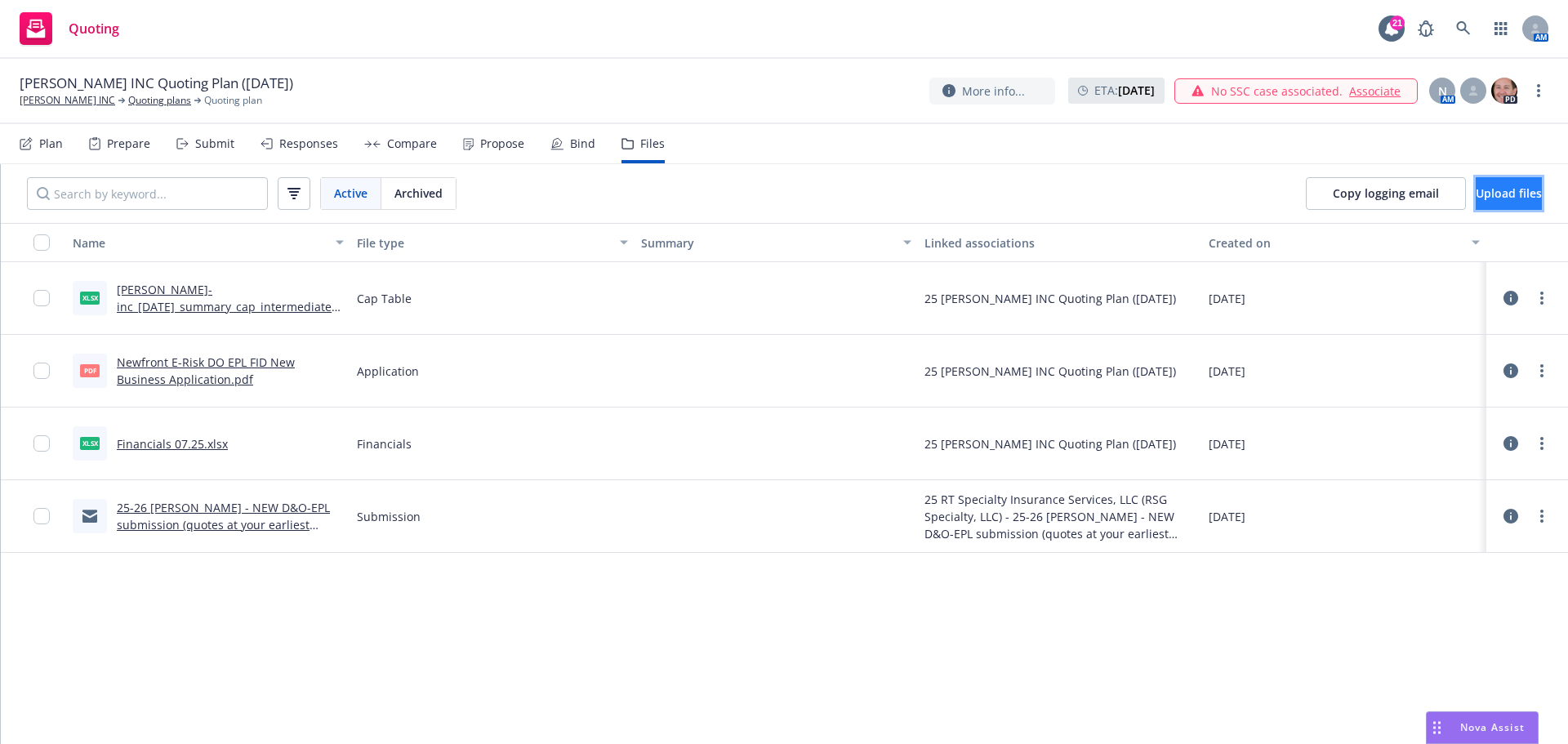
click at [1476, 187] on span "Upload files" at bounding box center [1509, 193] width 66 height 16
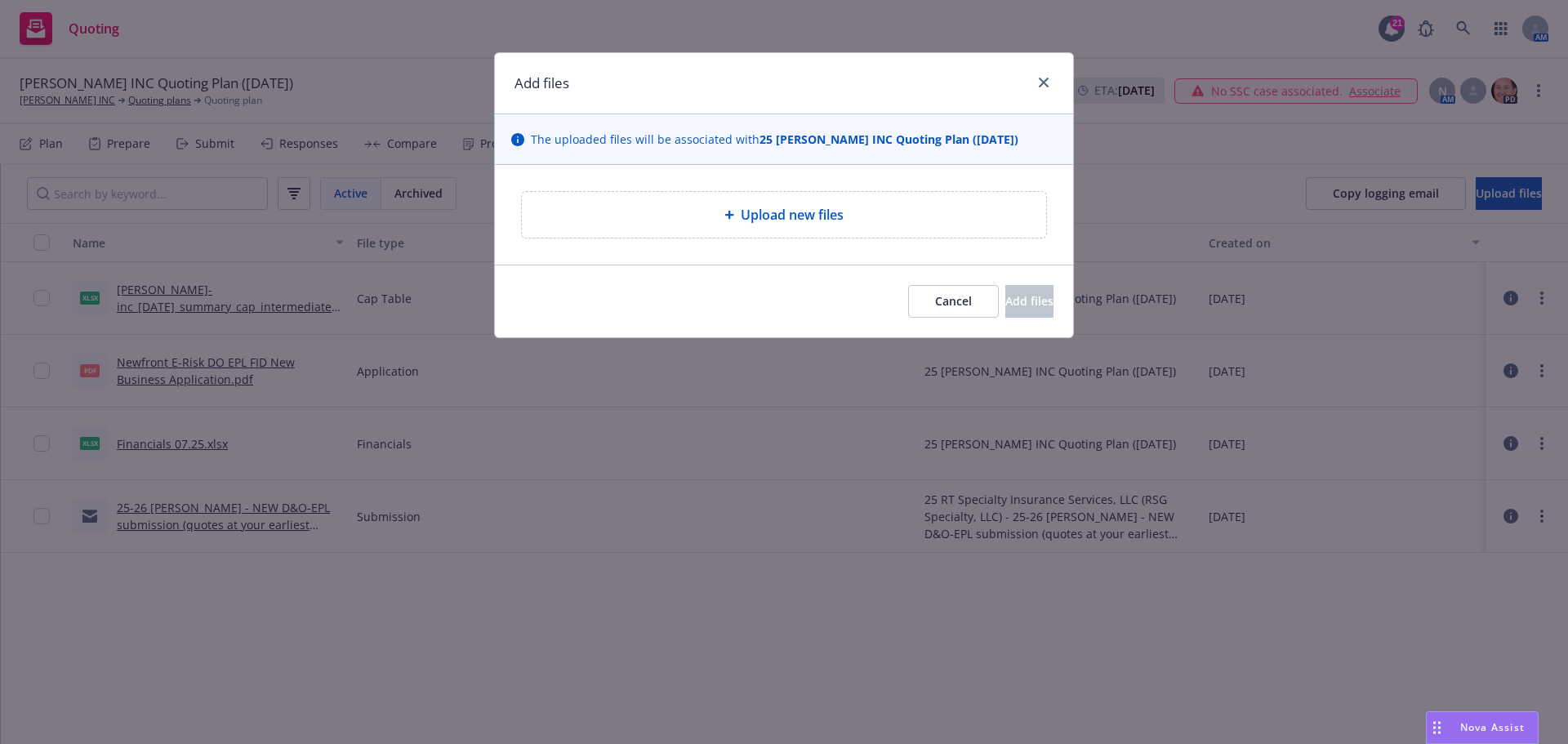
type textarea "x"
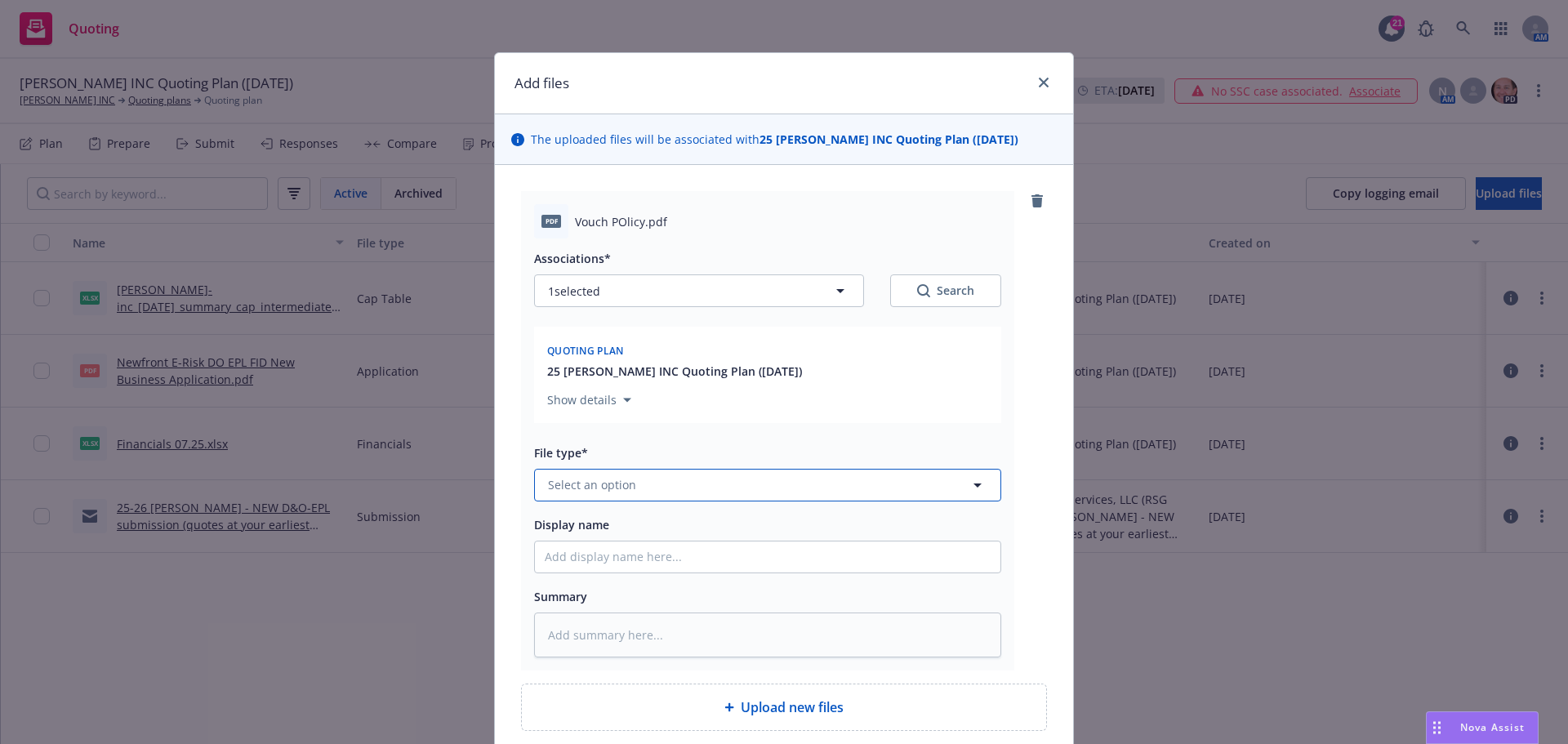
click at [663, 481] on button "Select an option" at bounding box center [767, 486] width 467 height 33
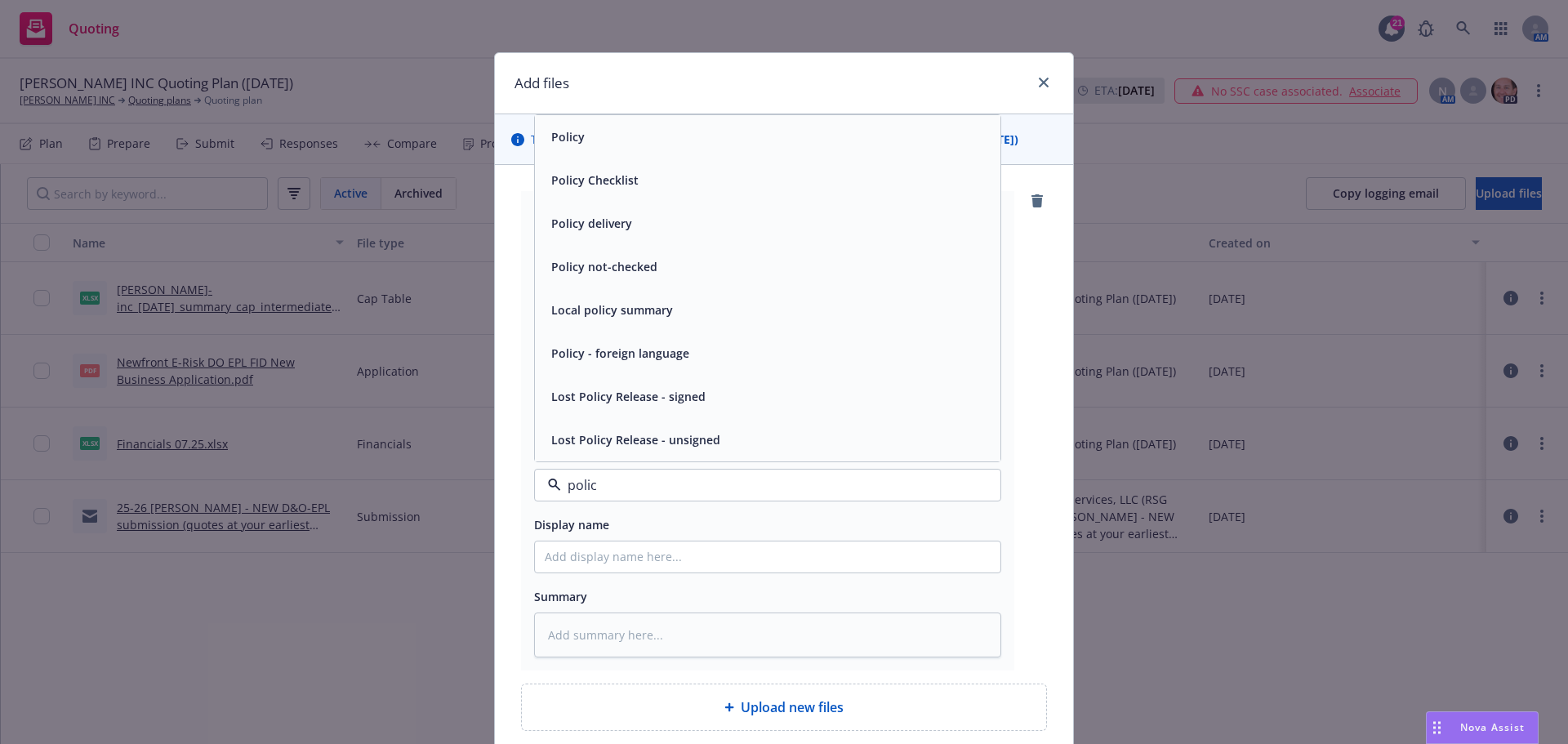
type input "policy"
click at [624, 151] on div "Policy" at bounding box center [767, 136] width 465 height 43
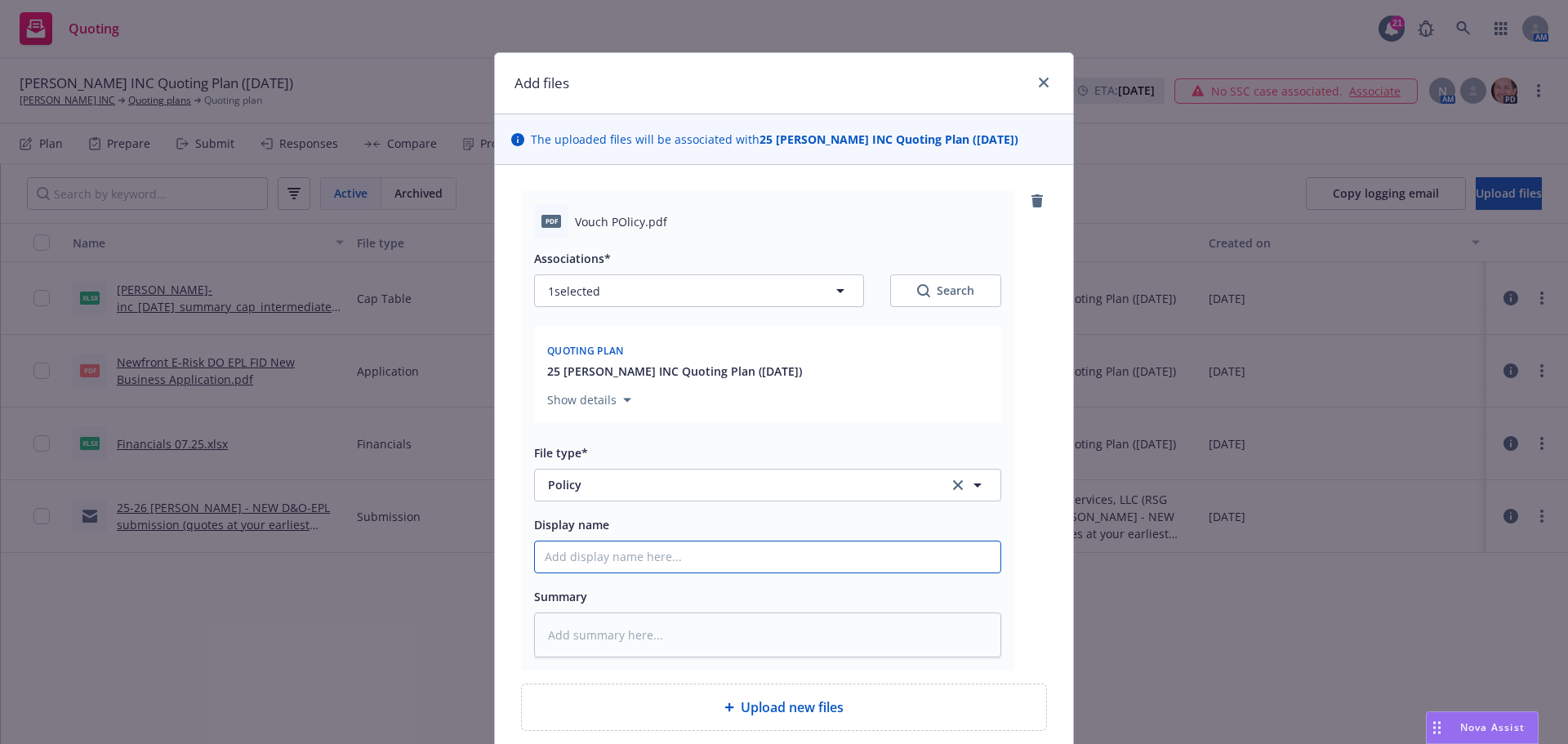
click at [589, 554] on input "Display name" at bounding box center [767, 557] width 465 height 31
type textarea "x"
type input "2"
type textarea "x"
type input "24"
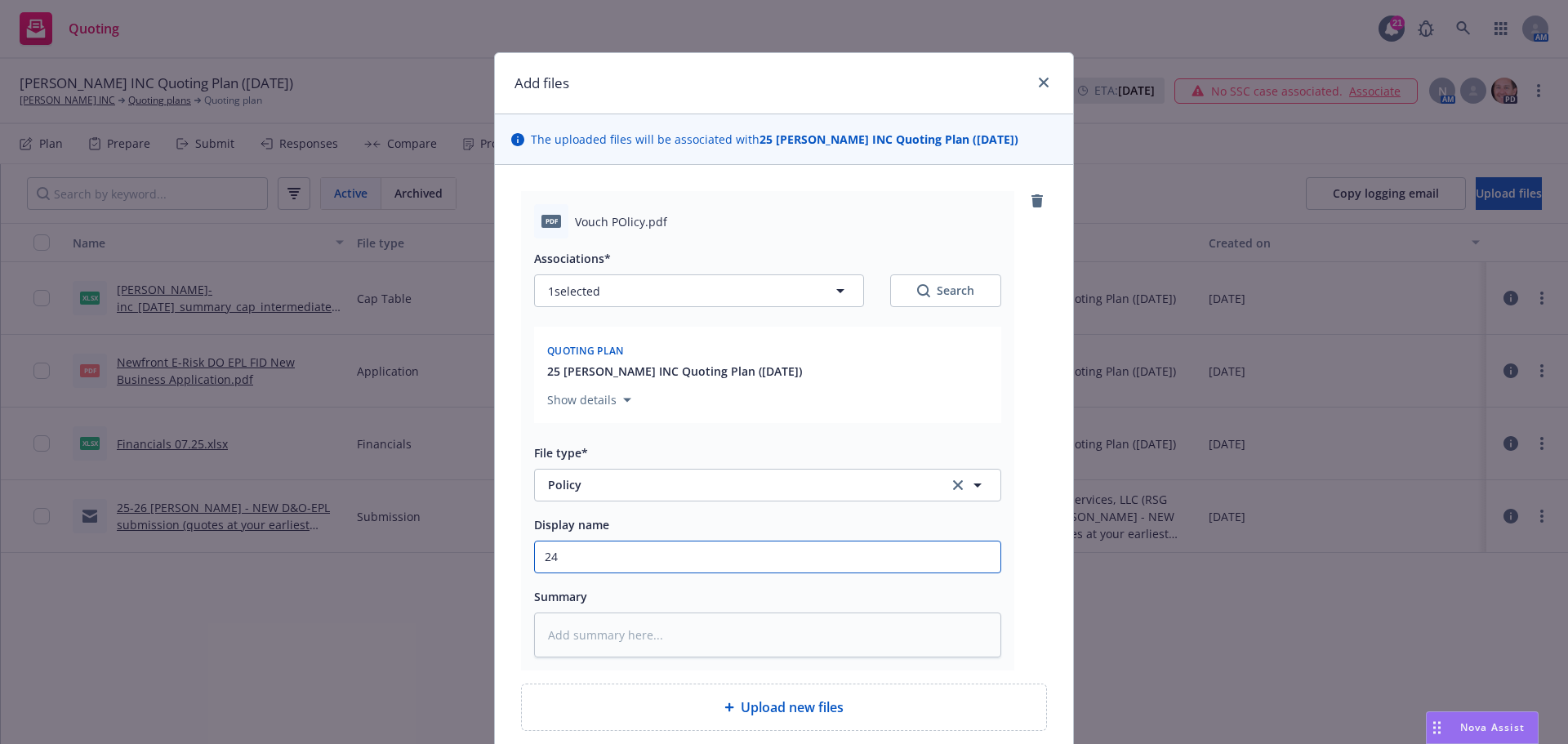
type textarea "x"
type input "24-"
type textarea "x"
type input "24-2"
type textarea "x"
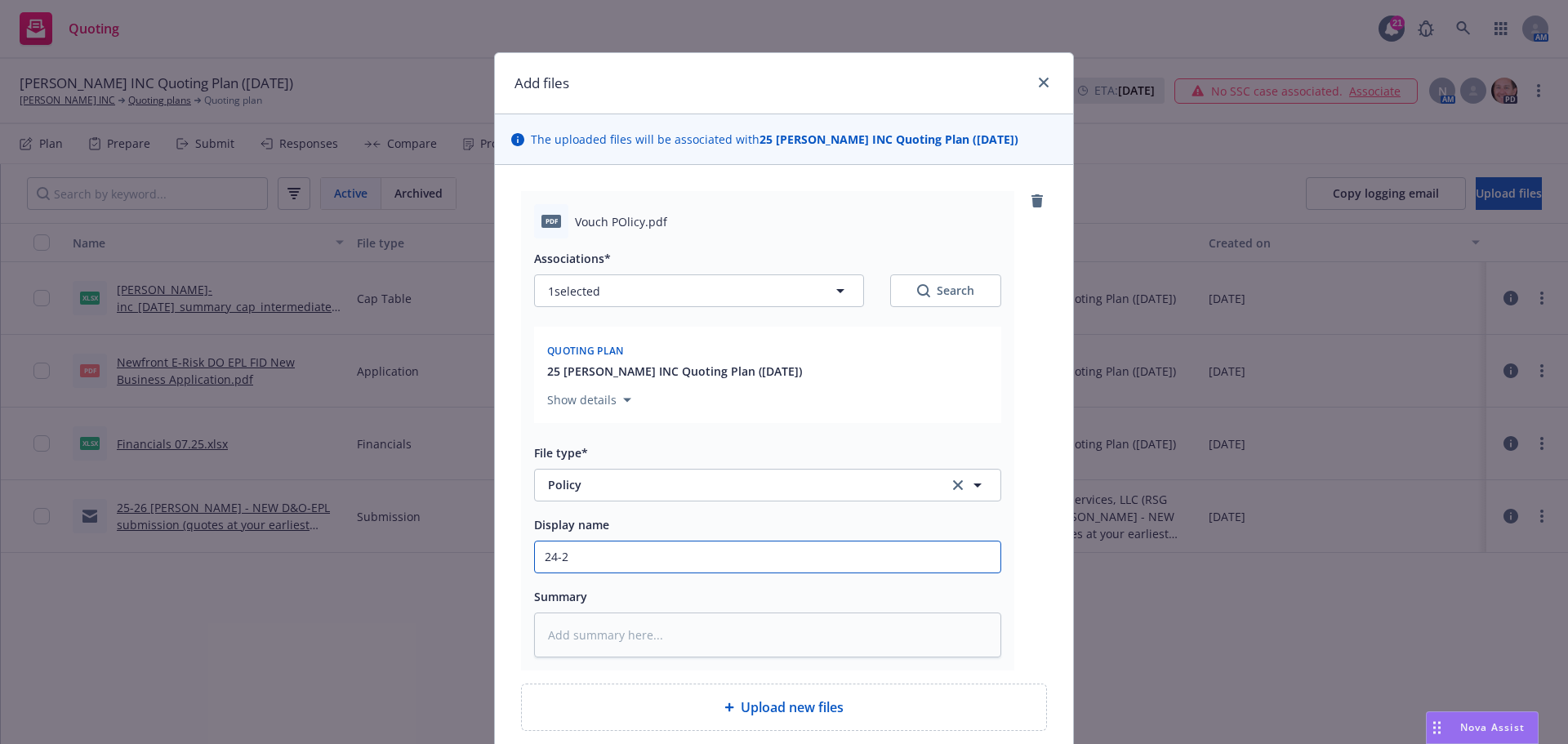
type input "24-25"
type textarea "x"
type input "24-25"
type textarea "x"
type input "24-25 V"
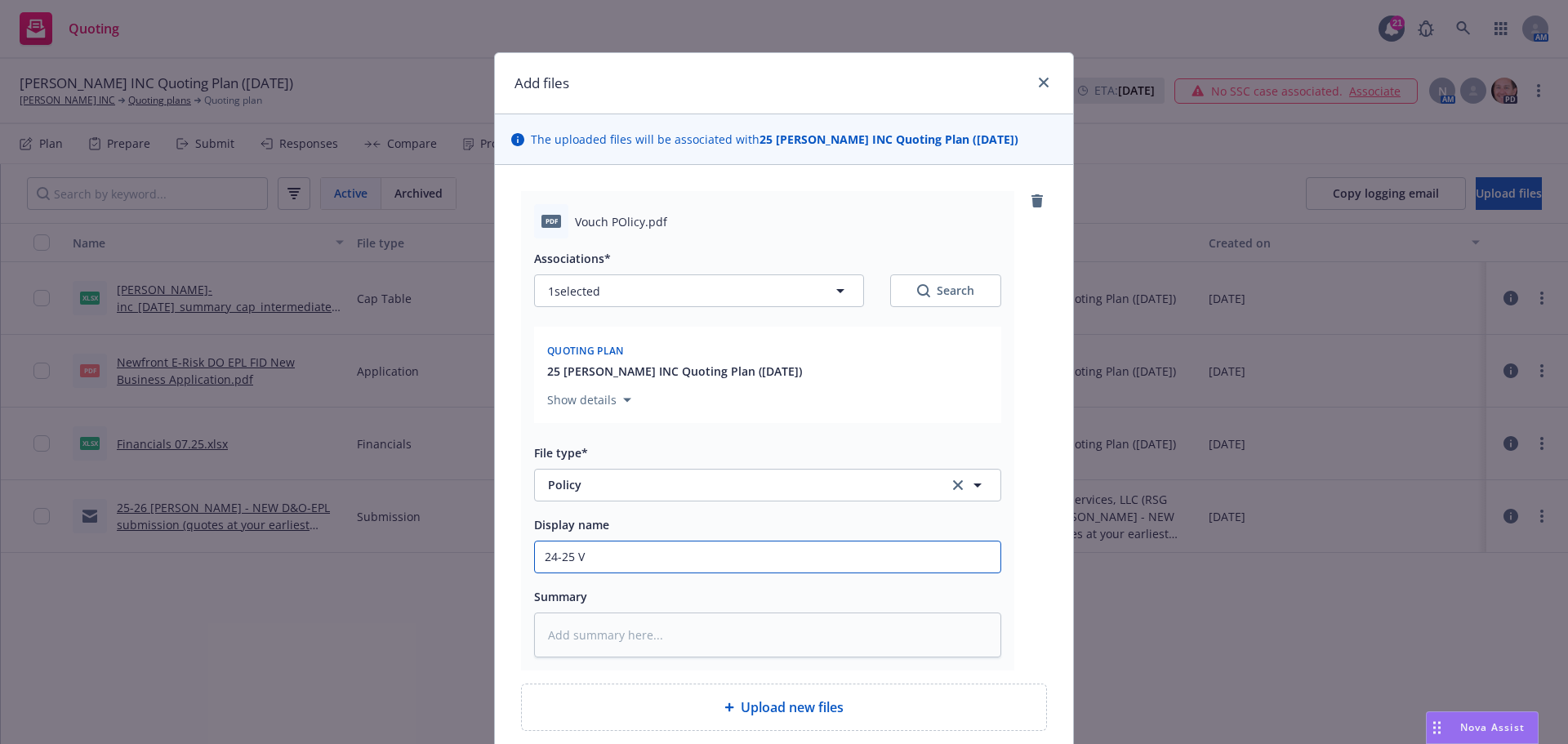
type textarea "x"
type input "24-25 Vo"
type textarea "x"
type input "24-25 Vou"
type textarea "x"
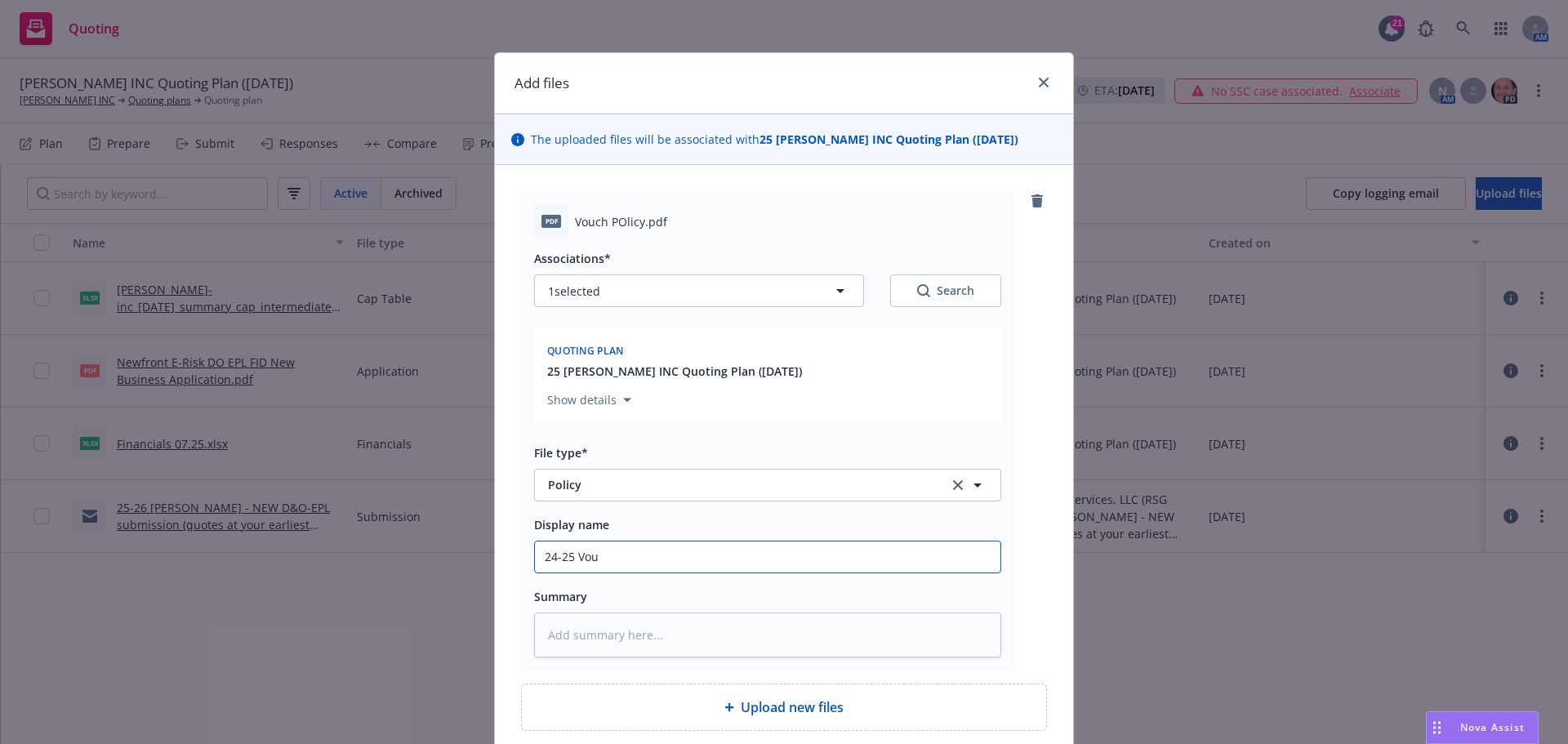
type input "24-25 Vouc"
type textarea "x"
type input "24-25 Vouch"
type textarea "x"
type input "24-25 Vouch"
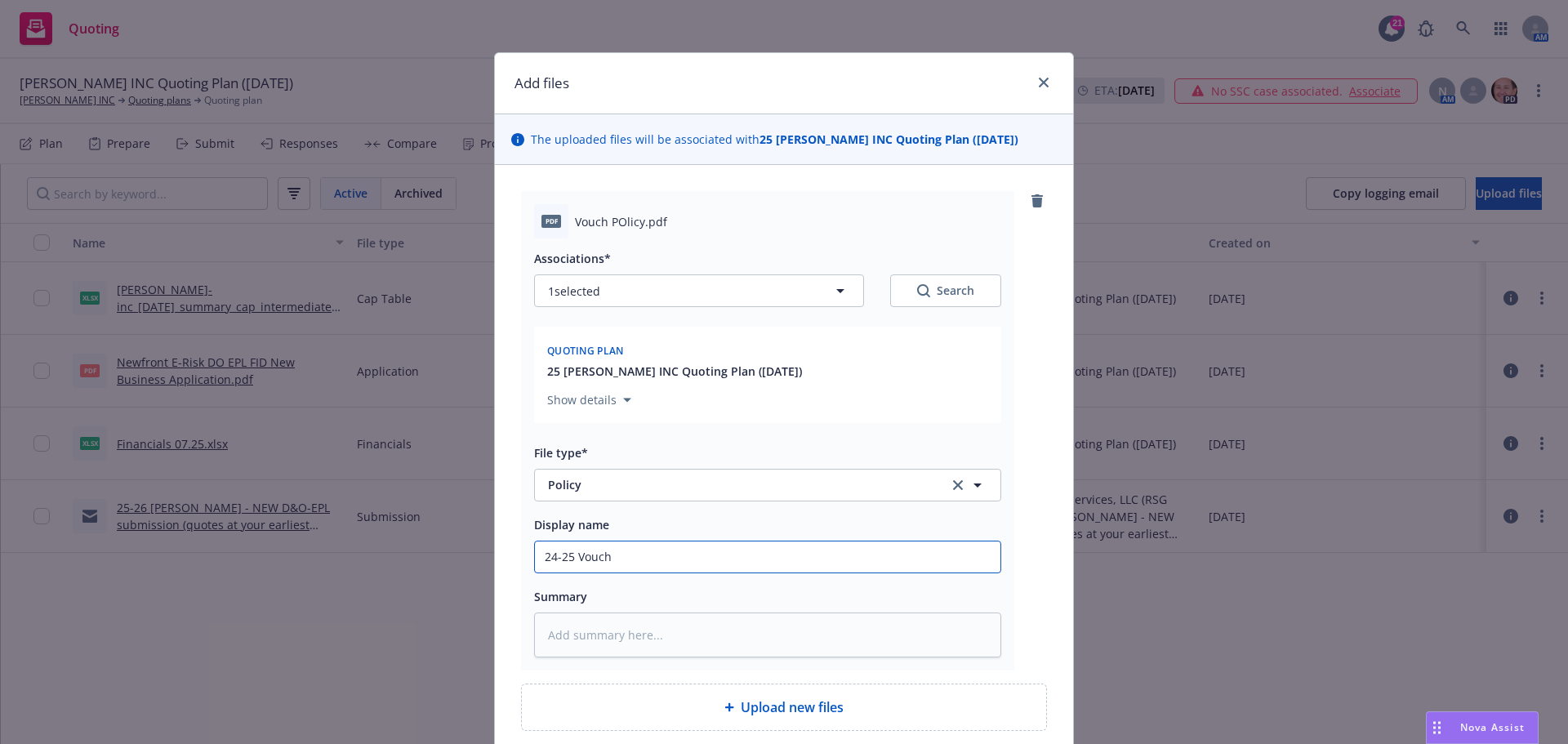
type textarea "x"
type input "24-25 Vouch P"
type textarea "x"
type input "24-25 Vouch Po"
type textarea "x"
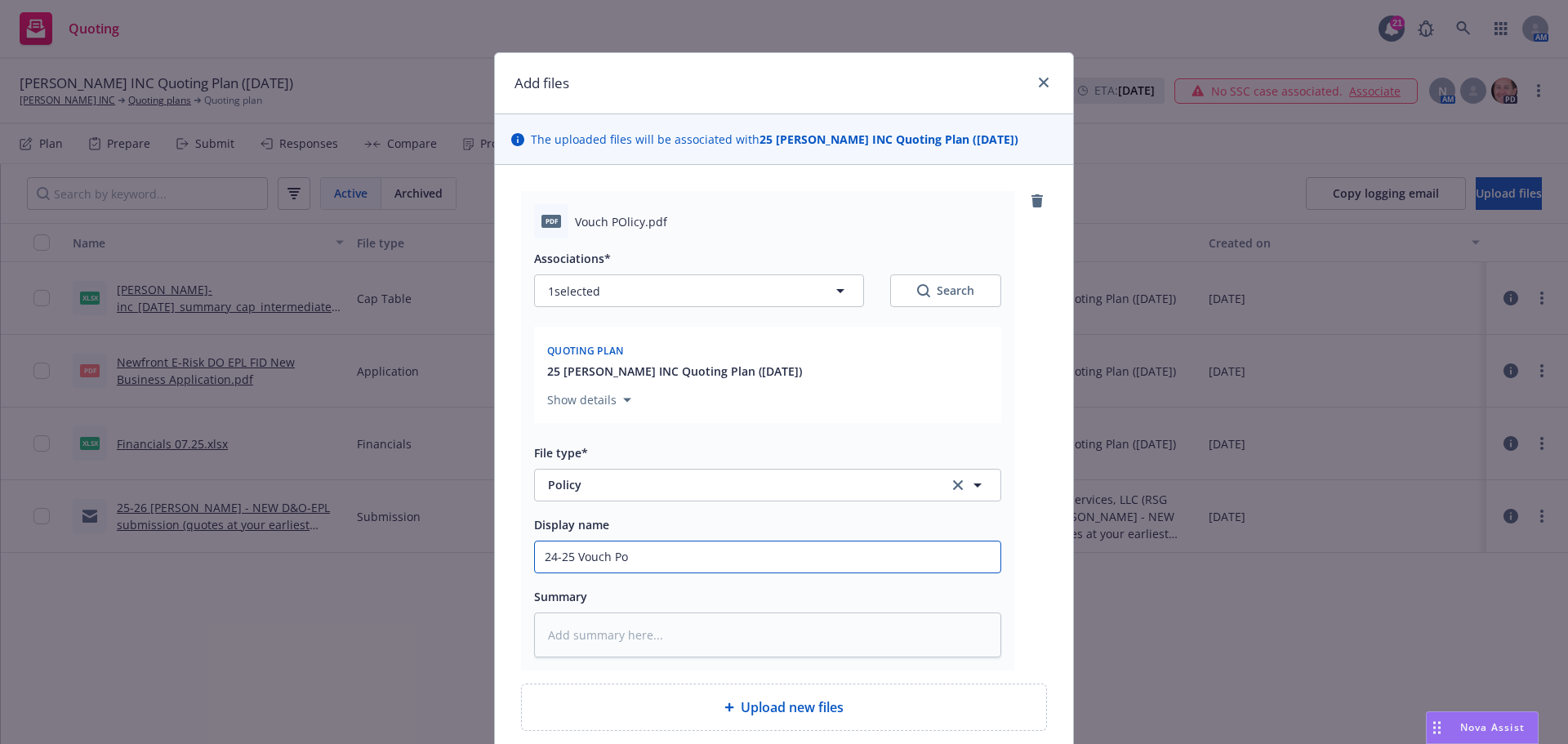
type input "24-25 Vouch Pol"
type textarea "x"
type input "24-25 Vouch Poli"
type textarea "x"
type input "24-25 Vouch Polic"
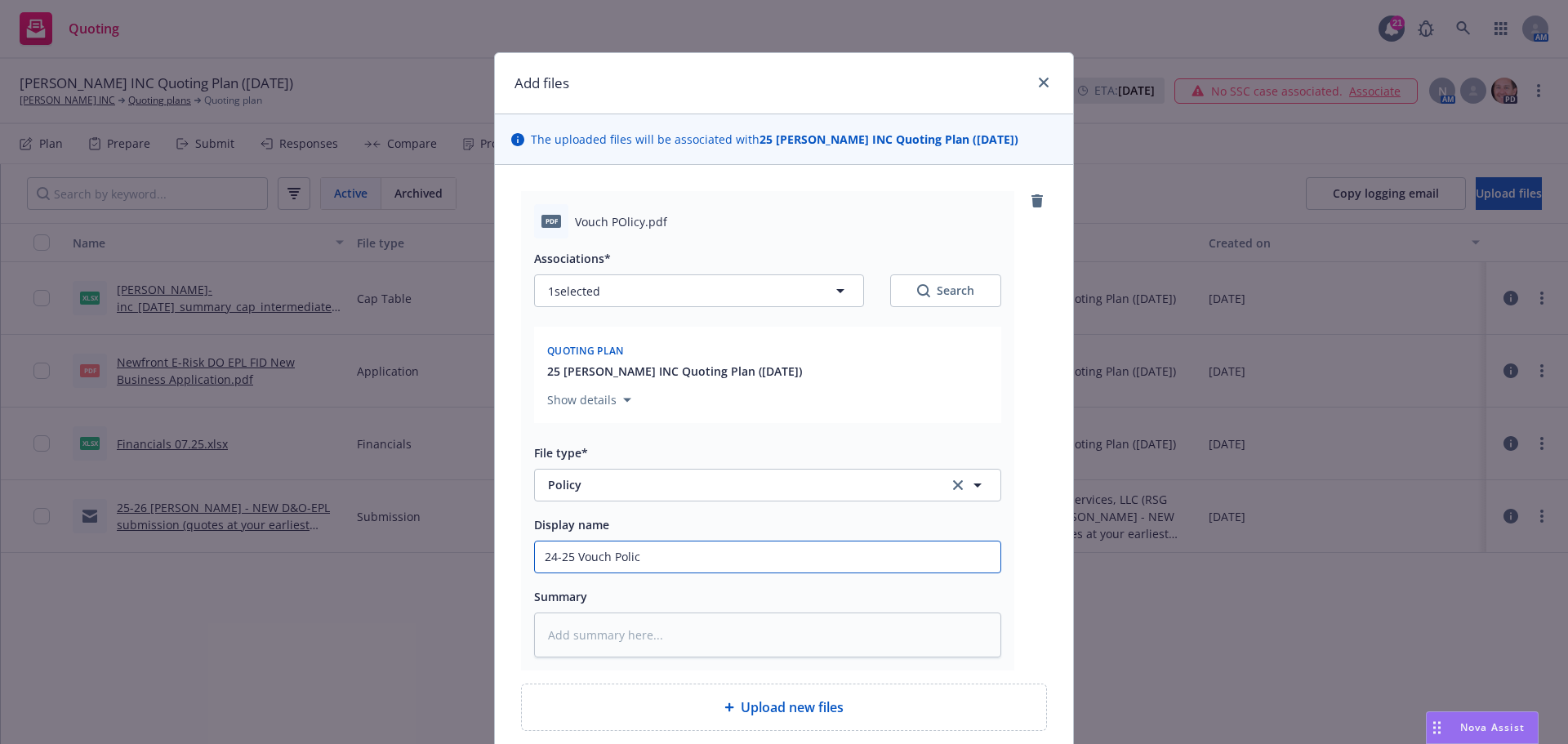
type textarea "x"
type input "24-25 Vouch Policy"
type textarea "x"
type input "24-25 Vouch Policy"
type textarea "x"
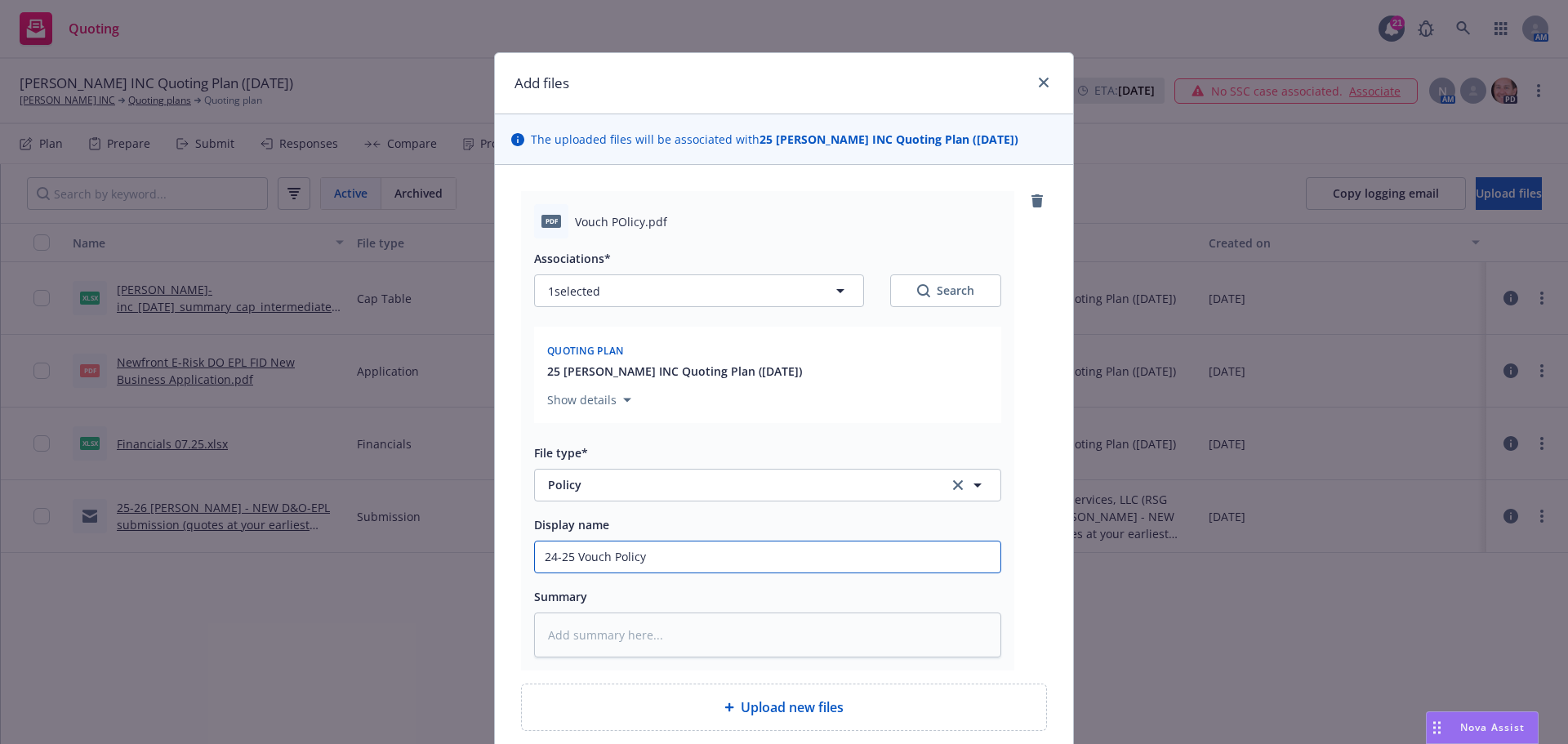
type input "24-25 Vouch Policy D"
type textarea "x"
type input "24-25 Vouch Policy D&"
type textarea "x"
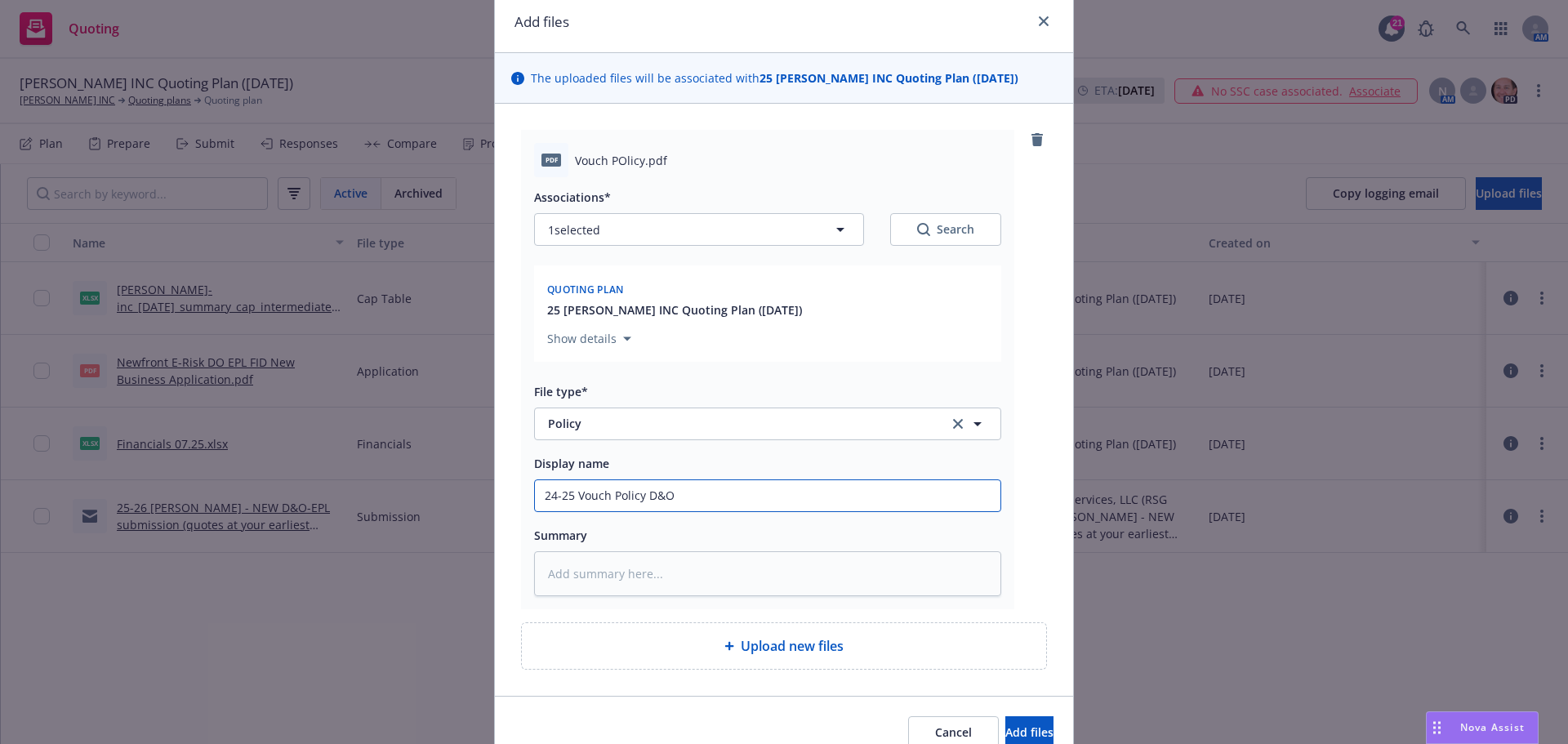
scroll to position [139, 0]
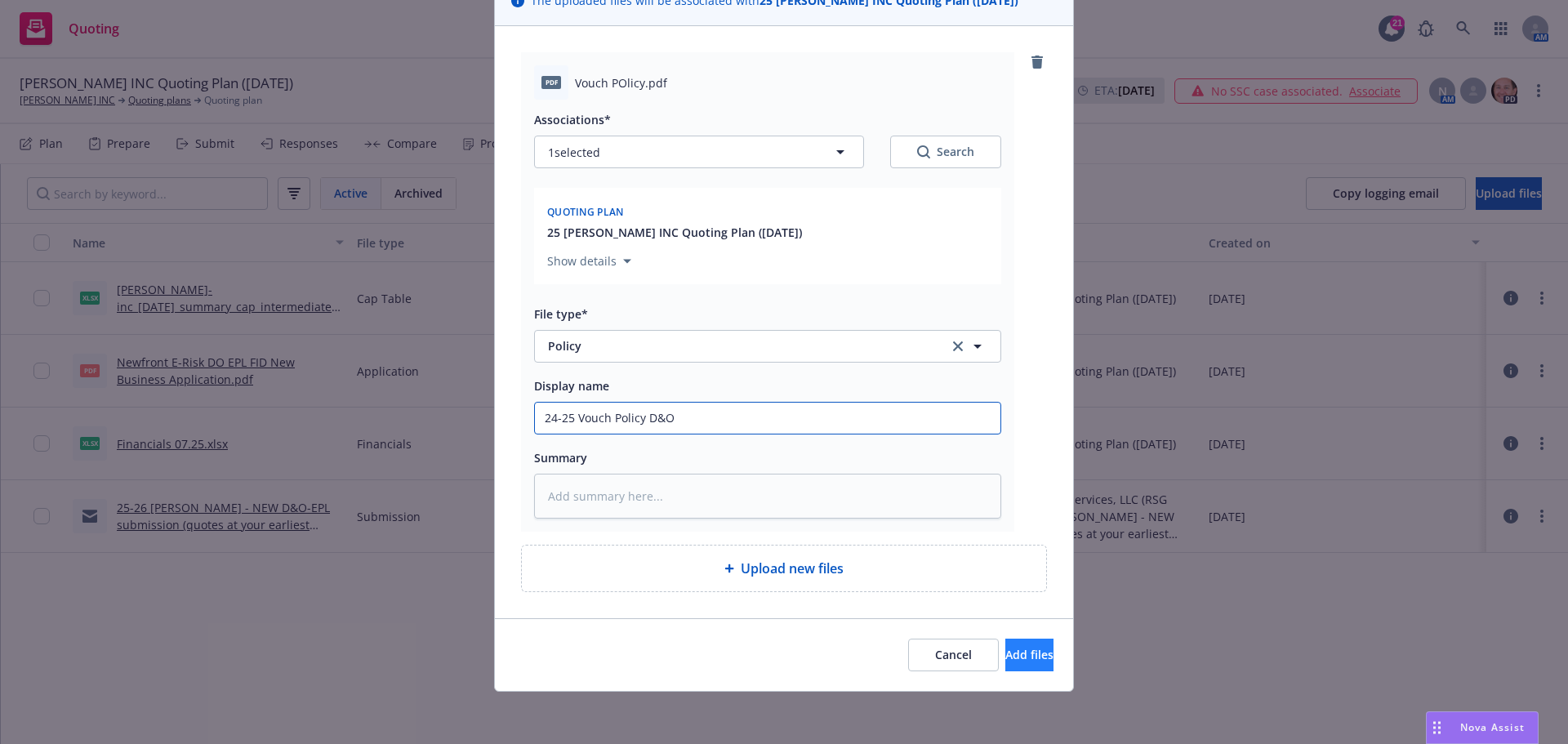
type input "24-25 Vouch Policy D&O"
click at [1024, 659] on button "Add files" at bounding box center [1029, 656] width 48 height 33
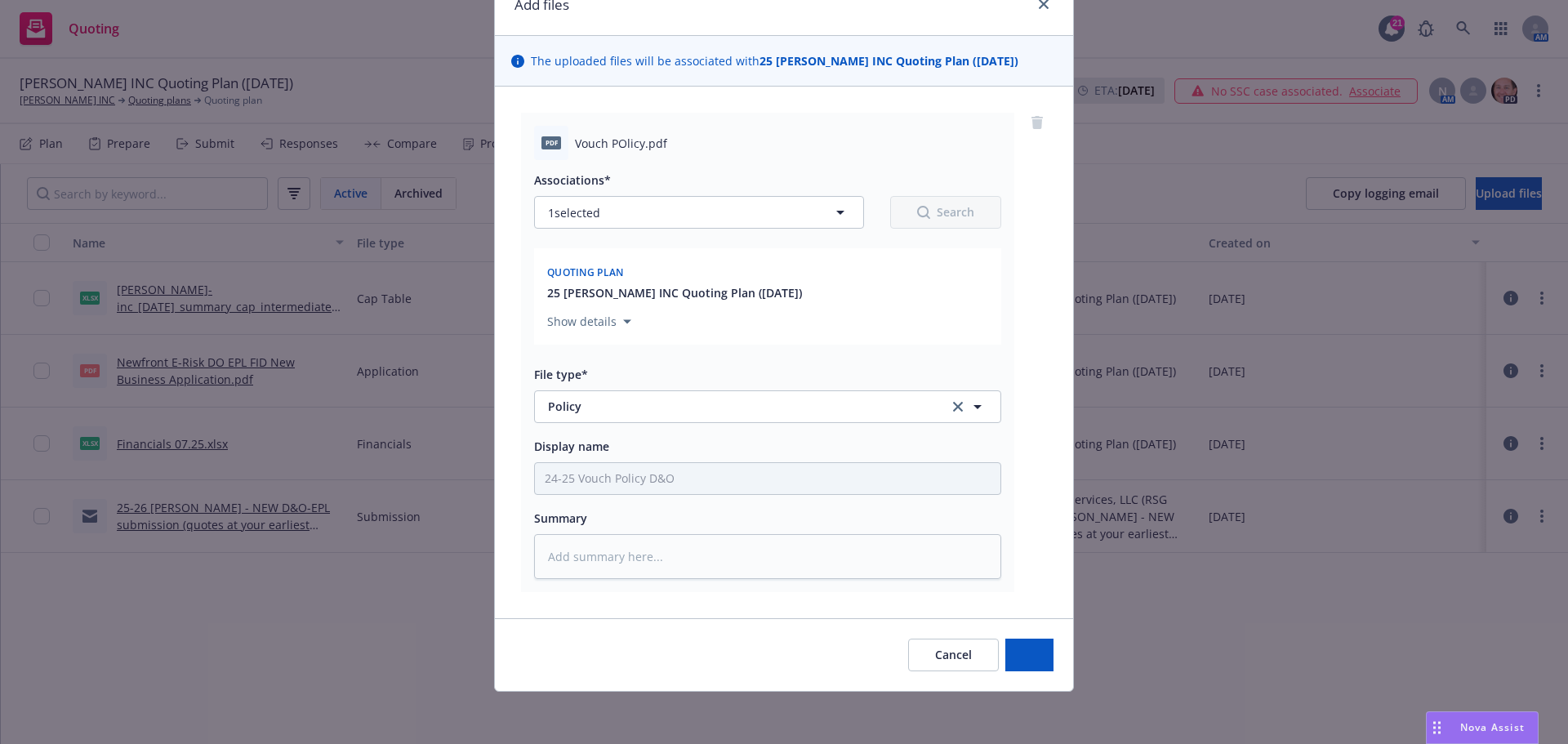
scroll to position [78, 0]
type textarea "x"
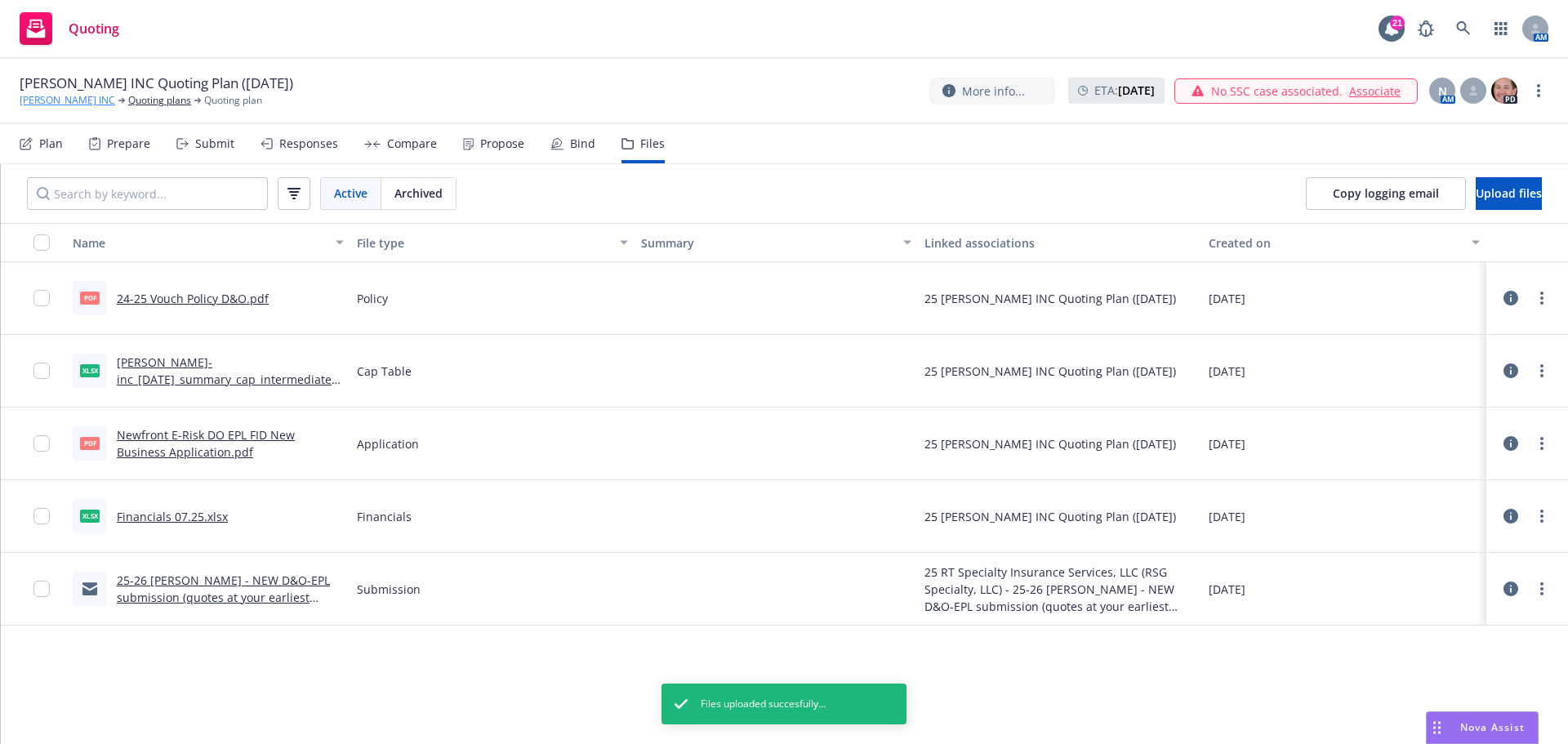
click at [55, 97] on link "[PERSON_NAME] INC" at bounding box center [67, 100] width 96 height 15
